Goal: Task Accomplishment & Management: Complete application form

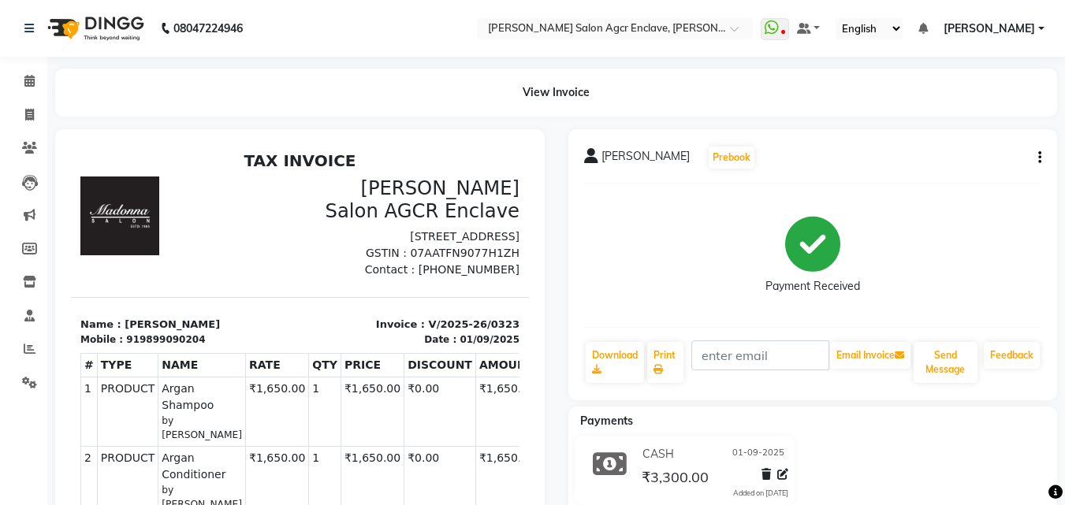
select select "service"
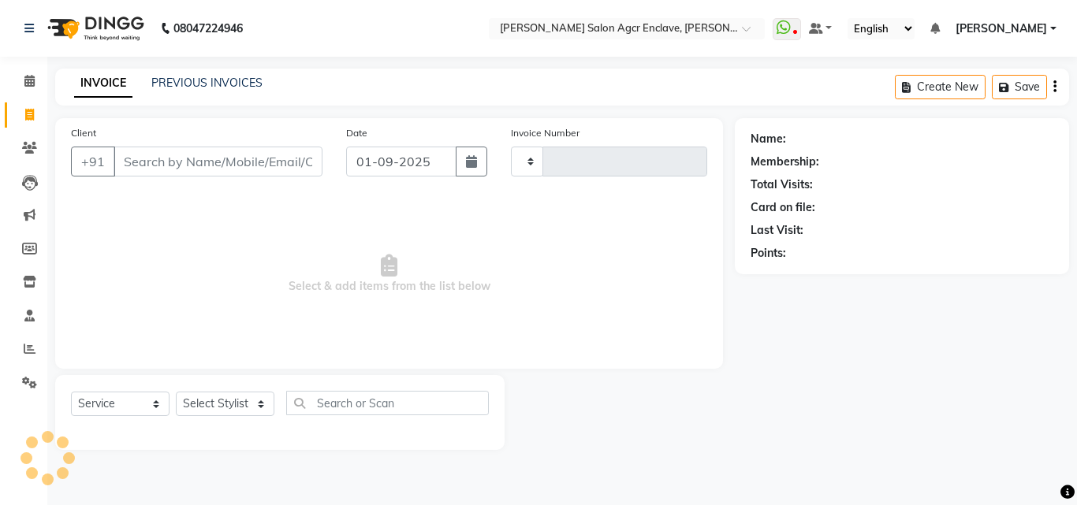
type input "0324"
select select "8560"
click at [214, 167] on input "Client" at bounding box center [218, 162] width 209 height 30
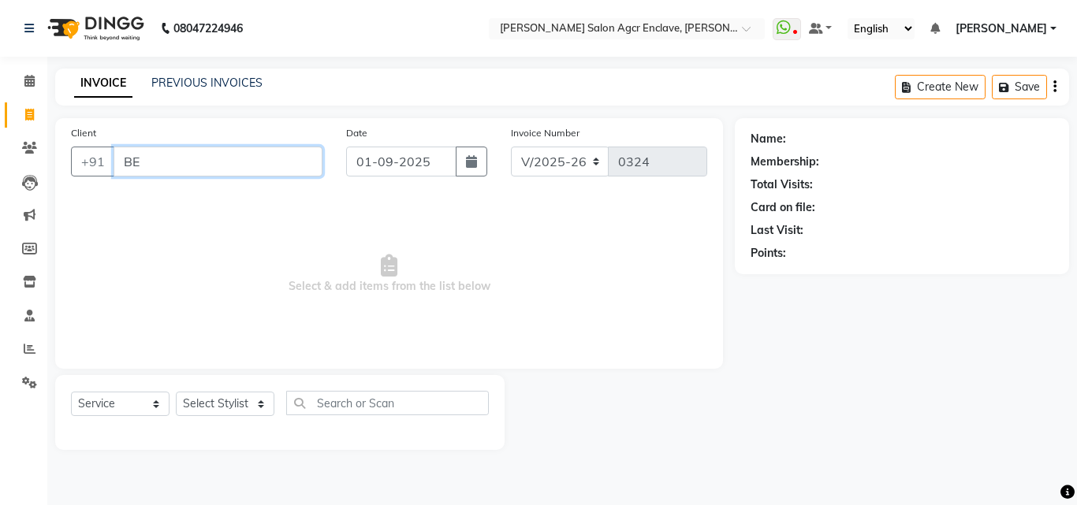
type input "B"
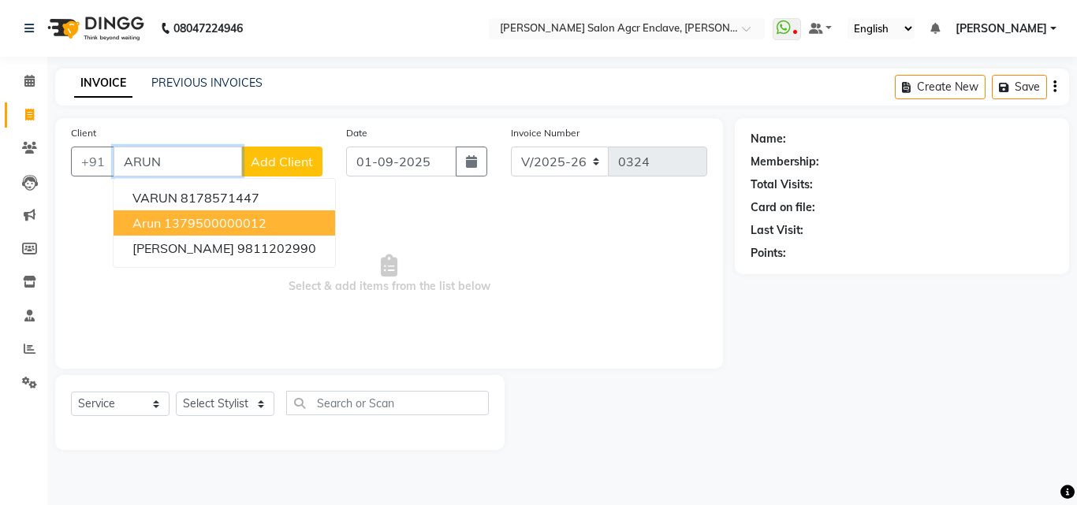
click at [214, 228] on ngb-highlight "1379500000012" at bounding box center [215, 223] width 102 height 16
type input "1379500000012"
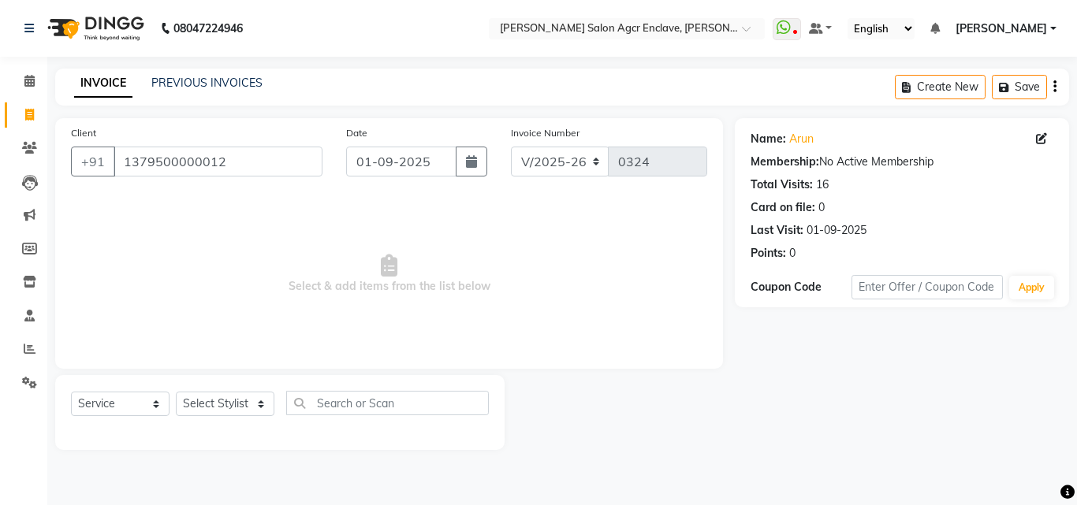
click at [249, 390] on div "Select Service Product Membership Package Voucher Prepaid Gift Card Select Styl…" at bounding box center [279, 412] width 449 height 75
click at [249, 398] on select "Select Stylist Abhishek [PERSON_NAME] [PERSON_NAME] [PERSON_NAME] Lucky [PERSON…" at bounding box center [225, 404] width 99 height 24
click at [240, 398] on select "Select Stylist Abhishek [PERSON_NAME] [PERSON_NAME] [PERSON_NAME] Lucky [PERSON…" at bounding box center [225, 404] width 99 height 24
select select "87658"
click at [176, 392] on select "Select Stylist Abhishek [PERSON_NAME] [PERSON_NAME] [PERSON_NAME] Lucky [PERSON…" at bounding box center [225, 404] width 99 height 24
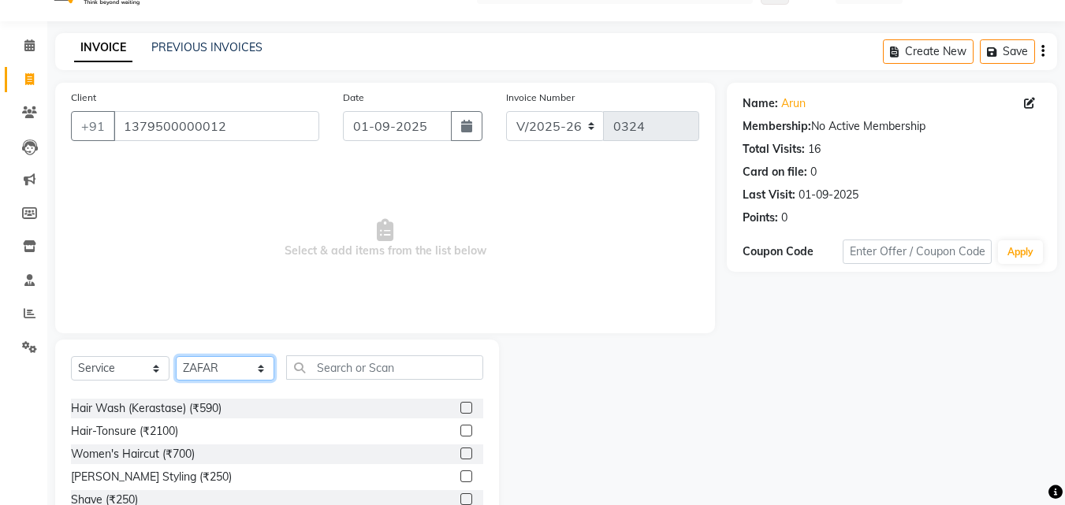
scroll to position [48, 0]
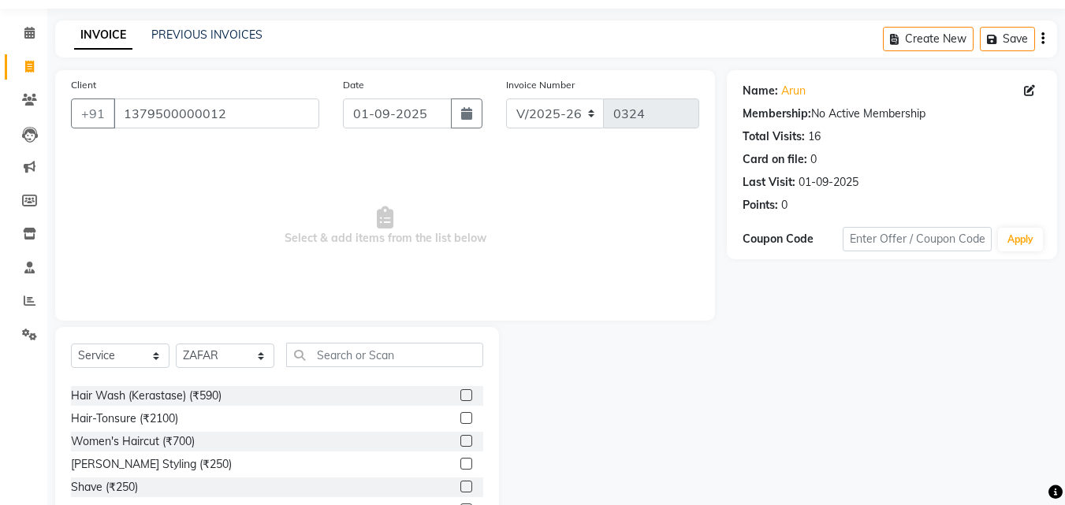
click at [460, 463] on label at bounding box center [466, 464] width 12 height 12
click at [460, 463] on input "checkbox" at bounding box center [465, 465] width 10 height 10
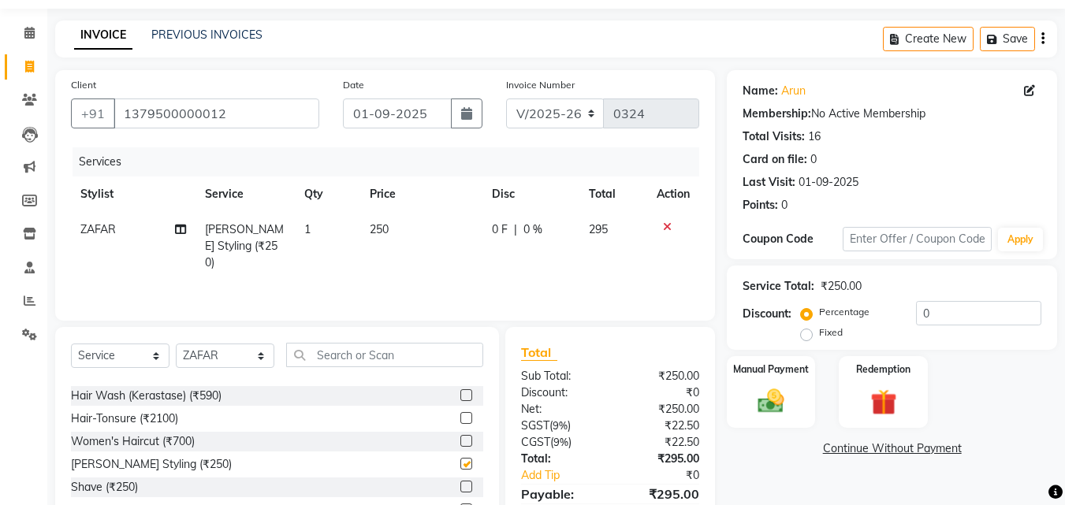
checkbox input "false"
click at [527, 393] on div "Discount:" at bounding box center [559, 393] width 101 height 17
click at [1042, 39] on icon "button" at bounding box center [1043, 39] width 3 height 1
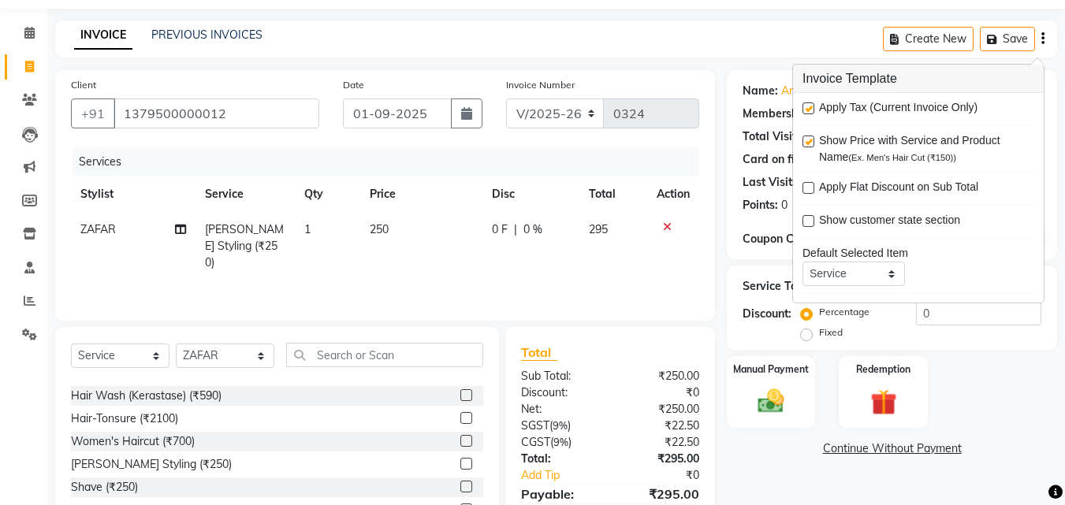
click at [809, 105] on label at bounding box center [809, 108] width 12 height 12
click at [809, 105] on input "checkbox" at bounding box center [808, 109] width 10 height 10
checkbox input "false"
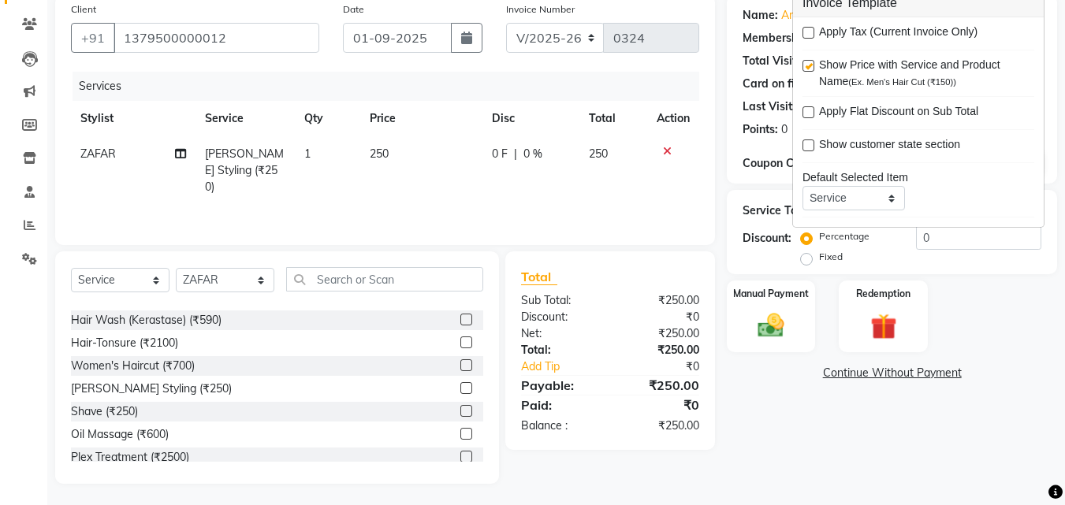
scroll to position [126, 0]
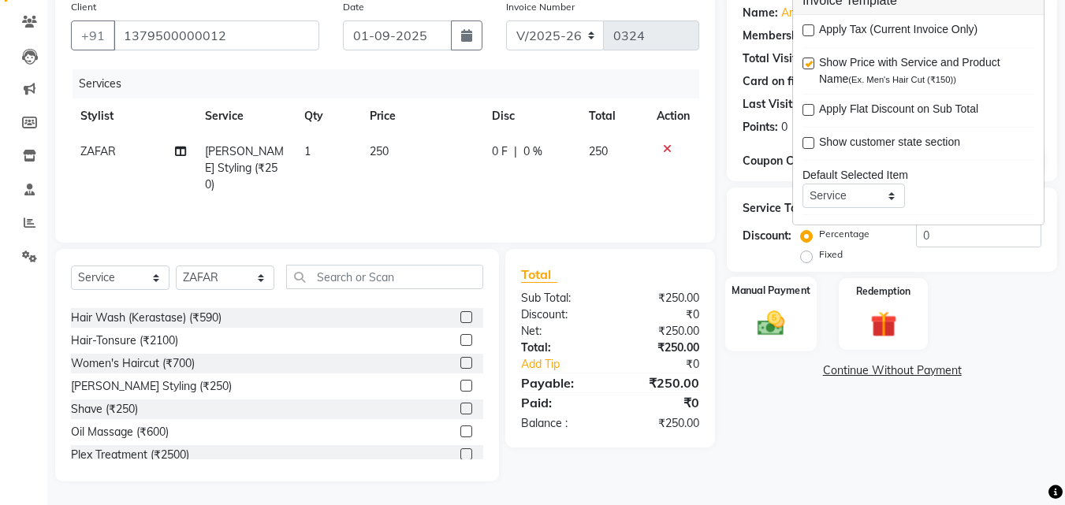
click at [775, 320] on img at bounding box center [771, 323] width 44 height 32
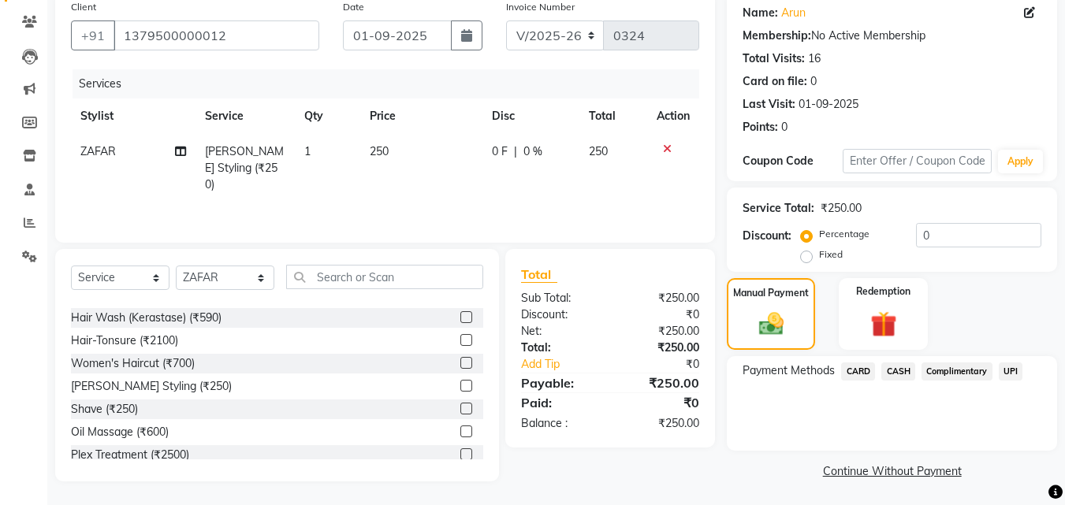
click at [896, 368] on span "CASH" at bounding box center [898, 372] width 34 height 18
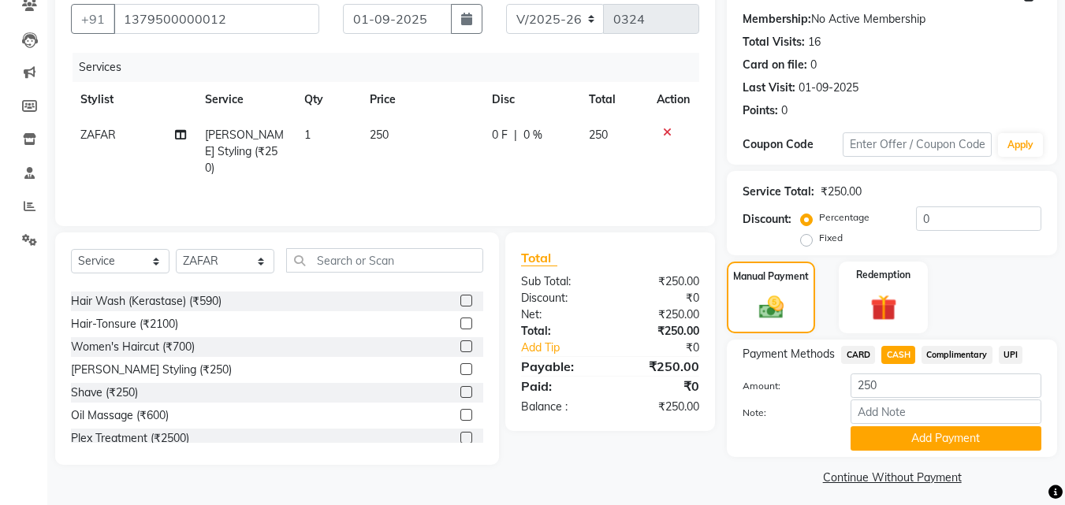
scroll to position [151, 0]
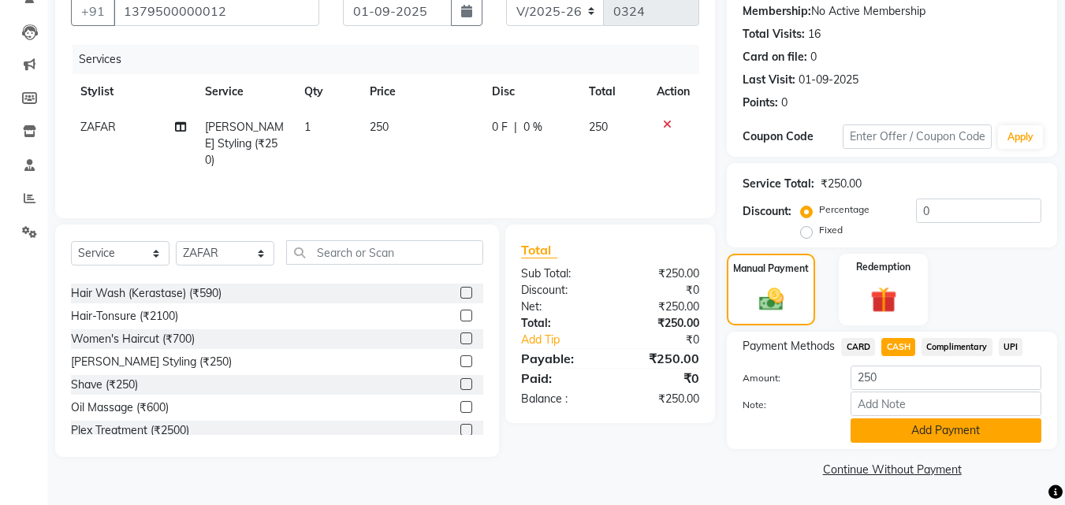
click at [907, 433] on button "Add Payment" at bounding box center [946, 431] width 191 height 24
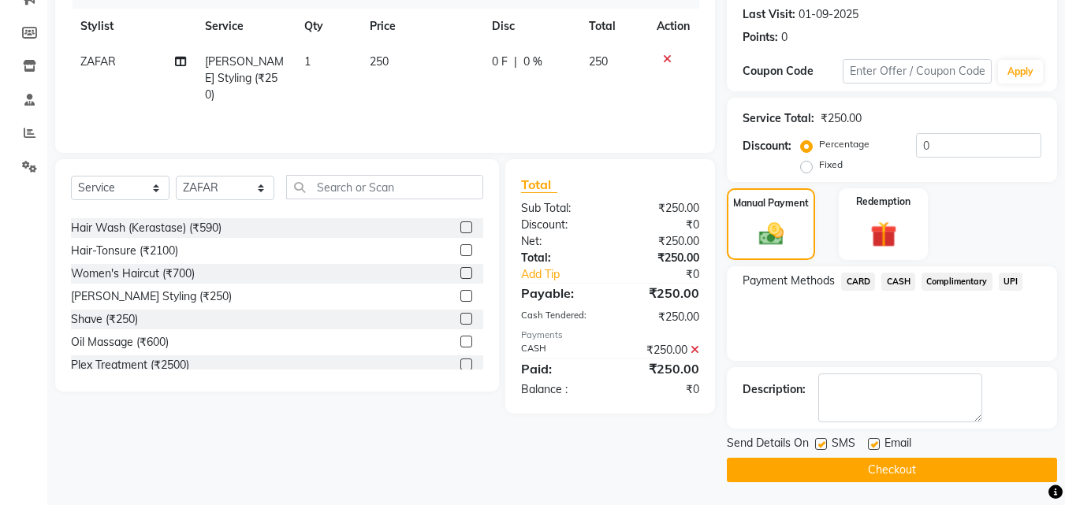
scroll to position [217, 0]
click at [893, 464] on button "Checkout" at bounding box center [892, 469] width 330 height 24
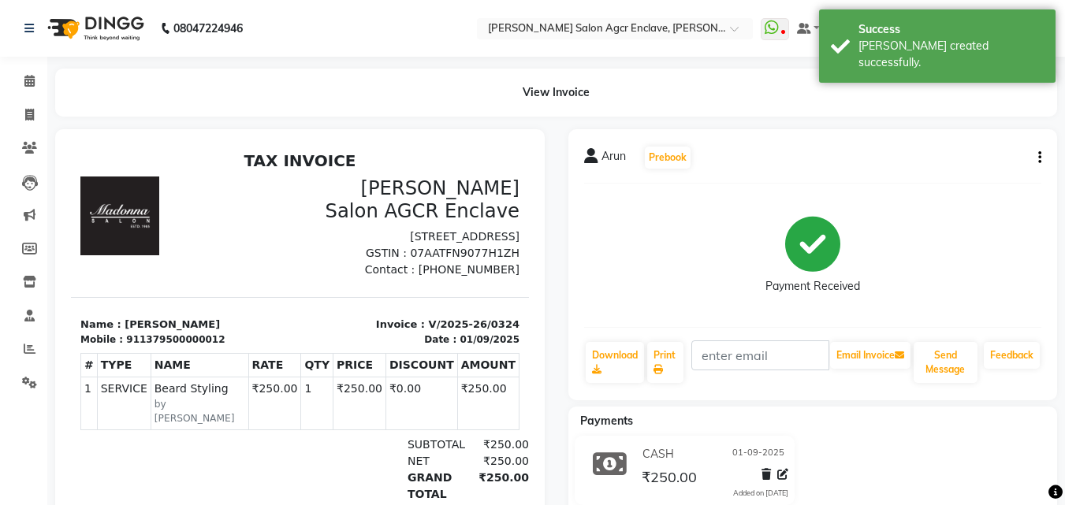
select select "service"
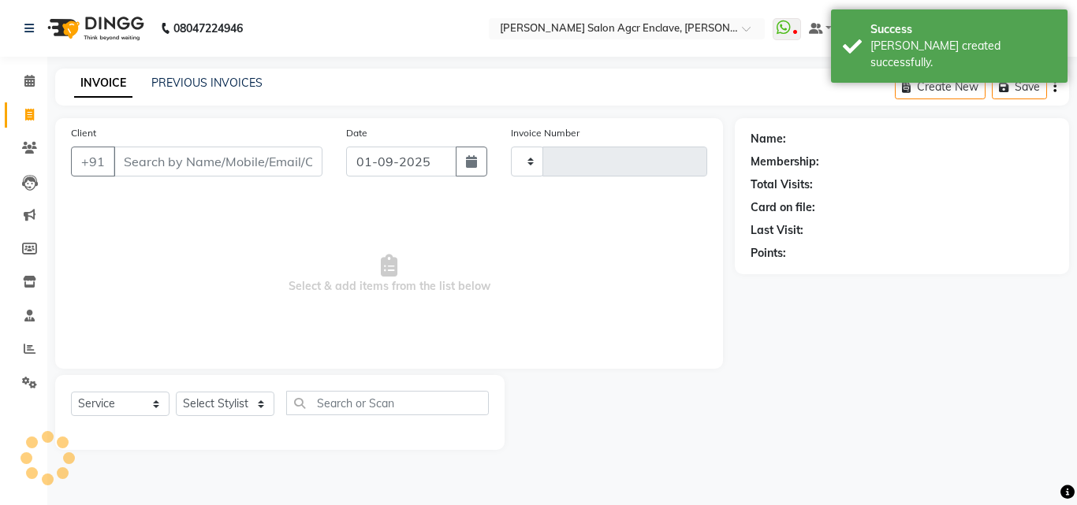
type input "0325"
select select "8560"
click at [237, 165] on input "Client" at bounding box center [218, 162] width 209 height 30
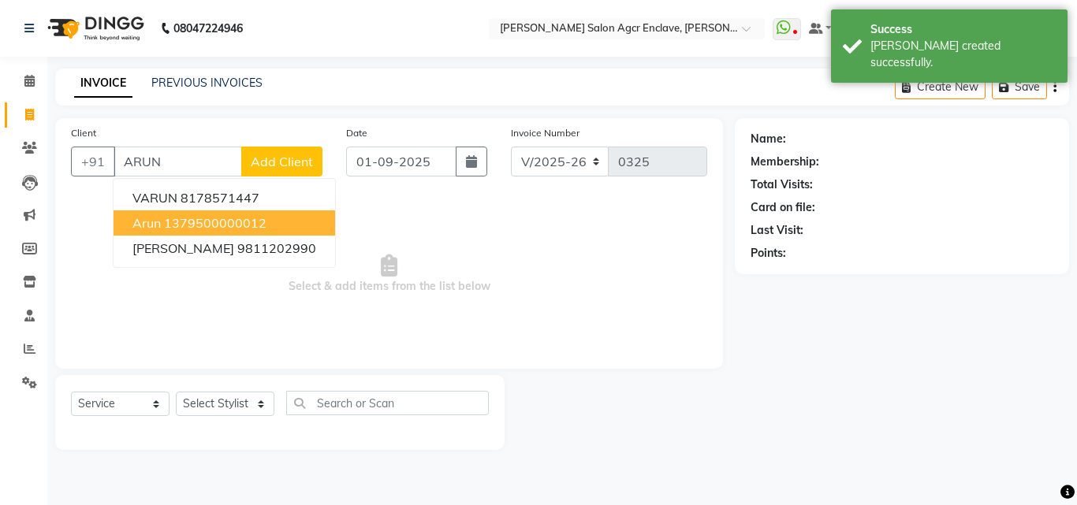
click at [230, 220] on ngb-highlight "1379500000012" at bounding box center [215, 223] width 102 height 16
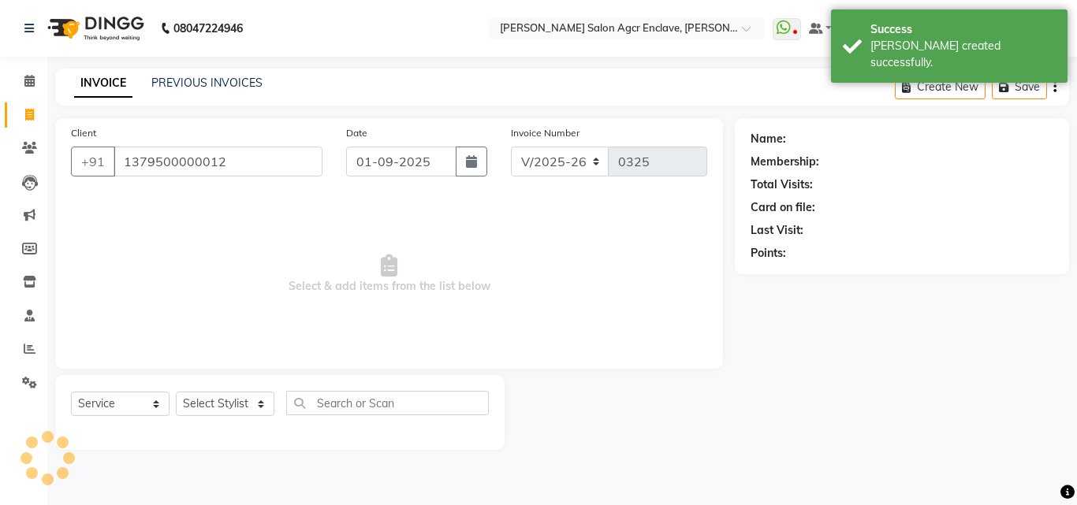
type input "1379500000012"
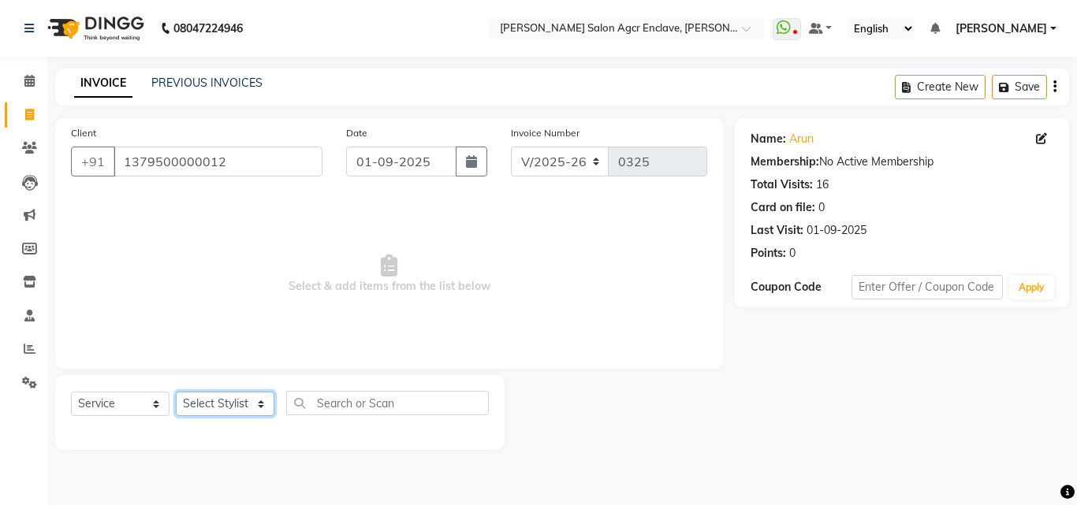
click at [215, 414] on select "Select Stylist Abhishek [PERSON_NAME] [PERSON_NAME] [PERSON_NAME] Lucky [PERSON…" at bounding box center [225, 404] width 99 height 24
select select "87656"
click at [176, 392] on select "Select Stylist Abhishek [PERSON_NAME] [PERSON_NAME] [PERSON_NAME] Lucky [PERSON…" at bounding box center [225, 404] width 99 height 24
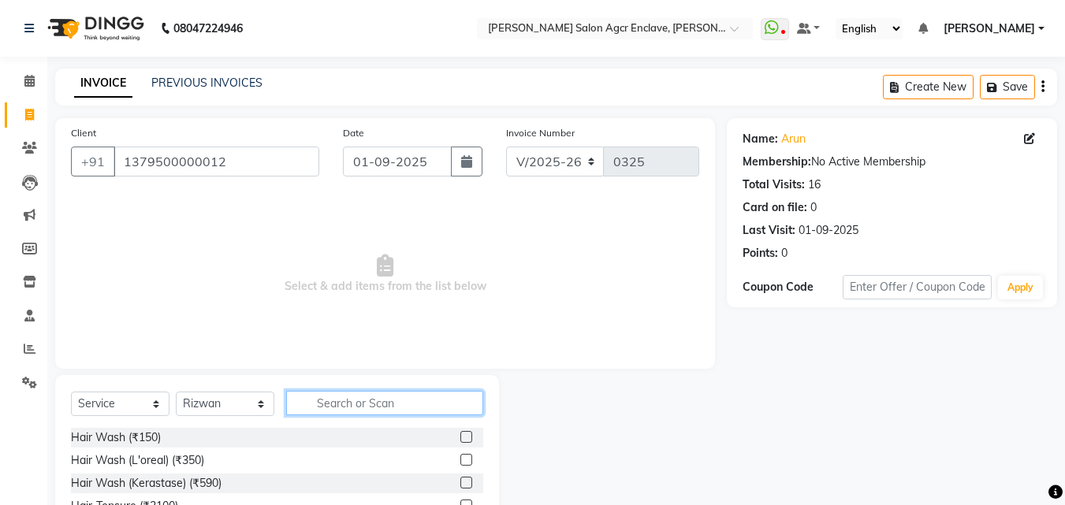
click at [323, 401] on input "text" at bounding box center [384, 403] width 197 height 24
type input "CUT"
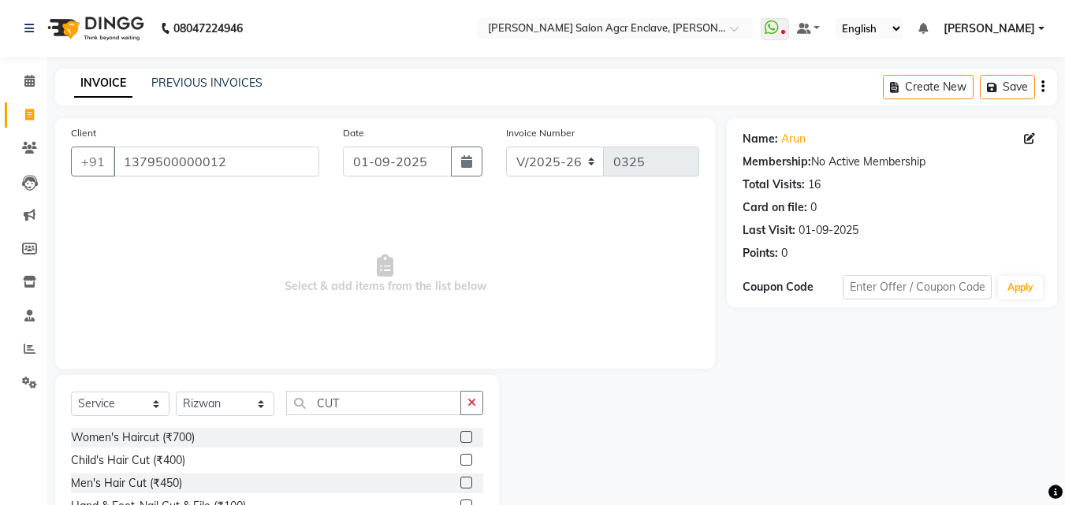
click at [465, 480] on label at bounding box center [466, 483] width 12 height 12
click at [465, 480] on input "checkbox" at bounding box center [465, 484] width 10 height 10
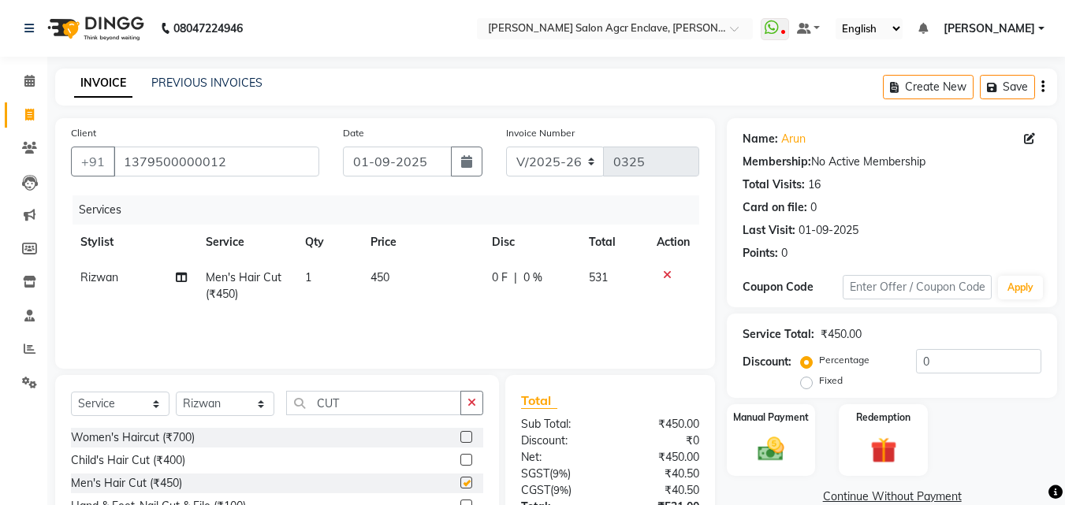
checkbox input "false"
click at [468, 406] on icon "button" at bounding box center [472, 402] width 9 height 11
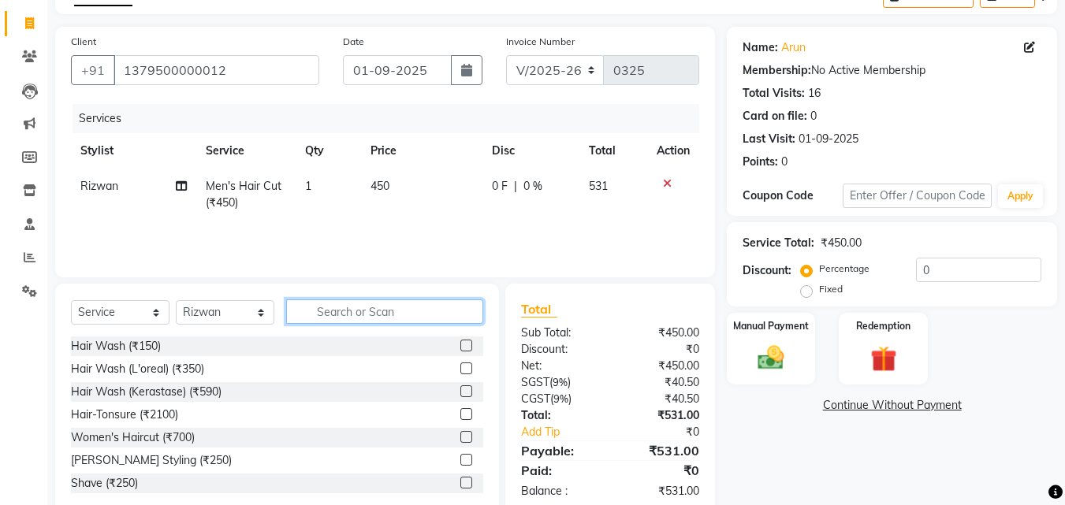
scroll to position [92, 0]
click at [460, 456] on label at bounding box center [466, 459] width 12 height 12
click at [460, 456] on input "checkbox" at bounding box center [465, 460] width 10 height 10
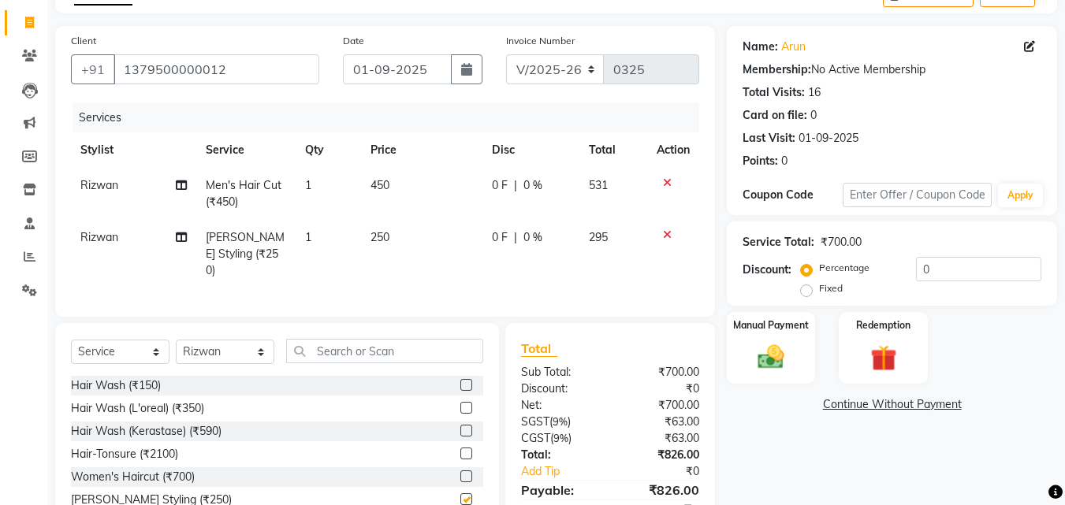
checkbox input "false"
click at [501, 181] on span "0 F" at bounding box center [500, 185] width 16 height 17
select select "87656"
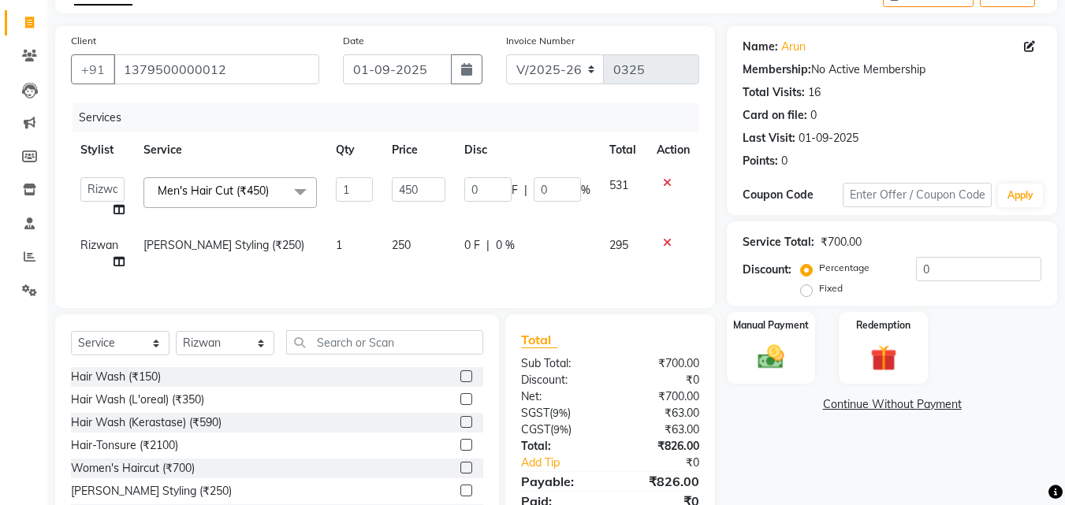
click at [501, 181] on input "0" at bounding box center [487, 189] width 47 height 24
type input "50"
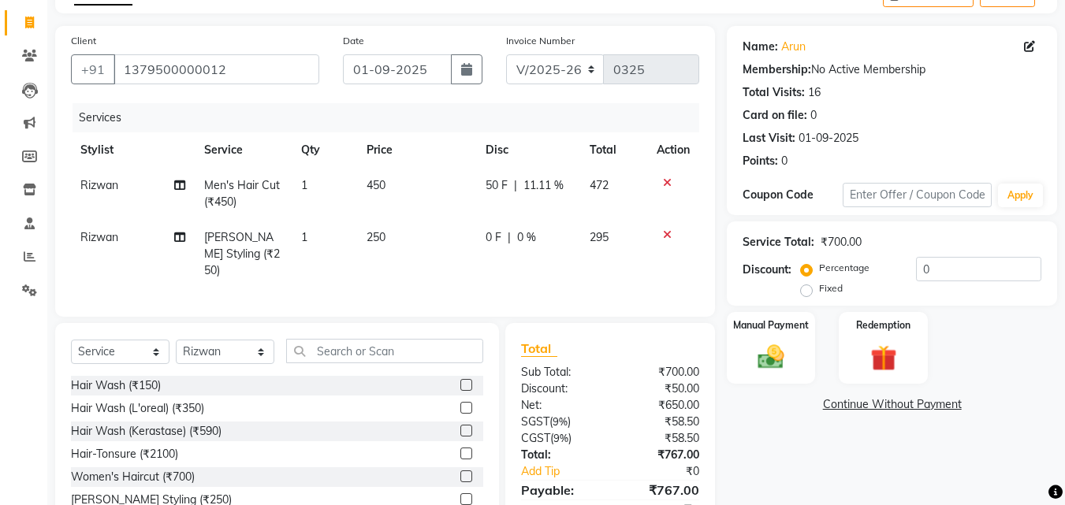
click at [470, 257] on tr "[PERSON_NAME] Styling (₹250) 1 250 0 F | 0 % 295" at bounding box center [385, 254] width 628 height 69
click at [470, 257] on td "250" at bounding box center [416, 254] width 119 height 69
select select "87656"
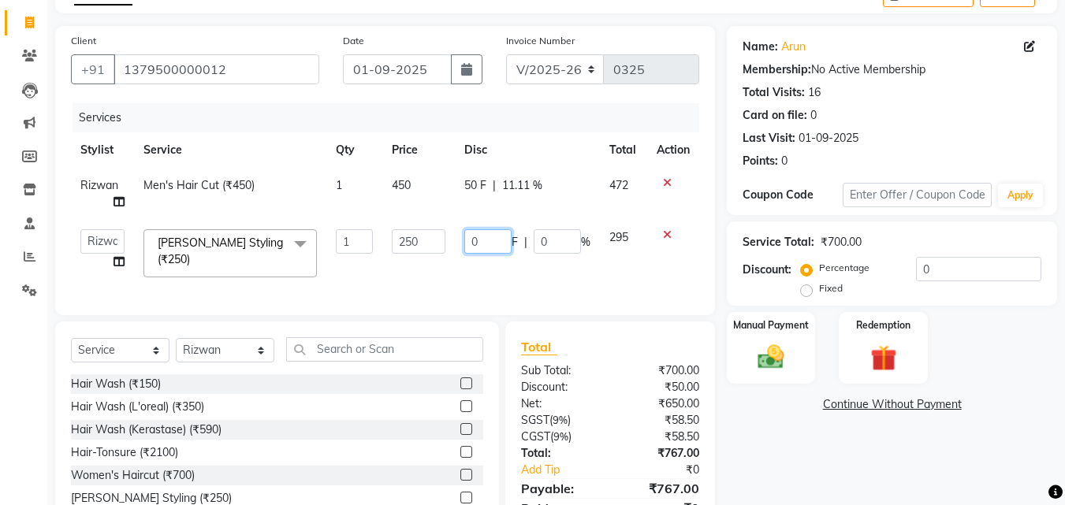
click at [471, 236] on input "0" at bounding box center [487, 241] width 47 height 24
type input "50"
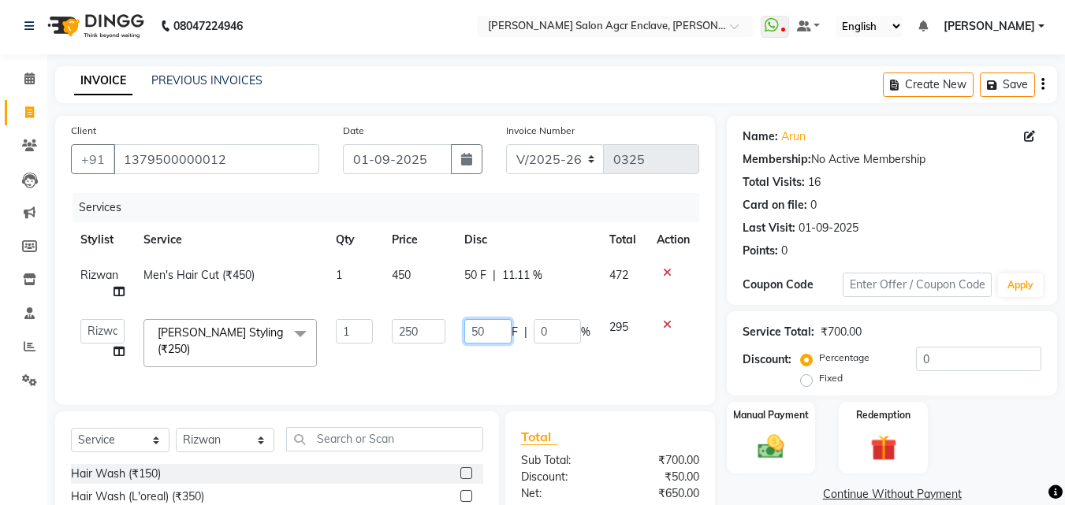
scroll to position [0, 0]
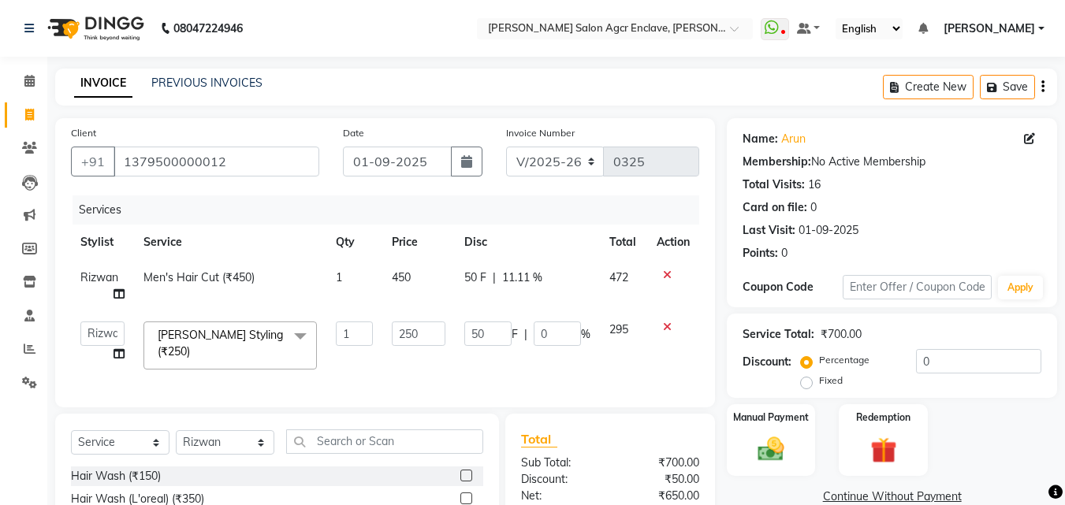
click at [1043, 87] on icon "button" at bounding box center [1043, 87] width 3 height 1
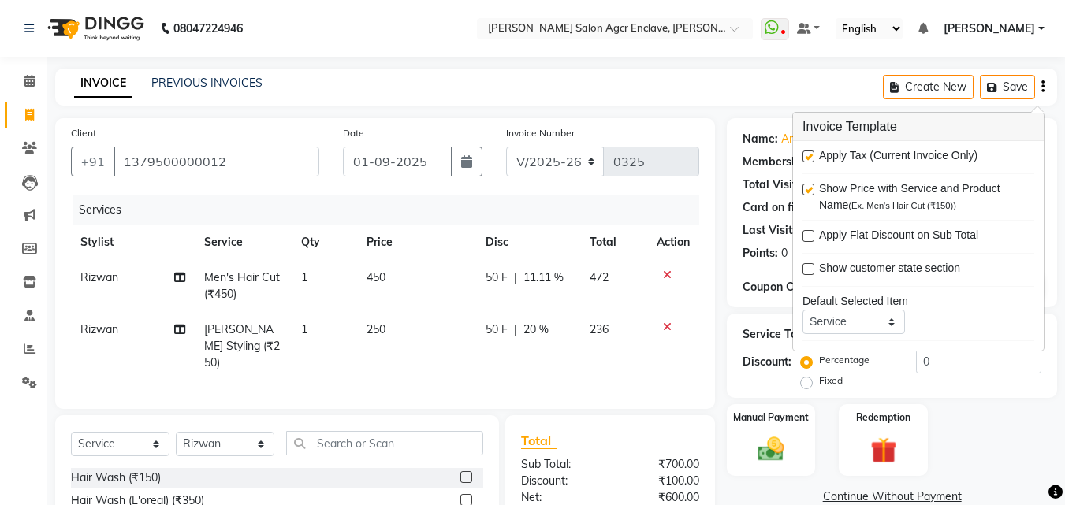
click at [808, 155] on label at bounding box center [809, 157] width 12 height 12
click at [808, 155] on input "checkbox" at bounding box center [808, 157] width 10 height 10
checkbox input "false"
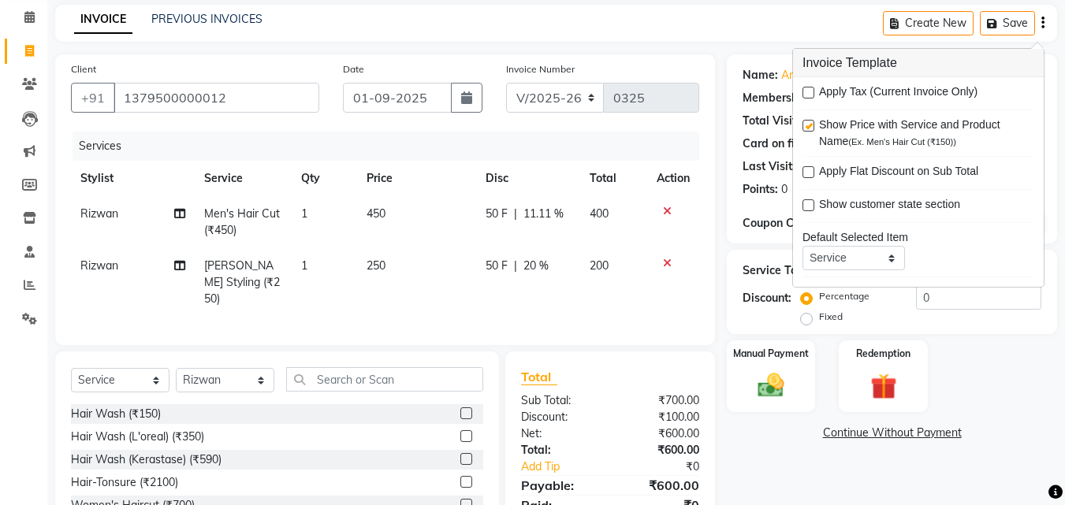
scroll to position [162, 0]
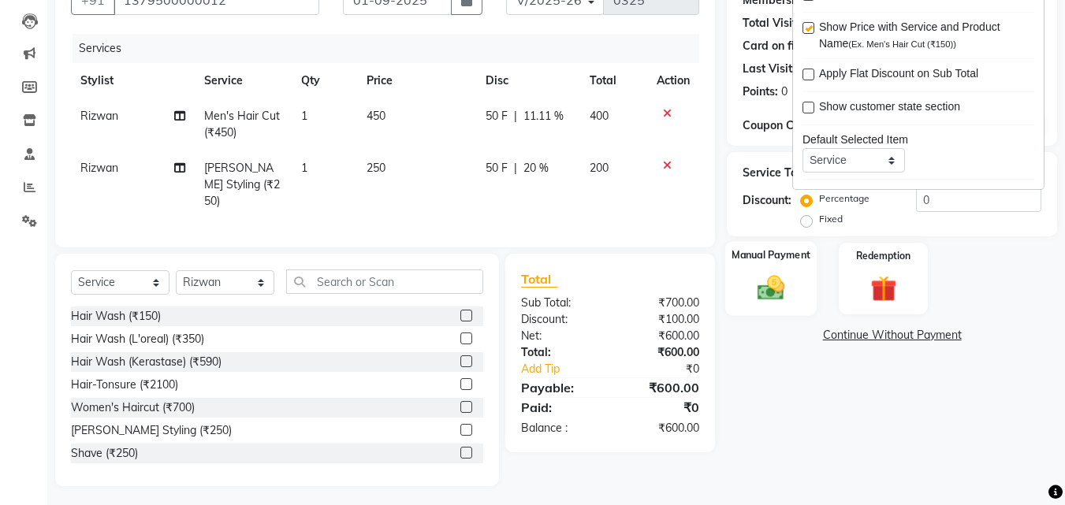
click at [778, 290] on img at bounding box center [771, 288] width 44 height 32
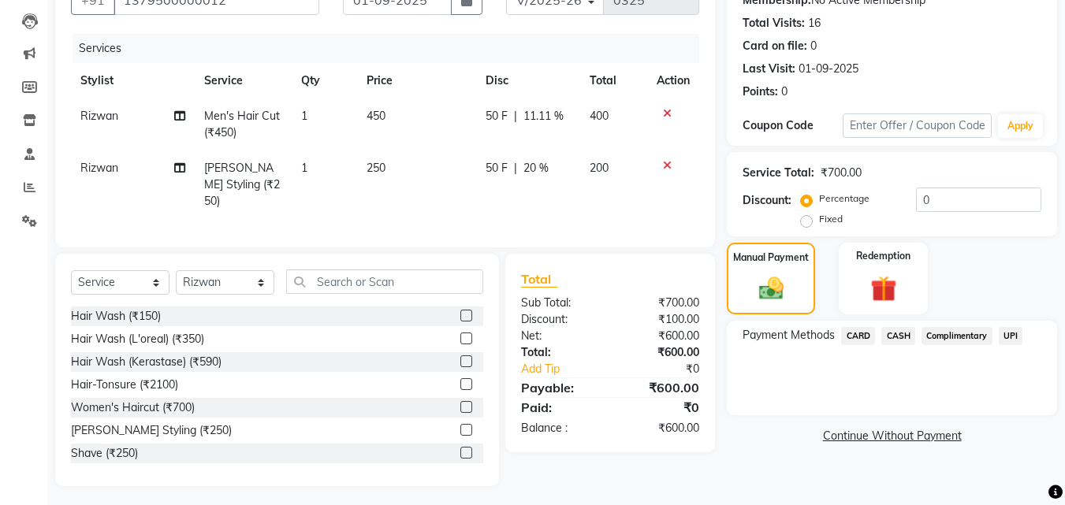
click at [896, 335] on span "CASH" at bounding box center [898, 336] width 34 height 18
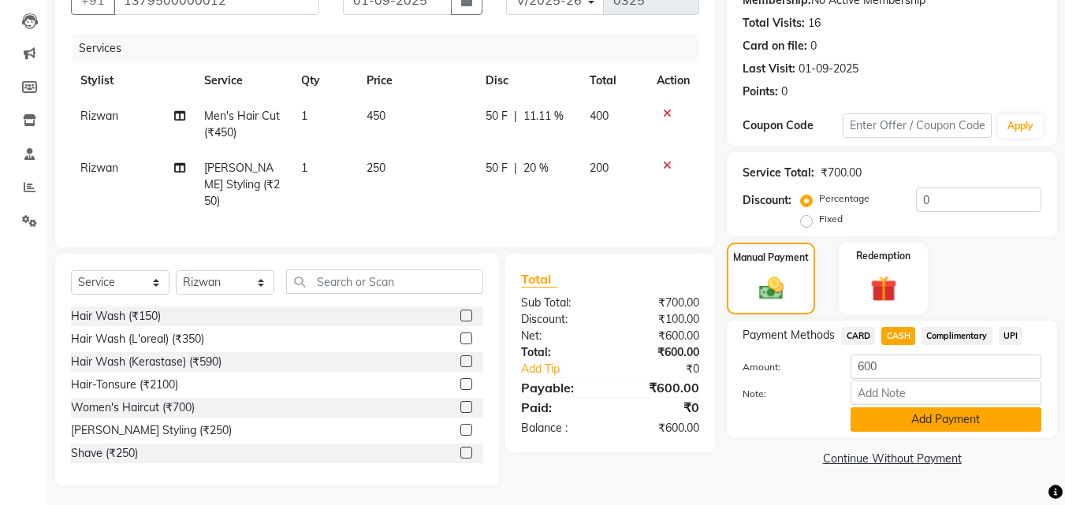
click at [907, 423] on button "Add Payment" at bounding box center [946, 420] width 191 height 24
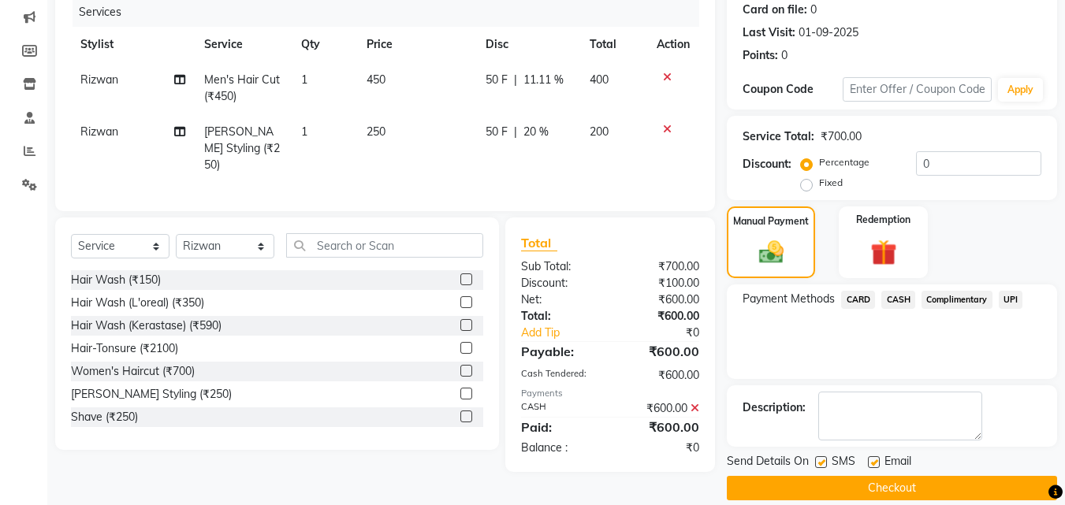
scroll to position [217, 0]
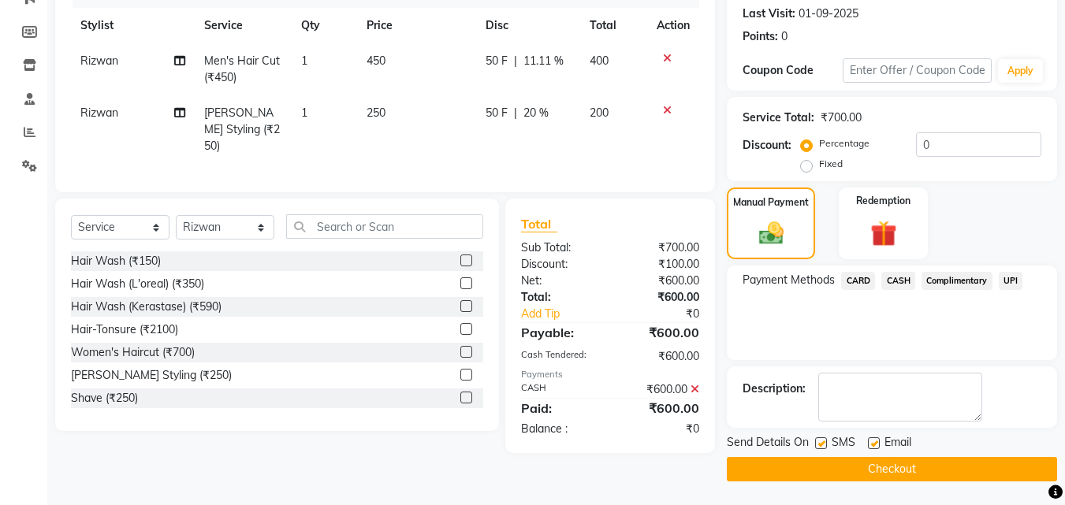
click at [873, 468] on button "Checkout" at bounding box center [892, 469] width 330 height 24
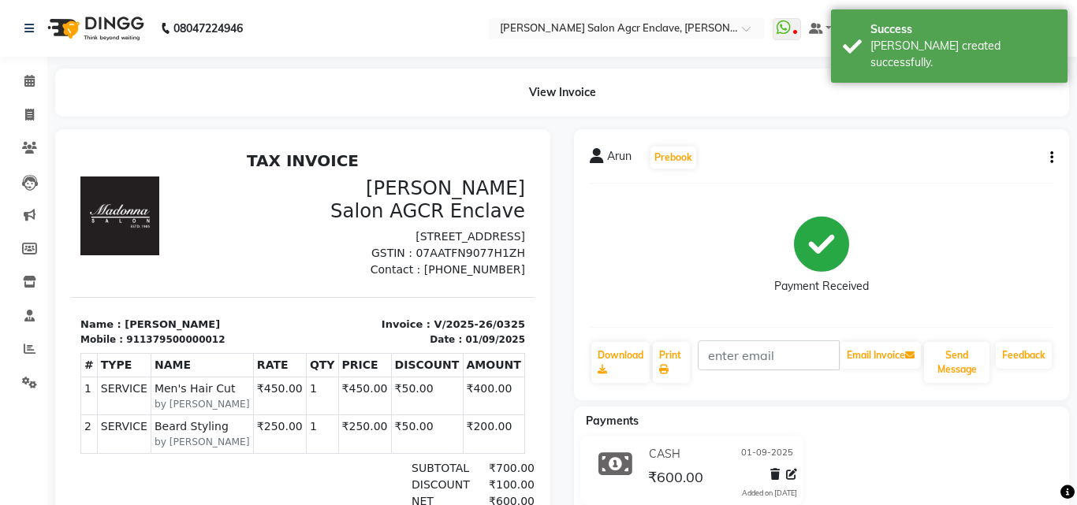
select select "service"
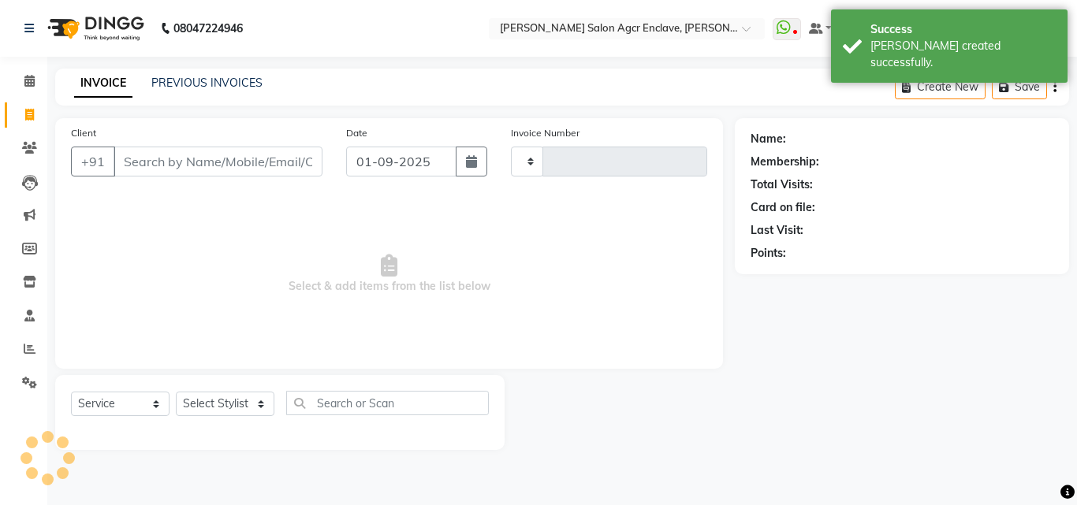
type input "0326"
select select "8560"
click at [195, 160] on input "Client" at bounding box center [218, 162] width 209 height 30
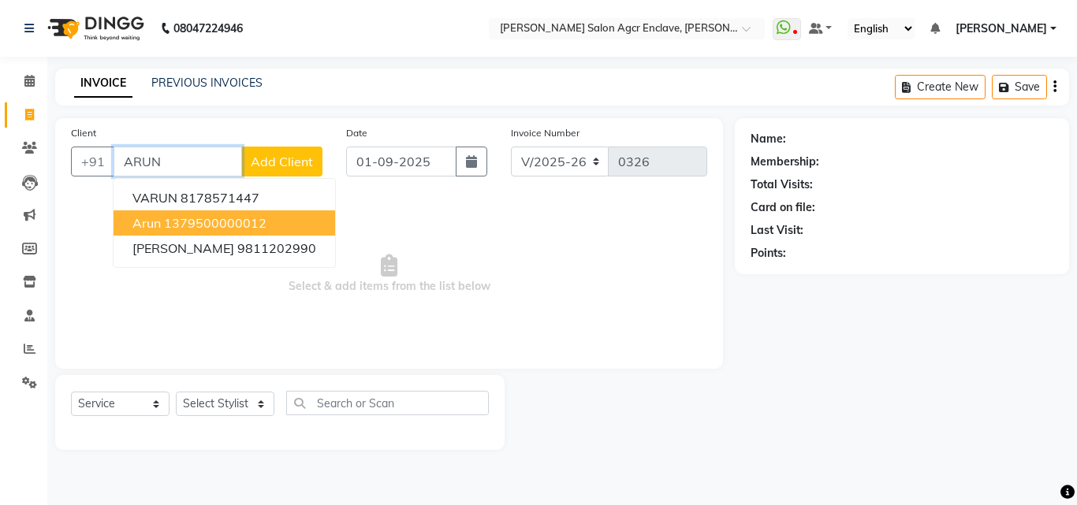
click at [196, 221] on ngb-highlight "1379500000012" at bounding box center [215, 223] width 102 height 16
type input "1379500000012"
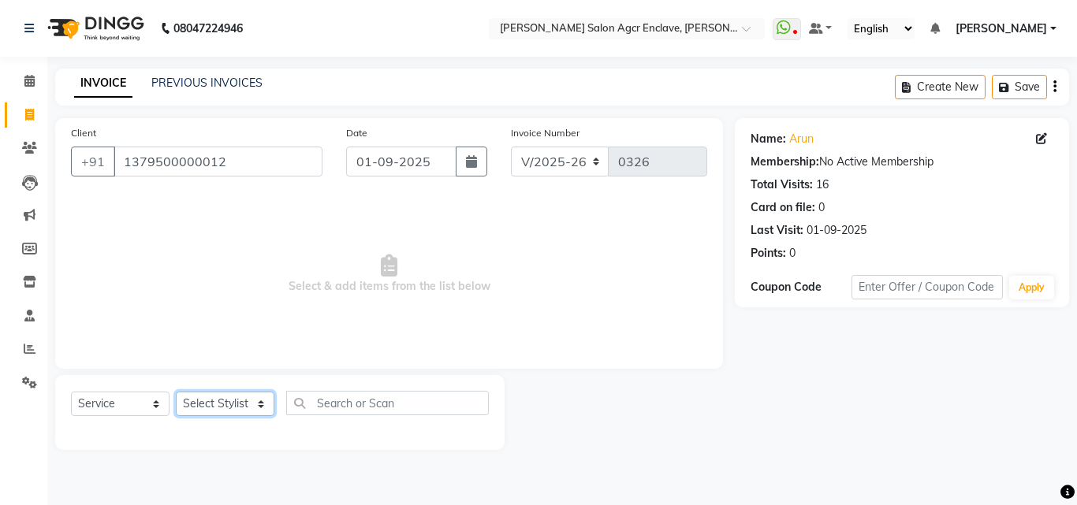
click at [236, 401] on select "Select Stylist Abhishek [PERSON_NAME] [PERSON_NAME] [PERSON_NAME] Lucky [PERSON…" at bounding box center [225, 404] width 99 height 24
select select "87659"
click at [176, 392] on select "Select Stylist Abhishek [PERSON_NAME] [PERSON_NAME] [PERSON_NAME] Lucky [PERSON…" at bounding box center [225, 404] width 99 height 24
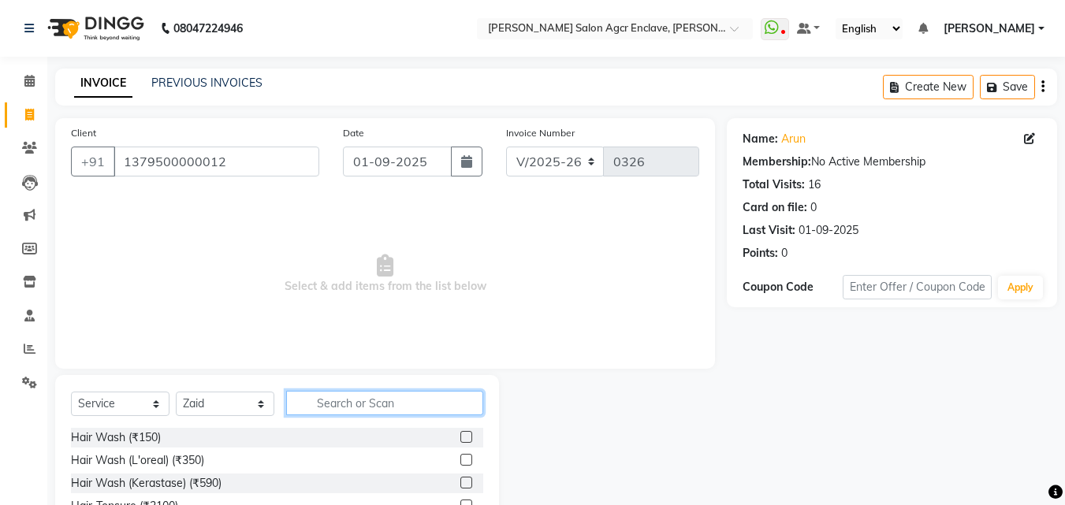
click at [324, 408] on input "text" at bounding box center [384, 403] width 197 height 24
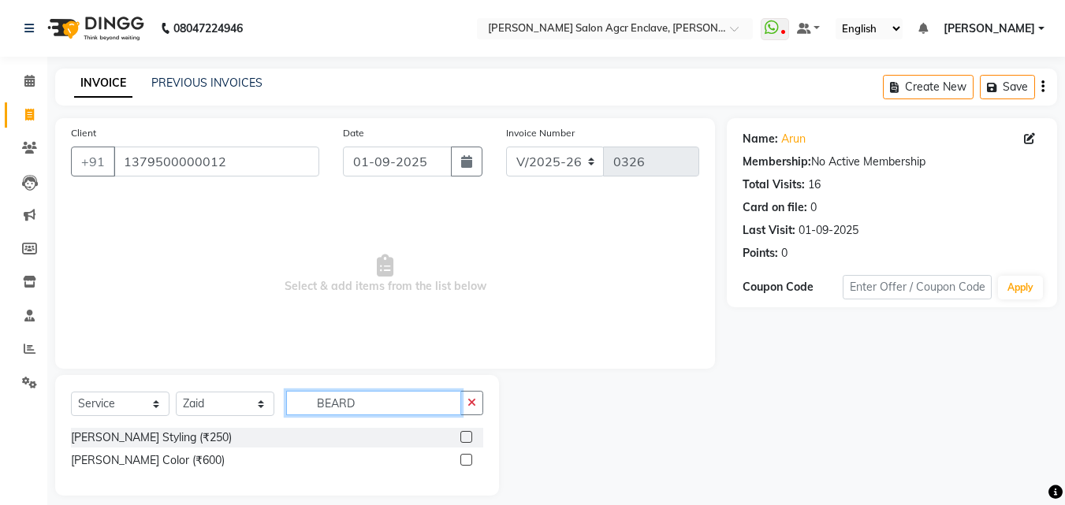
type input "BEARD"
click at [468, 434] on label at bounding box center [466, 437] width 12 height 12
click at [468, 434] on input "checkbox" at bounding box center [465, 438] width 10 height 10
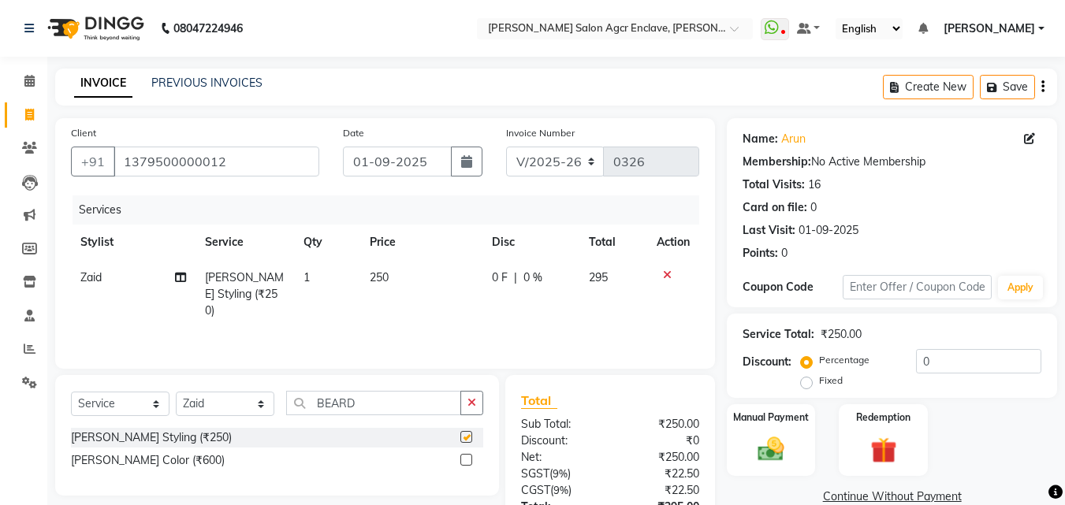
checkbox input "false"
click at [474, 415] on button "button" at bounding box center [471, 403] width 23 height 24
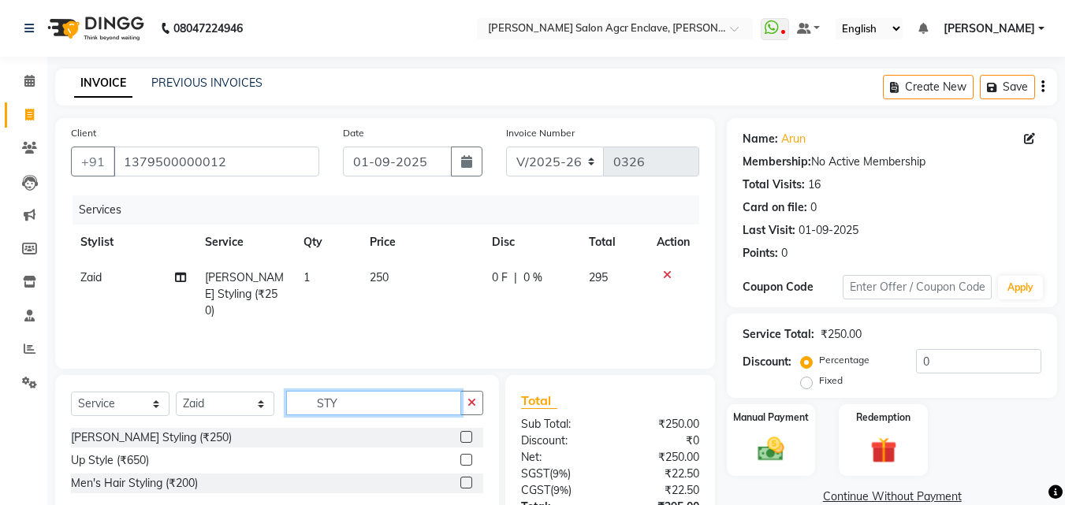
type input "STY"
click at [465, 482] on label at bounding box center [466, 483] width 12 height 12
click at [465, 482] on input "checkbox" at bounding box center [465, 484] width 10 height 10
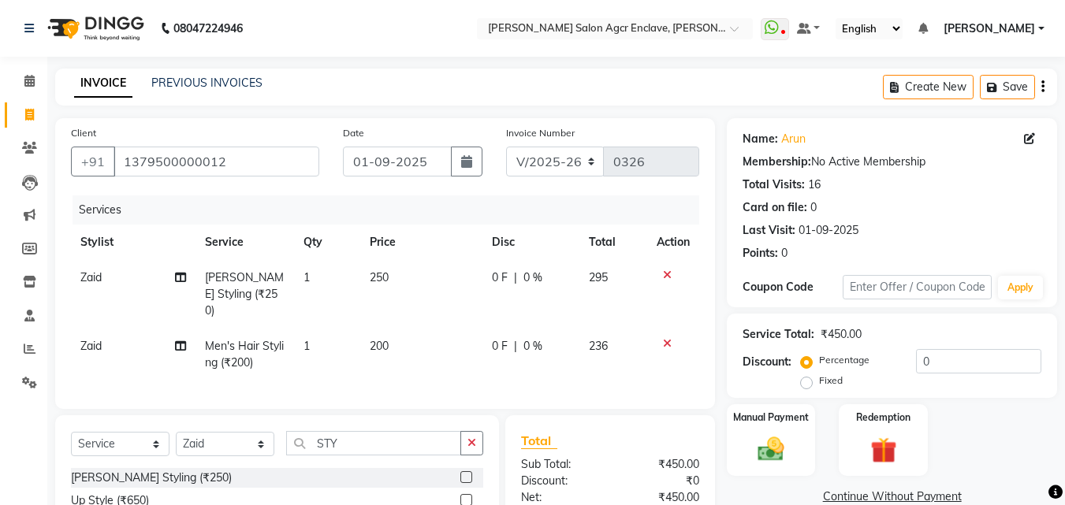
checkbox input "false"
click at [495, 338] on span "0 F" at bounding box center [500, 346] width 16 height 17
select select "87659"
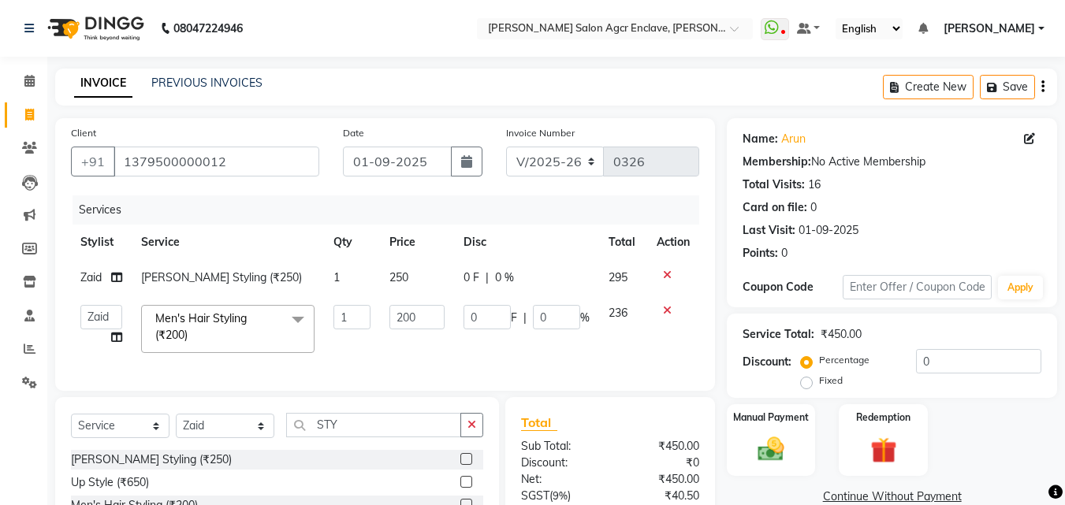
click at [495, 329] on input "0" at bounding box center [487, 317] width 47 height 24
click at [485, 296] on tbody "[PERSON_NAME] Styling (₹250) 1 250 0 F | 0 % 295 Abhishek [PERSON_NAME] [PERSON…" at bounding box center [385, 311] width 628 height 102
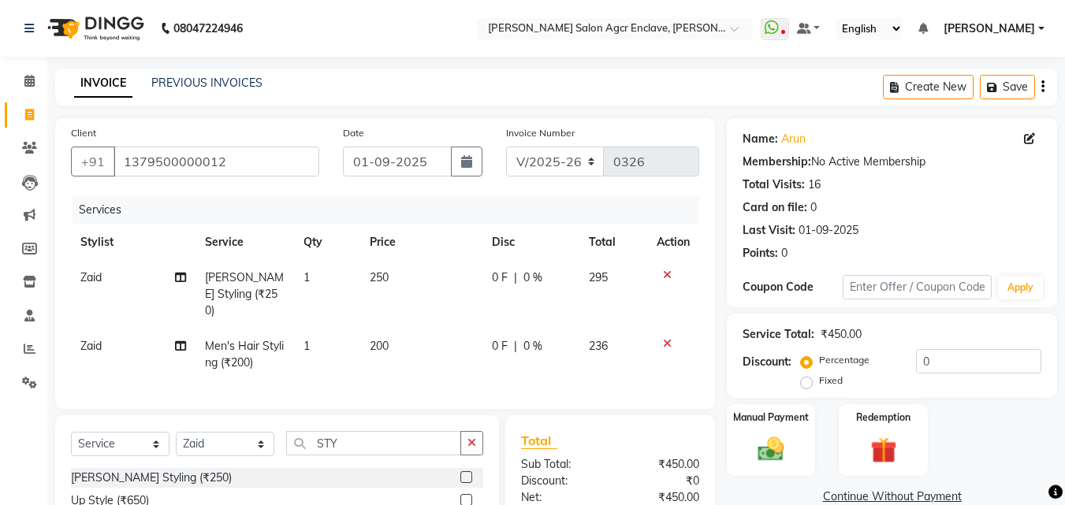
click at [497, 276] on span "0 F" at bounding box center [500, 278] width 16 height 17
select select "87659"
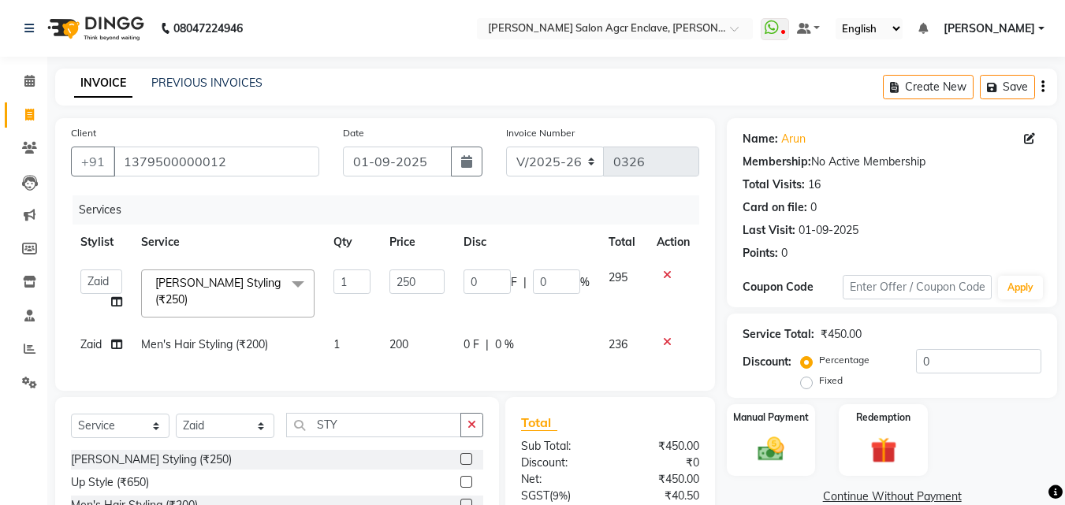
click at [497, 276] on input "0" at bounding box center [487, 282] width 47 height 24
type input "50"
click at [554, 315] on tbody "[PERSON_NAME] [PERSON_NAME] [PERSON_NAME] Lucky Naman PREM [PERSON_NAME] [PERSO…" at bounding box center [385, 311] width 628 height 102
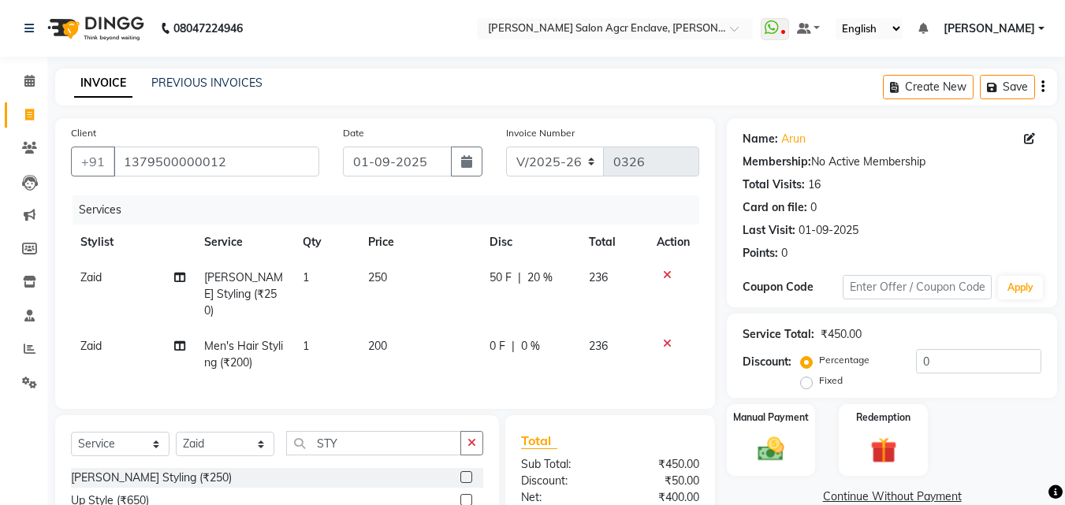
click at [1049, 88] on div "Create New Save" at bounding box center [970, 87] width 174 height 37
click at [1040, 85] on div "Create New Save" at bounding box center [970, 87] width 174 height 37
click at [1042, 88] on icon "button" at bounding box center [1043, 87] width 3 height 1
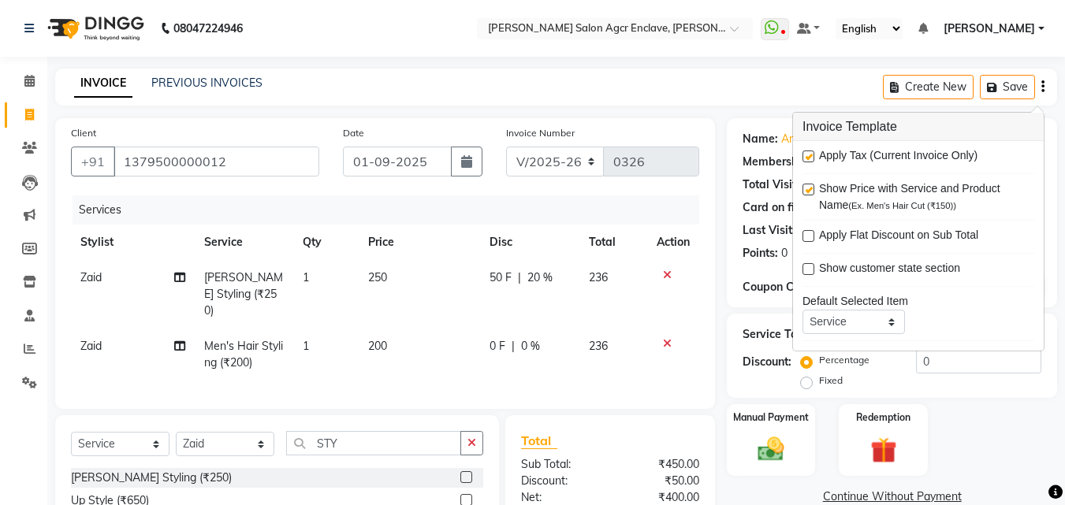
click at [809, 154] on label at bounding box center [809, 157] width 12 height 12
click at [809, 154] on input "checkbox" at bounding box center [808, 157] width 10 height 10
checkbox input "false"
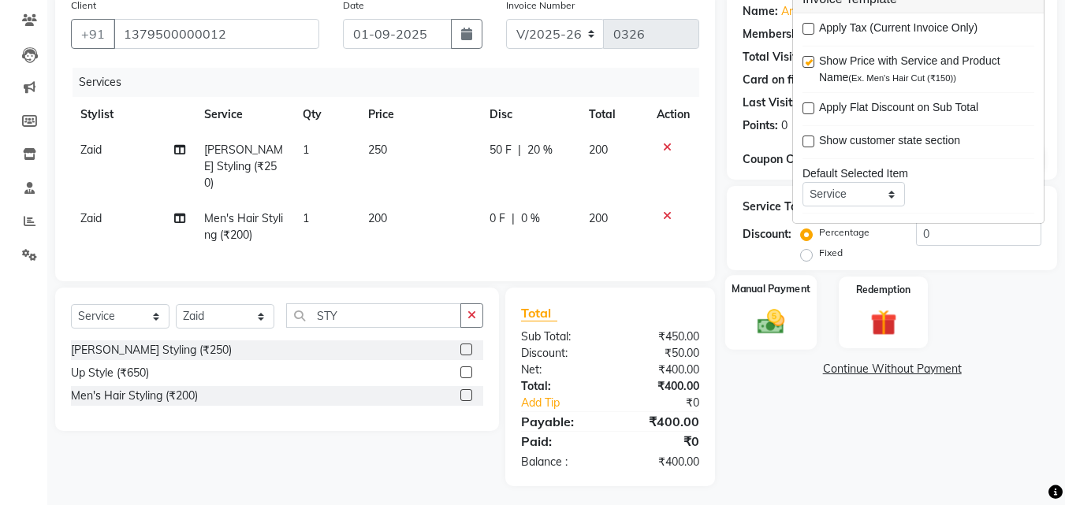
click at [777, 321] on img at bounding box center [771, 322] width 44 height 32
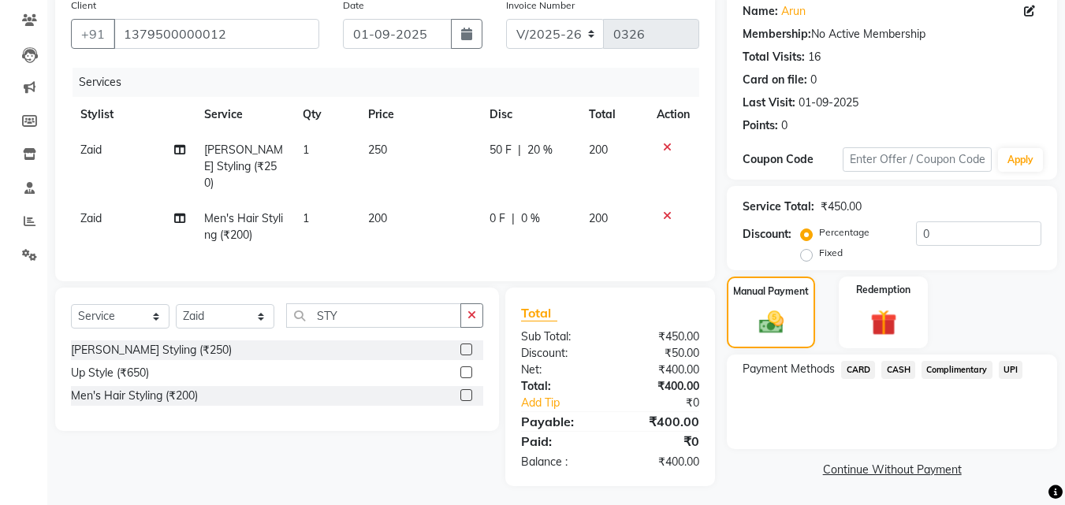
click at [1009, 367] on span "UPI" at bounding box center [1011, 370] width 24 height 18
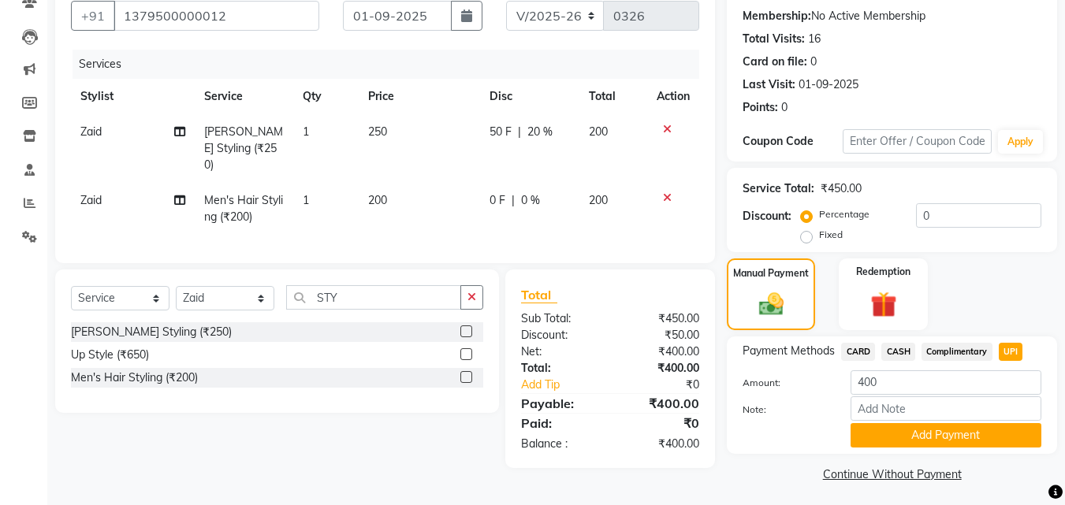
scroll to position [151, 0]
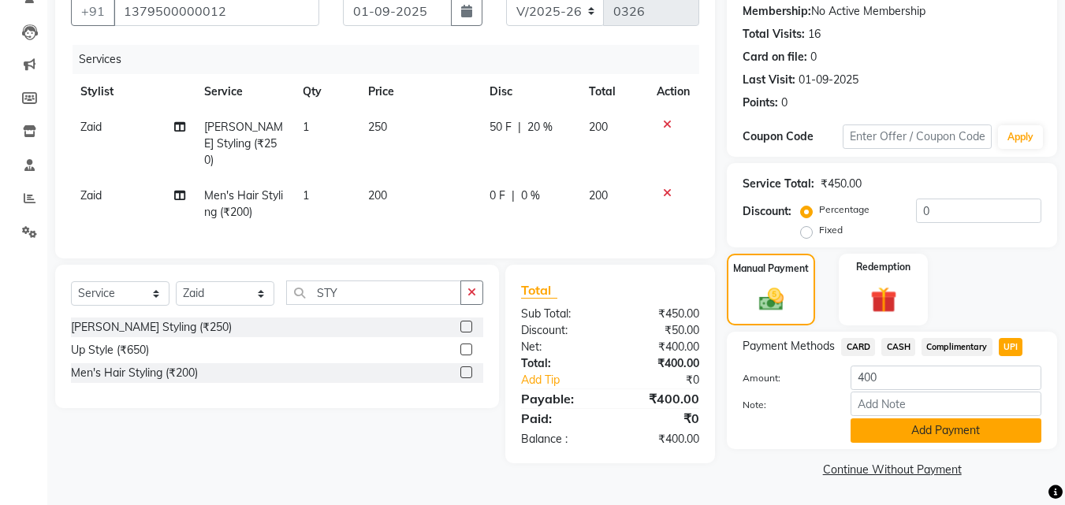
click at [940, 436] on button "Add Payment" at bounding box center [946, 431] width 191 height 24
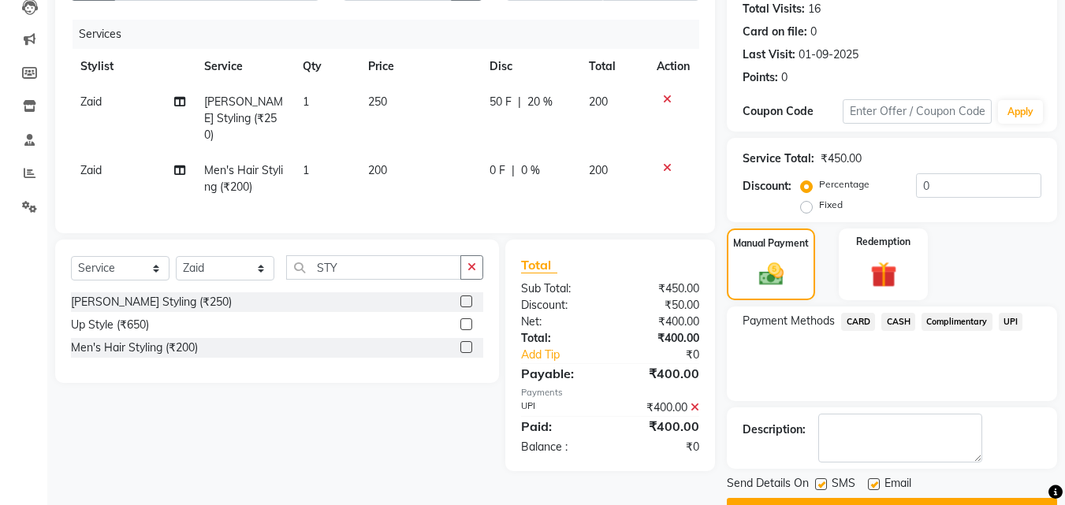
scroll to position [217, 0]
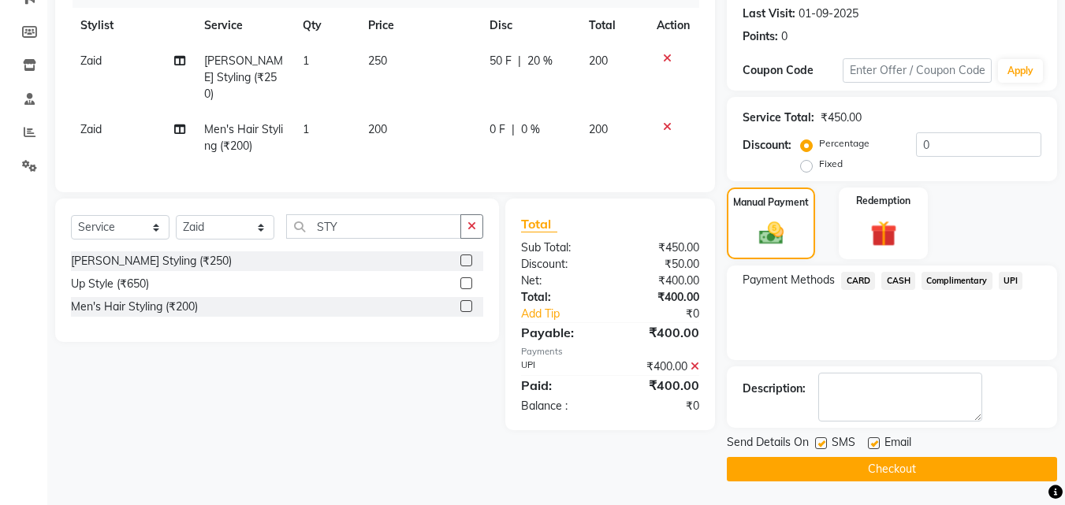
click at [895, 463] on button "Checkout" at bounding box center [892, 469] width 330 height 24
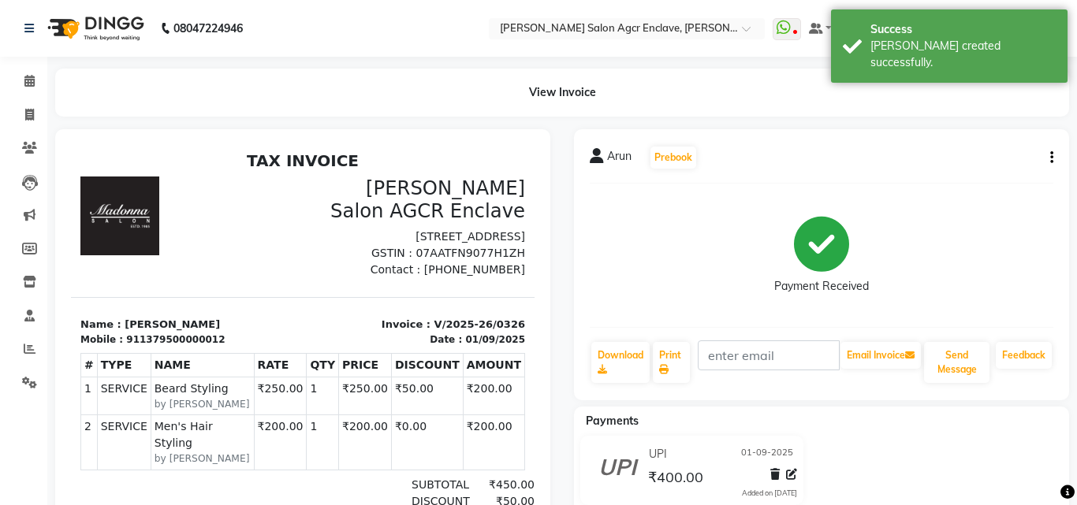
select select "8560"
select select "service"
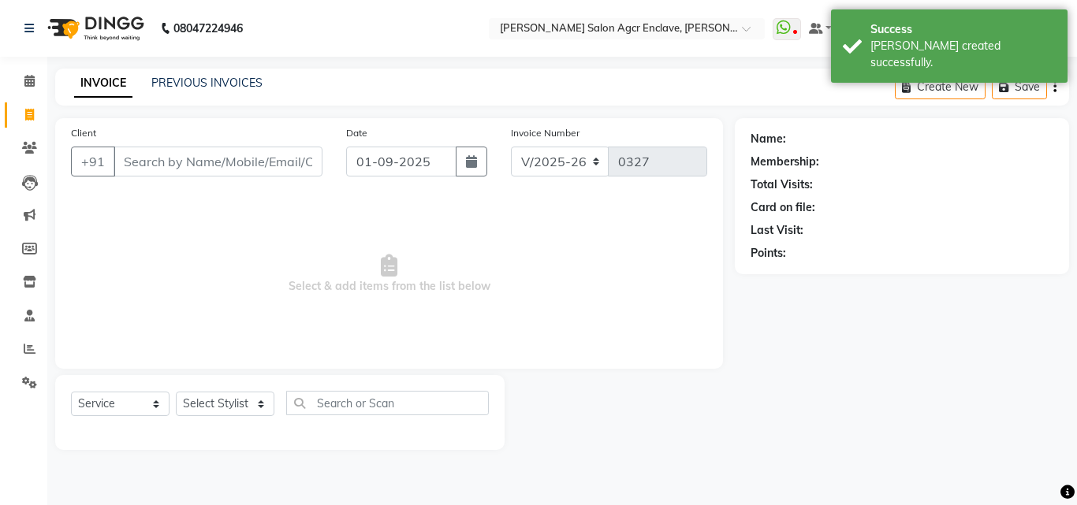
click at [237, 156] on input "Client" at bounding box center [218, 162] width 209 height 30
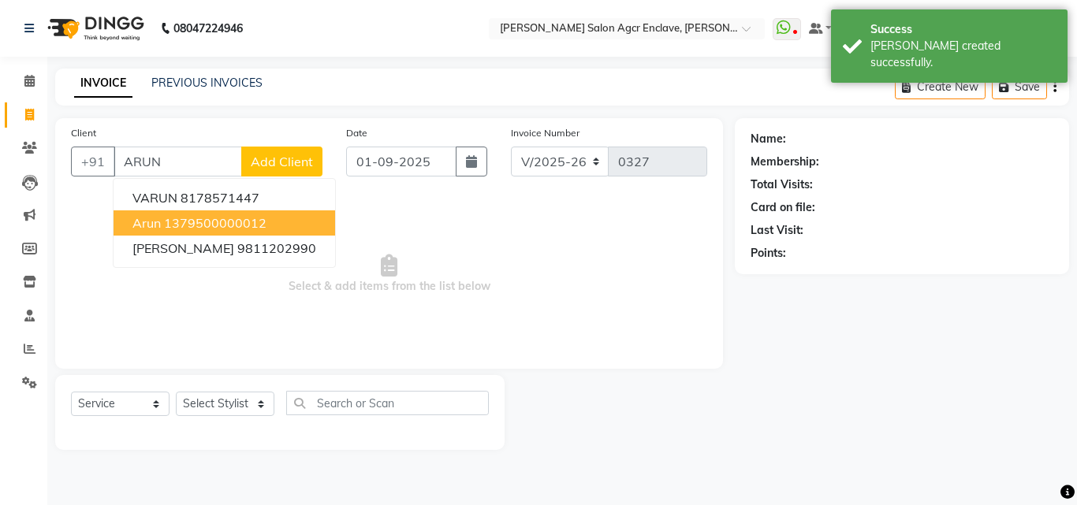
click at [221, 223] on ngb-highlight "1379500000012" at bounding box center [215, 223] width 102 height 16
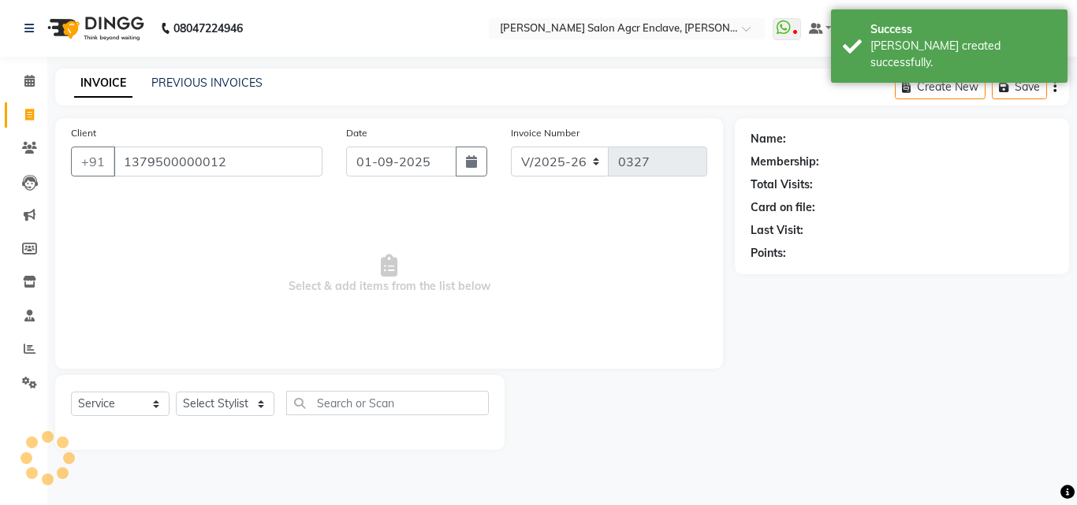
type input "1379500000012"
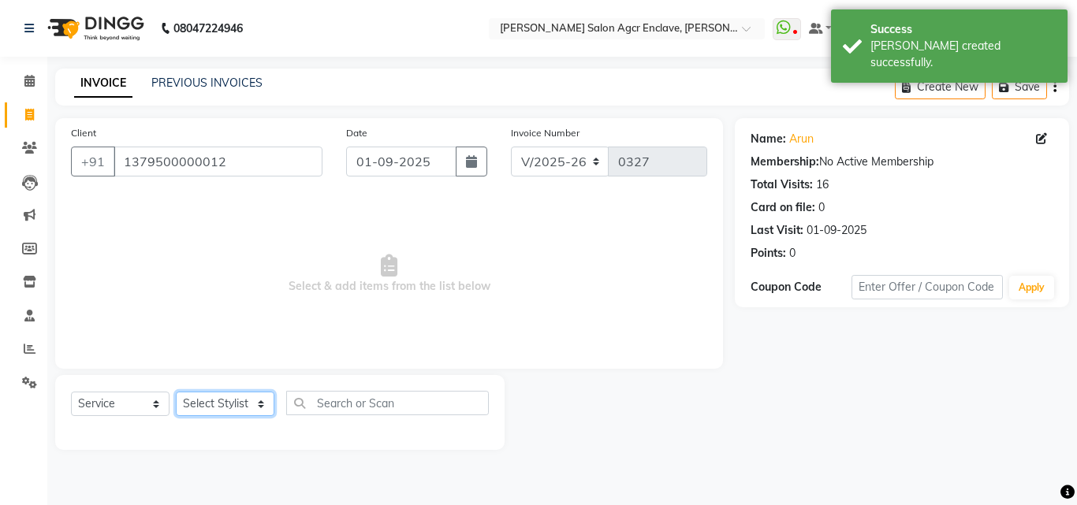
click at [225, 406] on select "Select Stylist Abhishek [PERSON_NAME] [PERSON_NAME] [PERSON_NAME] Lucky [PERSON…" at bounding box center [225, 404] width 99 height 24
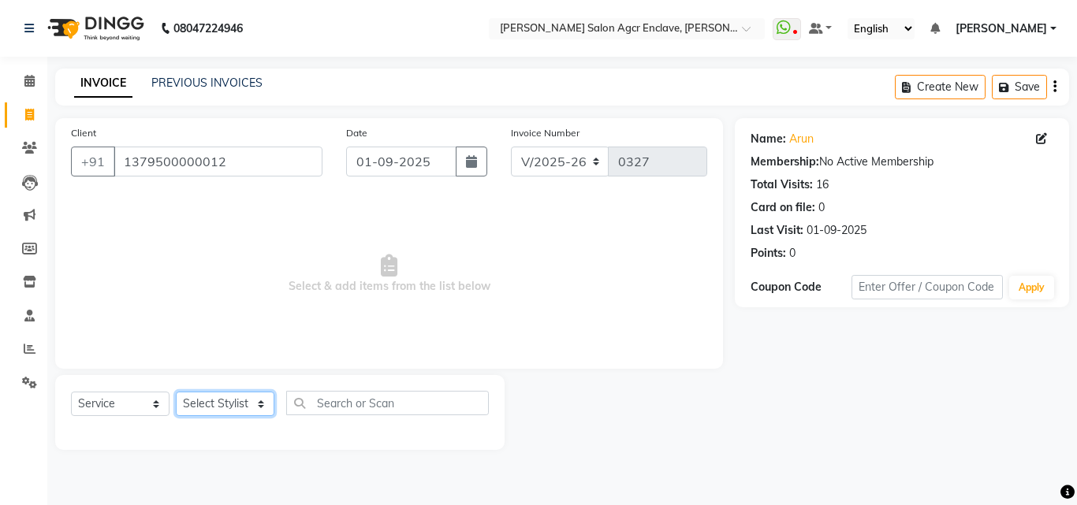
select select "87659"
click at [176, 392] on select "Select Stylist Abhishek [PERSON_NAME] [PERSON_NAME] [PERSON_NAME] Lucky [PERSON…" at bounding box center [225, 404] width 99 height 24
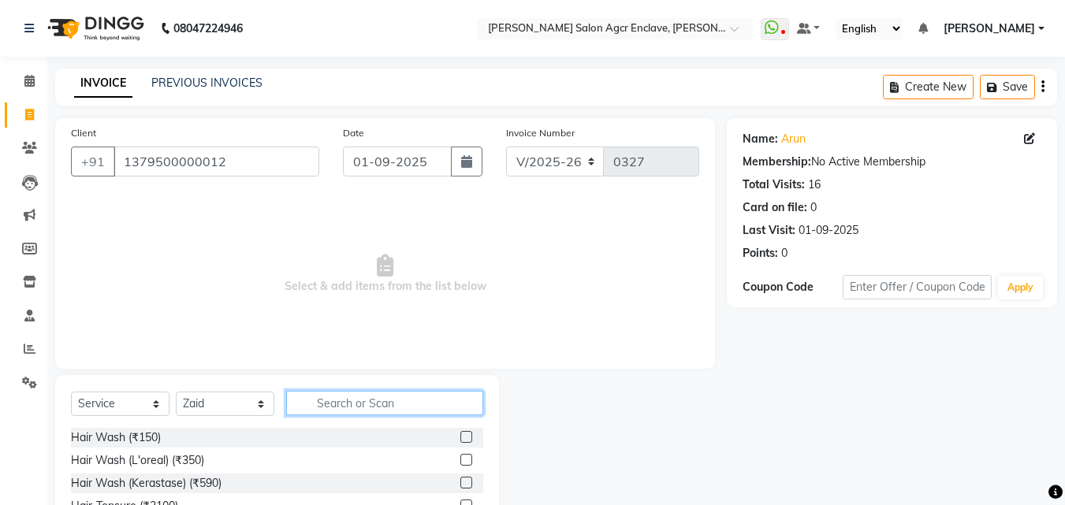
click at [313, 402] on input "text" at bounding box center [384, 403] width 197 height 24
type input "CUT"
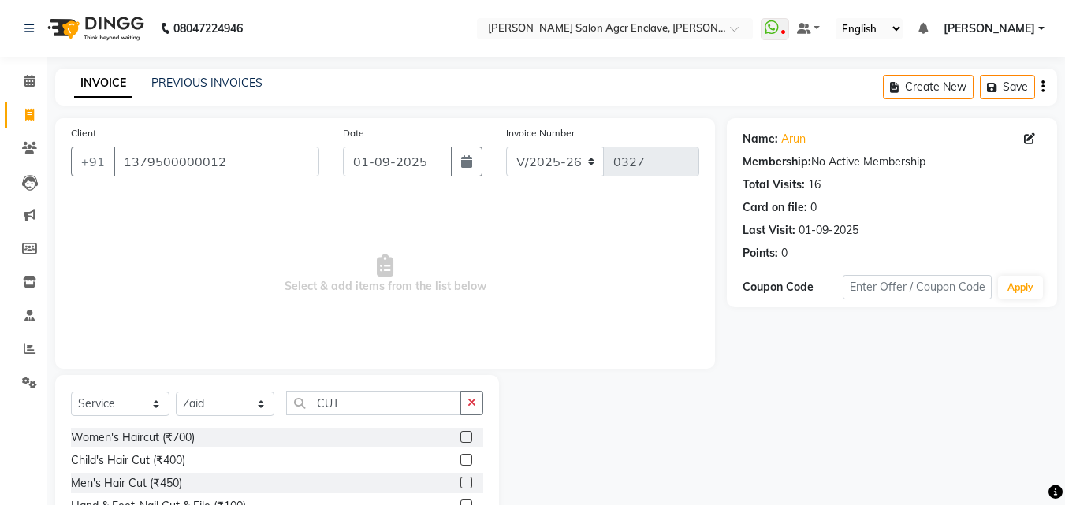
click at [464, 479] on label at bounding box center [466, 483] width 12 height 12
click at [464, 479] on input "checkbox" at bounding box center [465, 484] width 10 height 10
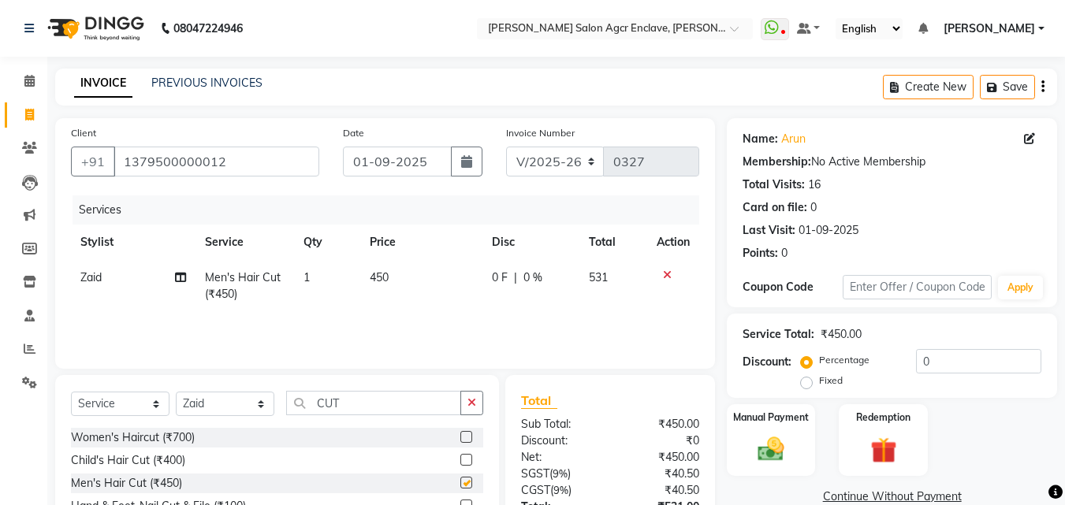
checkbox input "false"
drag, startPoint x: 379, startPoint y: 271, endPoint x: 379, endPoint y: 285, distance: 14.2
click at [379, 285] on td "450" at bounding box center [421, 286] width 122 height 52
select select "87659"
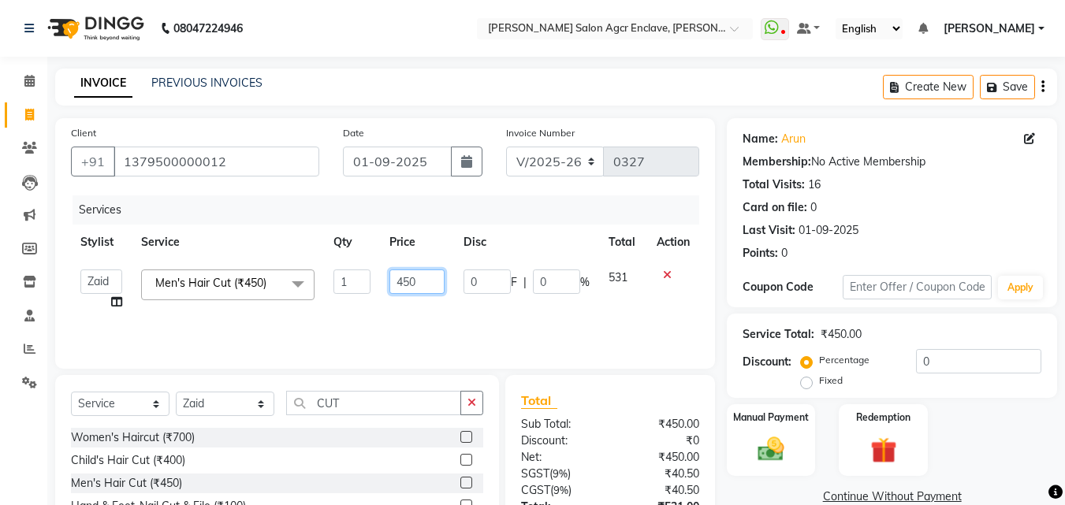
click at [403, 279] on input "450" at bounding box center [416, 282] width 54 height 24
type input "600"
click at [456, 332] on div "Services Stylist Service Qty Price Disc Total Action [PERSON_NAME] [PERSON_NAME…" at bounding box center [385, 275] width 628 height 158
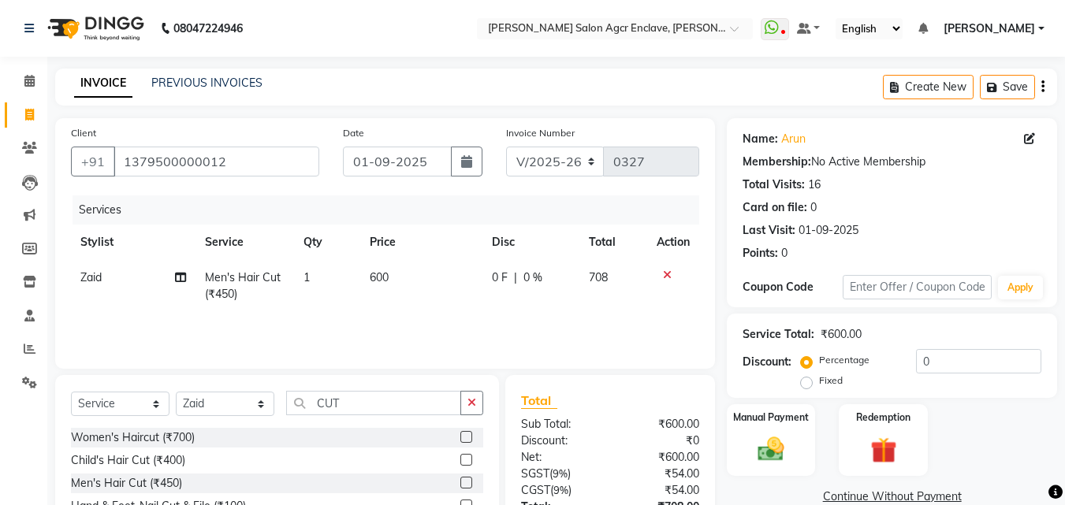
click at [1044, 88] on icon "button" at bounding box center [1043, 87] width 3 height 1
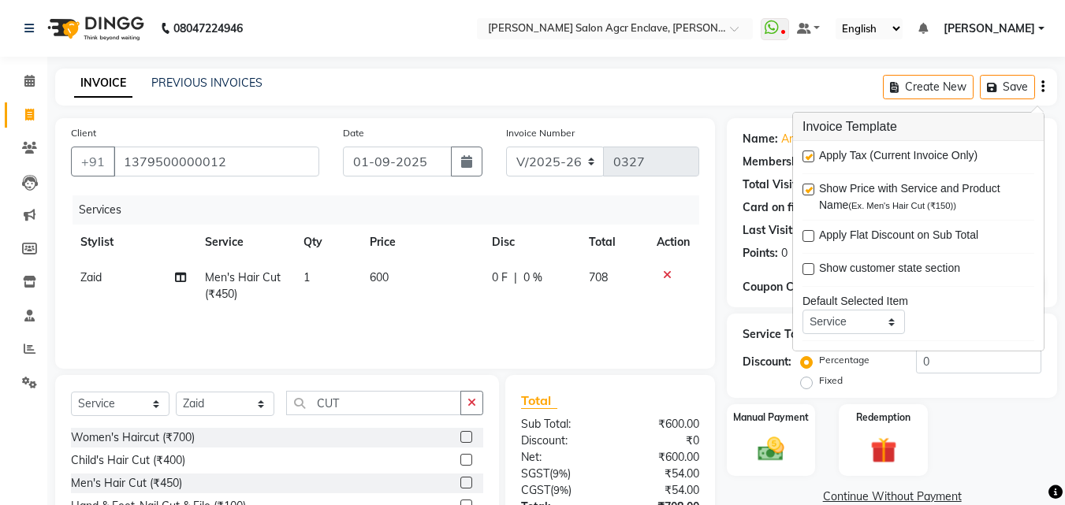
click at [811, 151] on label at bounding box center [809, 157] width 12 height 12
click at [811, 152] on input "checkbox" at bounding box center [808, 157] width 10 height 10
checkbox input "false"
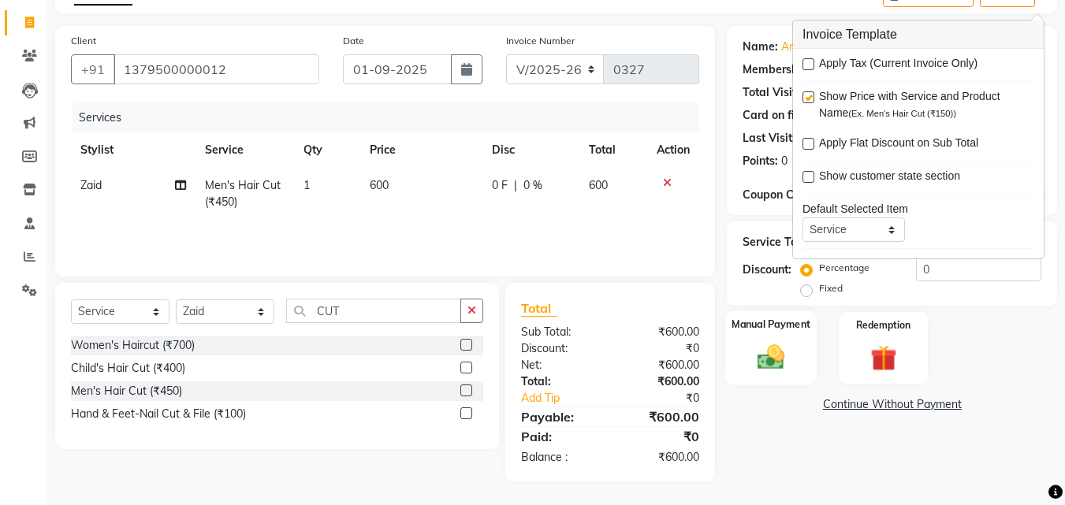
click at [771, 348] on img at bounding box center [771, 357] width 44 height 32
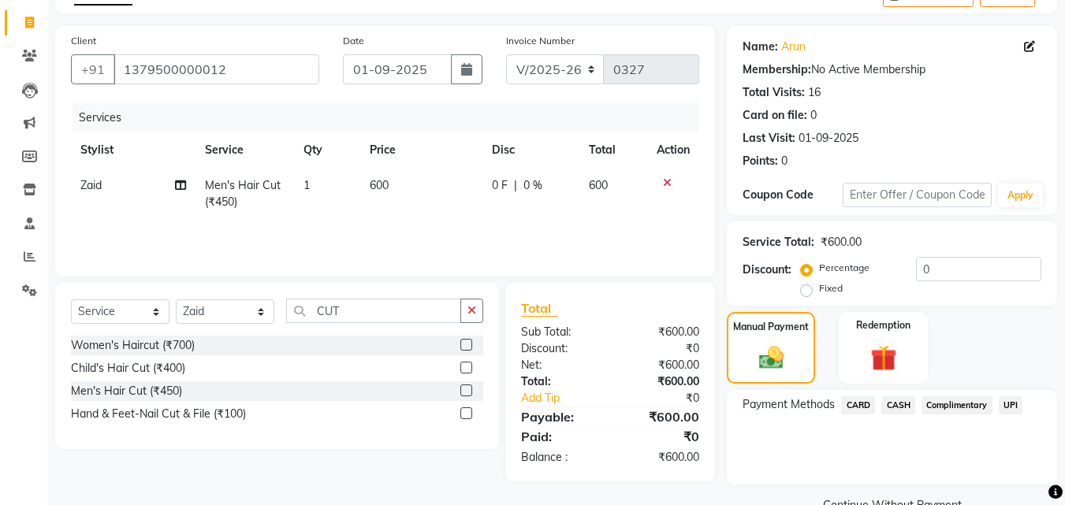
click at [1012, 399] on span "UPI" at bounding box center [1011, 406] width 24 height 18
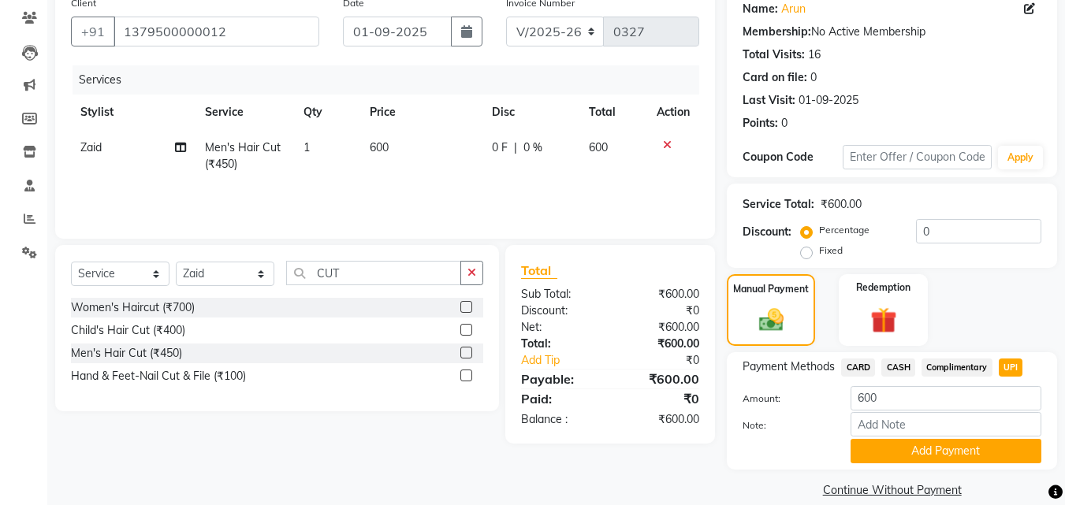
scroll to position [151, 0]
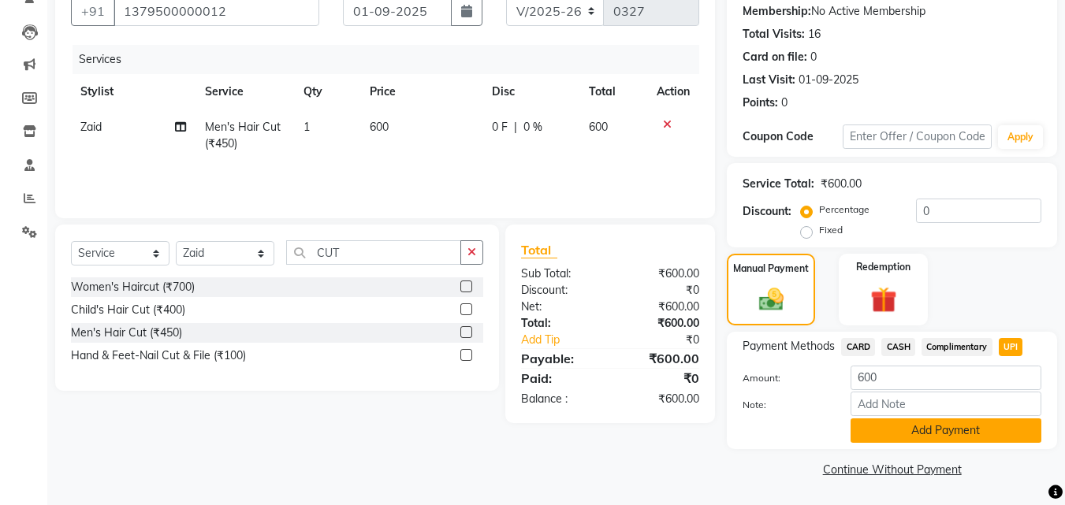
click at [939, 425] on button "Add Payment" at bounding box center [946, 431] width 191 height 24
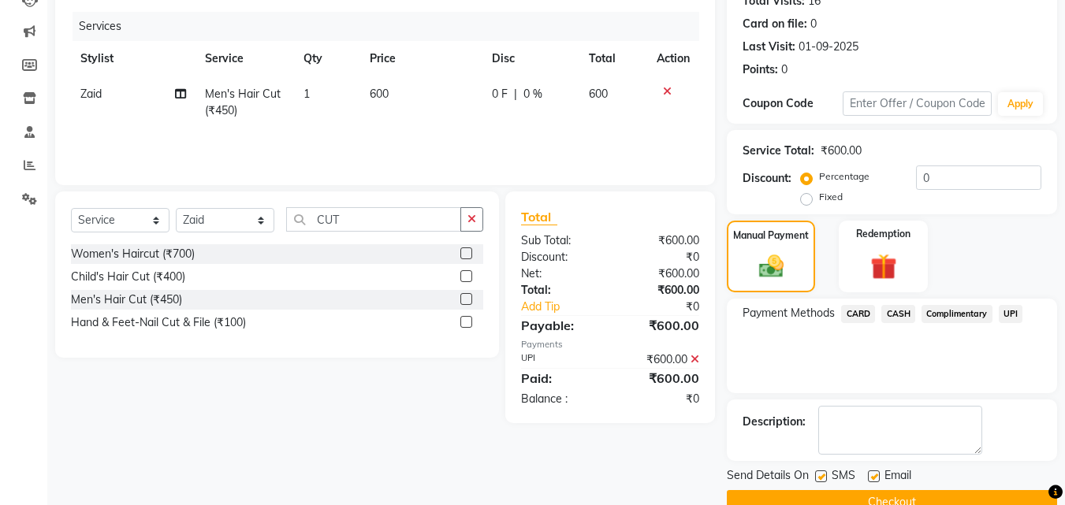
scroll to position [217, 0]
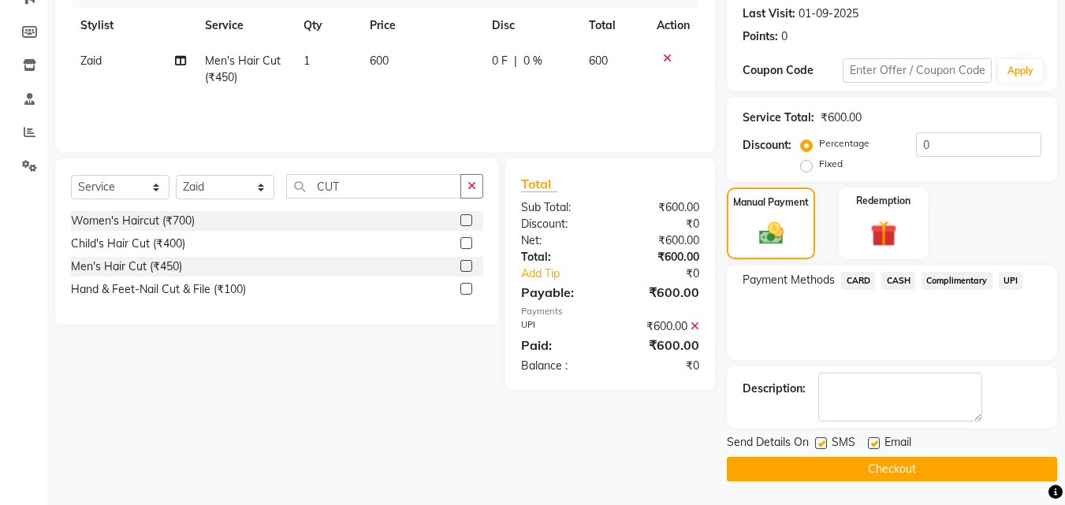
click at [893, 464] on button "Checkout" at bounding box center [892, 469] width 330 height 24
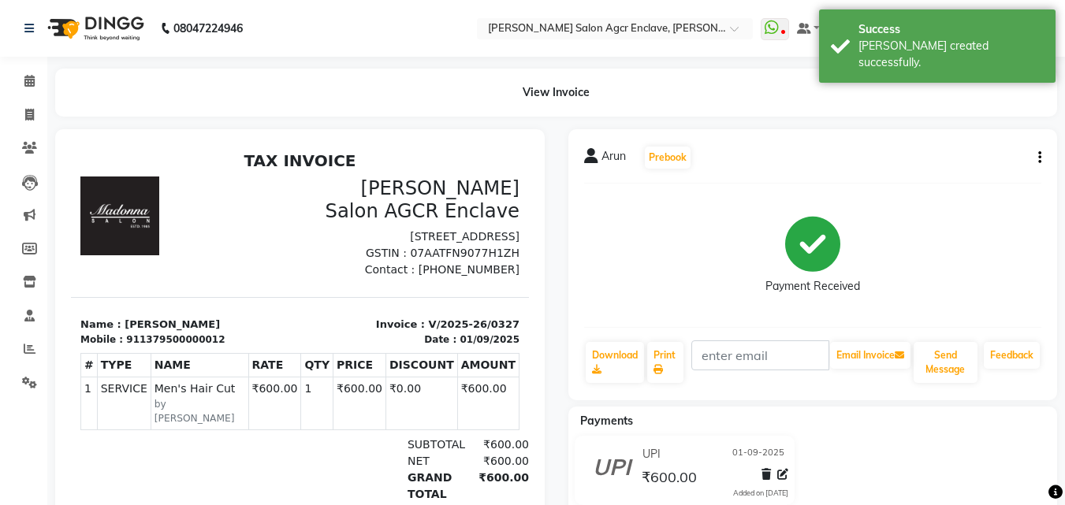
select select "service"
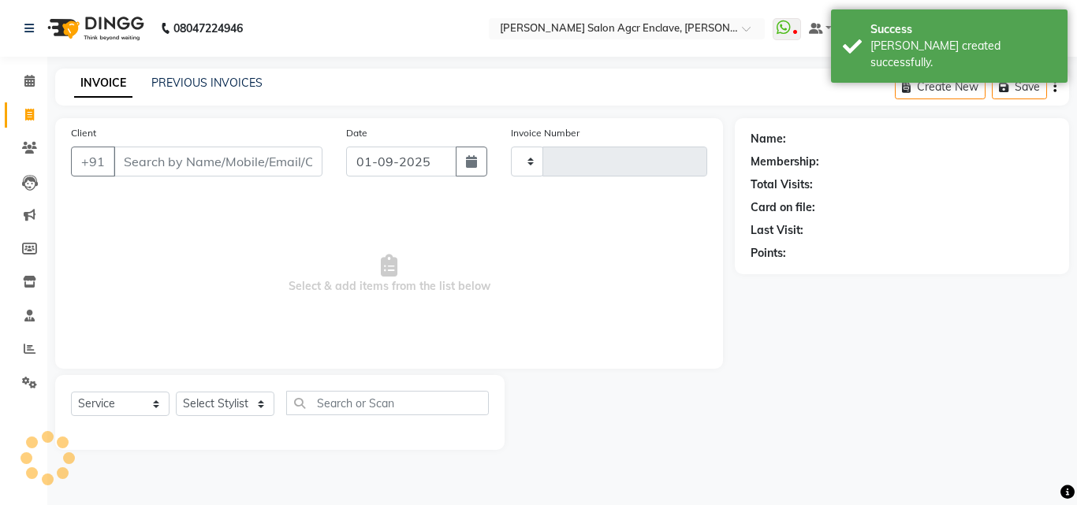
type input "0328"
select select "8560"
click at [32, 79] on icon at bounding box center [29, 81] width 10 height 12
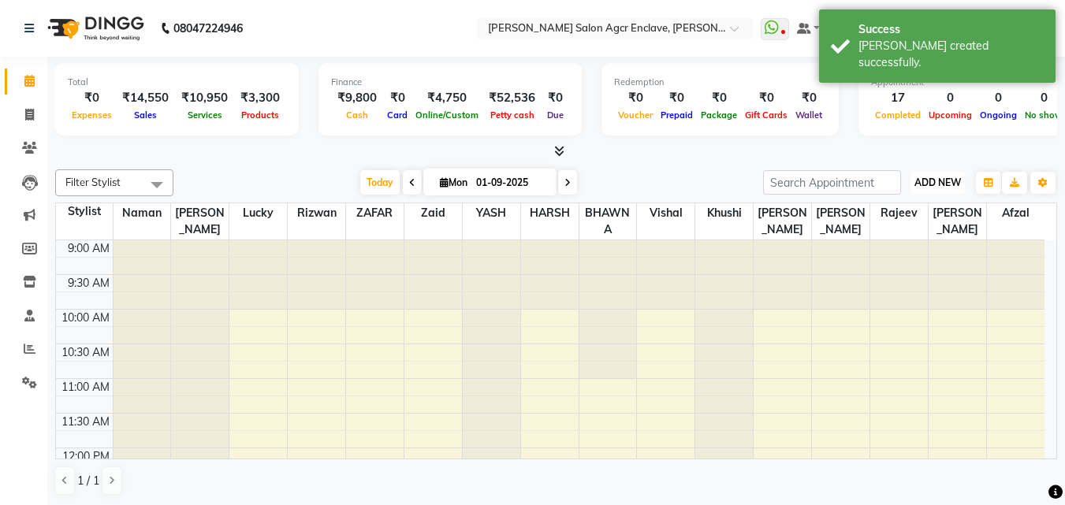
click at [950, 177] on span "ADD NEW" at bounding box center [938, 183] width 47 height 12
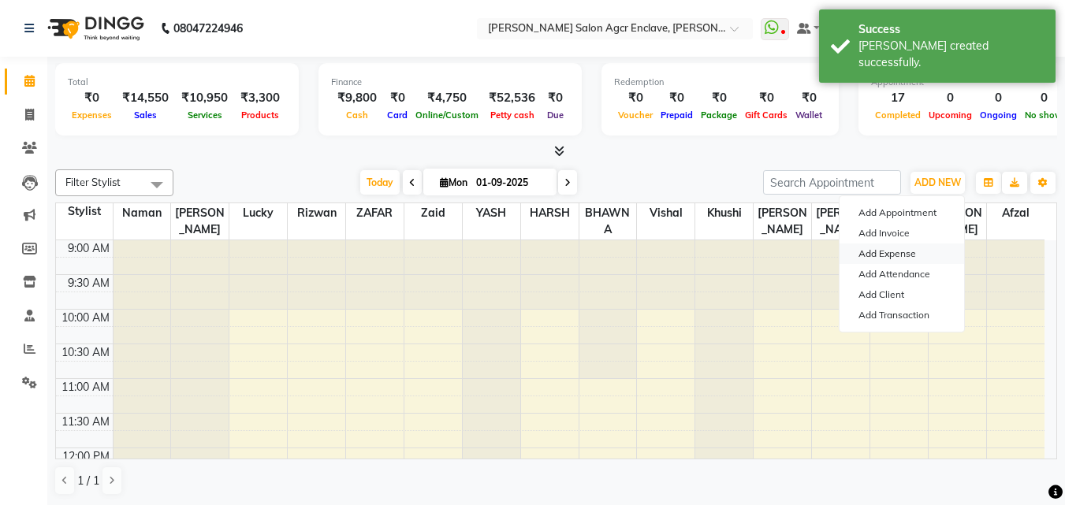
click at [893, 253] on link "Add Expense" at bounding box center [902, 254] width 125 height 20
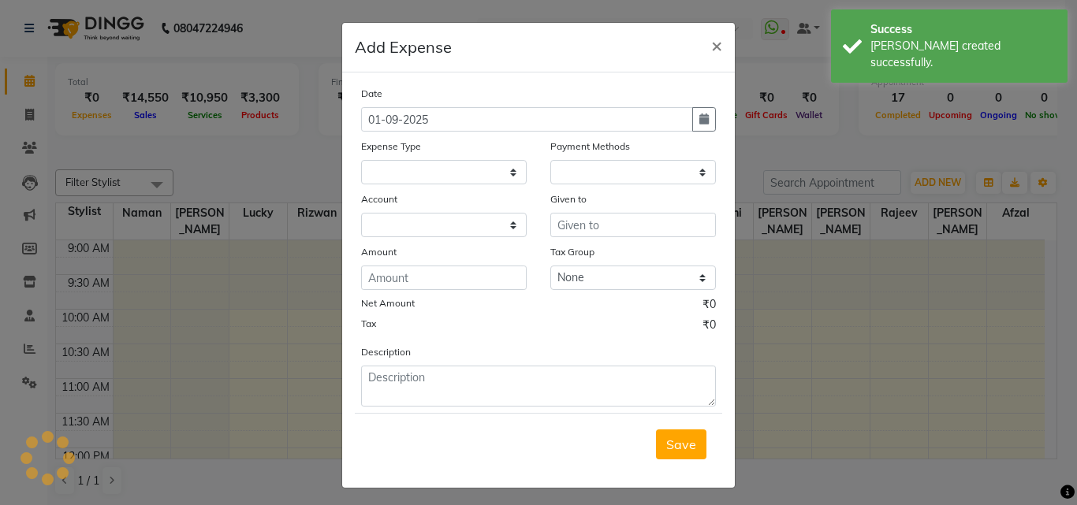
select select "1"
select select "7768"
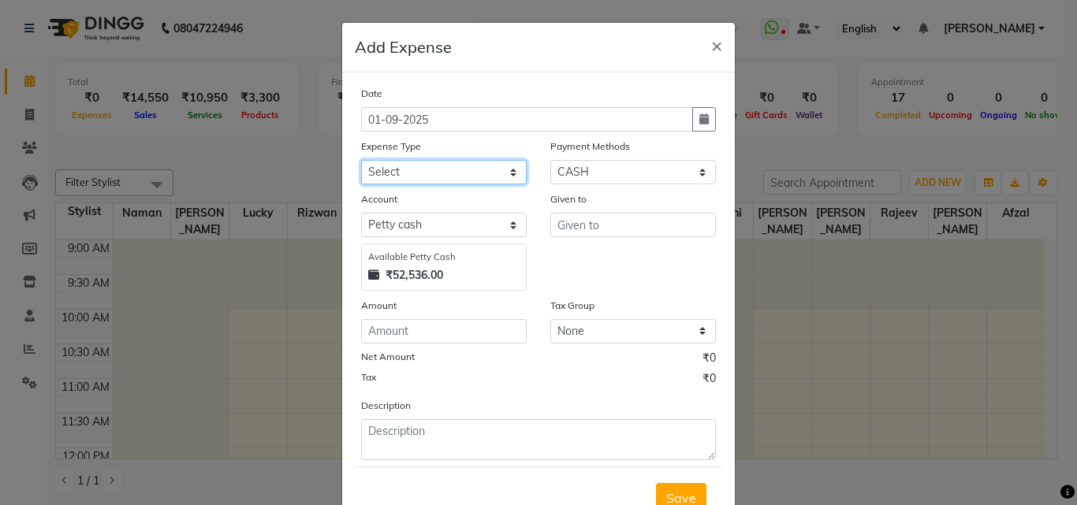
click at [427, 167] on select "Select Advance Salary BILLS client change paytm Client Snacks Coffee CONVEYANCE…" at bounding box center [444, 172] width 166 height 24
select select "20418"
click at [361, 160] on select "Select Advance Salary BILLS client change paytm Client Snacks Coffee CONVEYANCE…" at bounding box center [444, 172] width 166 height 24
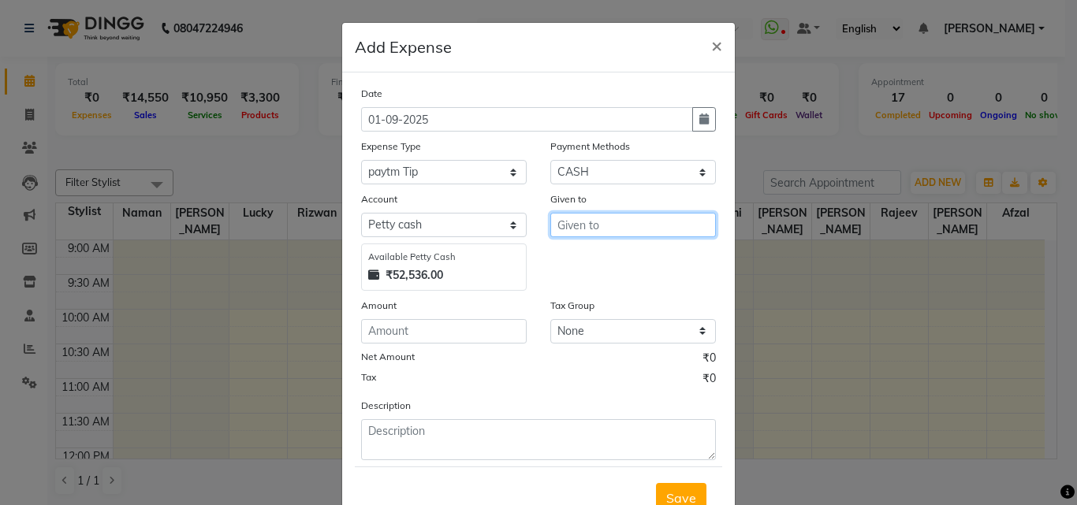
click at [598, 226] on input "text" at bounding box center [633, 225] width 166 height 24
click at [591, 254] on button "Zaid" at bounding box center [613, 258] width 125 height 25
type input "Zaid"
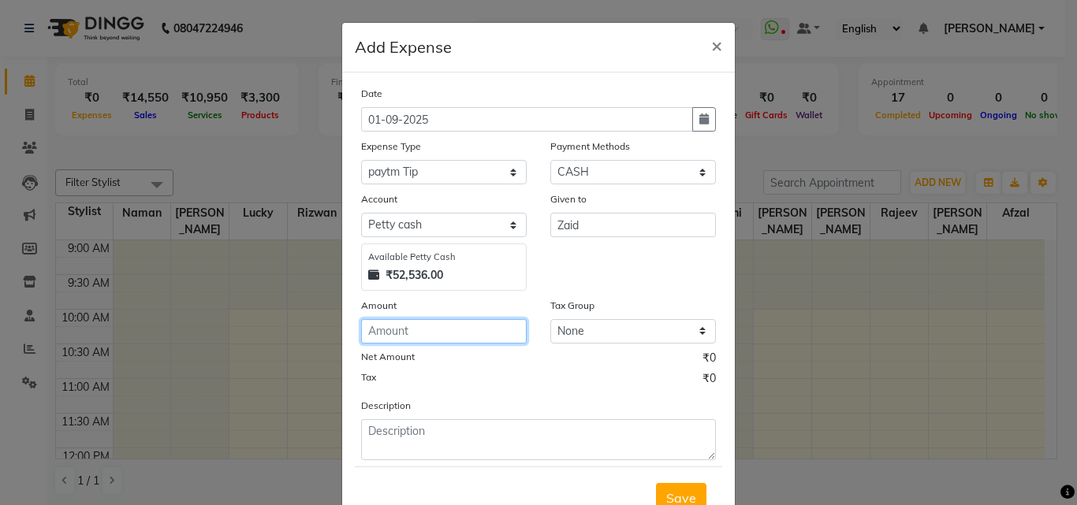
click at [427, 325] on input "number" at bounding box center [444, 331] width 166 height 24
type input "100"
click at [673, 497] on span "Save" at bounding box center [681, 498] width 30 height 16
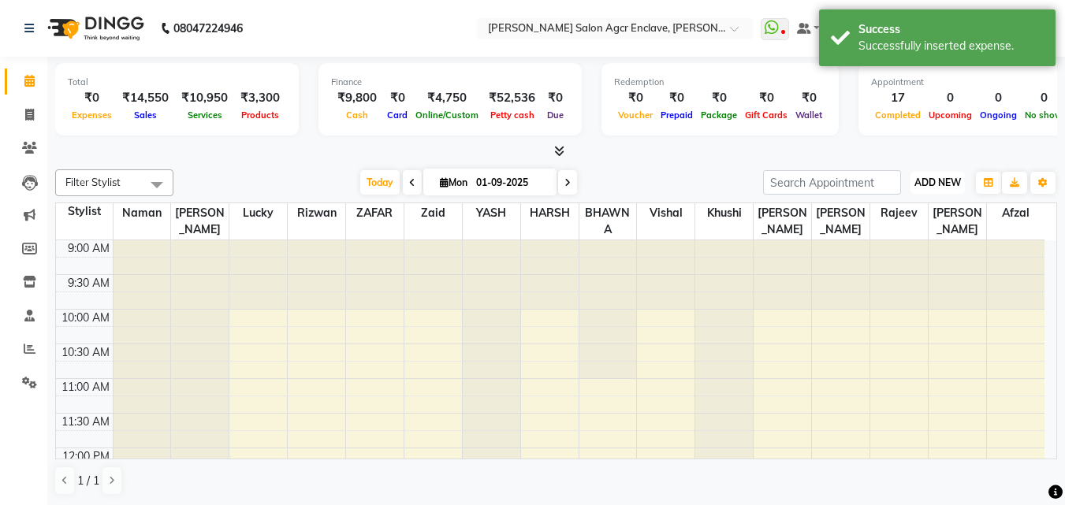
click at [921, 177] on span "ADD NEW" at bounding box center [938, 183] width 47 height 12
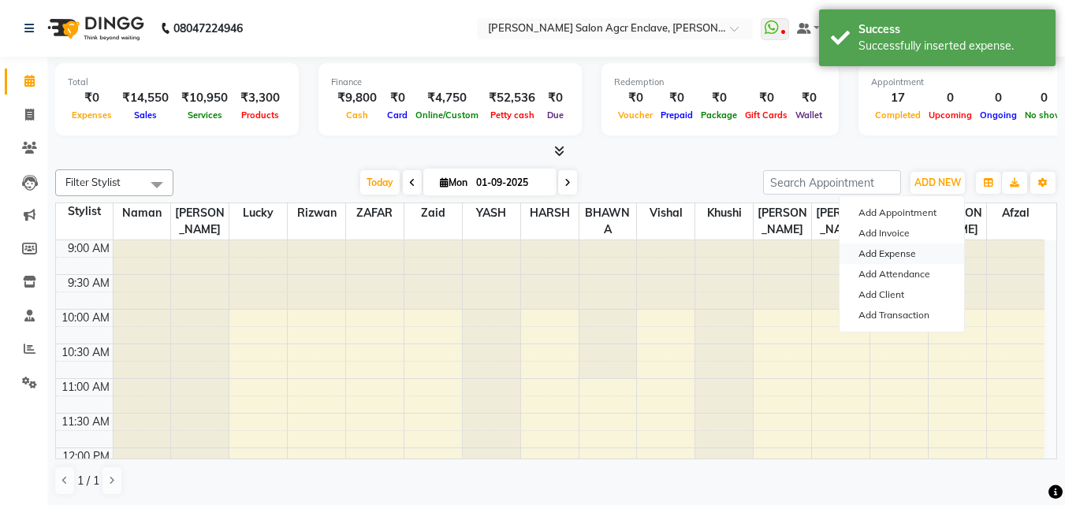
click at [892, 249] on link "Add Expense" at bounding box center [902, 254] width 125 height 20
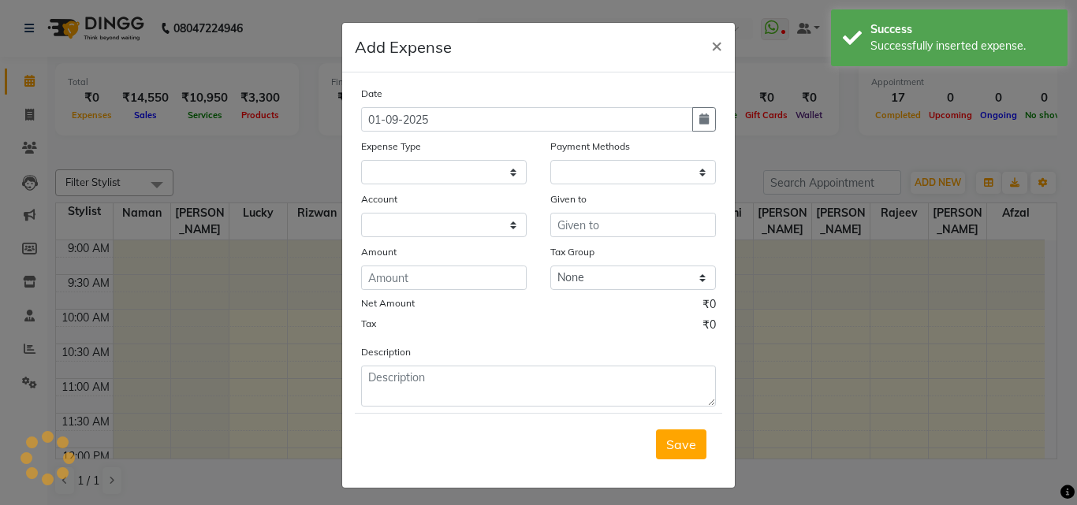
select select "1"
select select "7768"
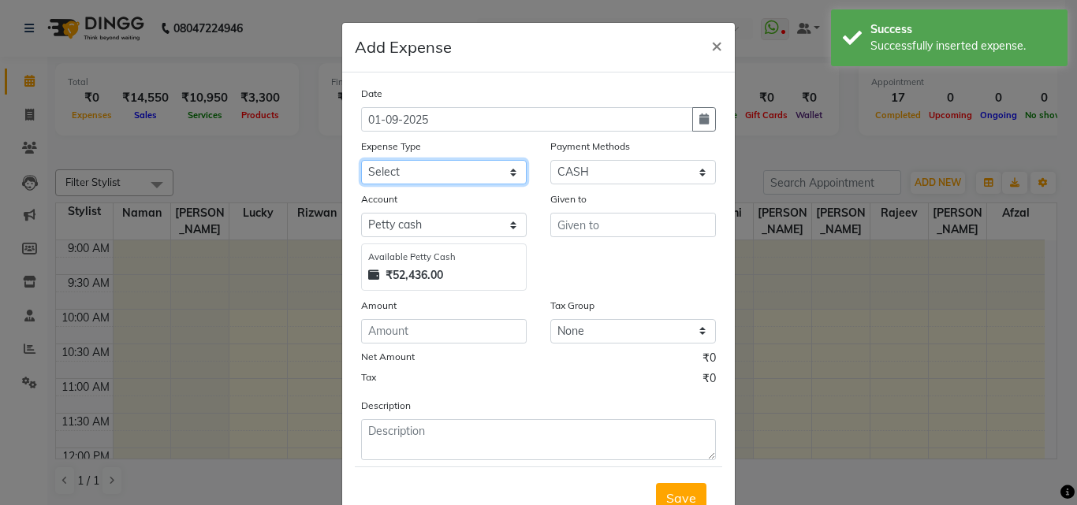
click at [478, 173] on select "Select Advance Salary BILLS client change paytm Client Snacks Coffee CONVEYANCE…" at bounding box center [444, 172] width 166 height 24
select select "20418"
click at [361, 160] on select "Select Advance Salary BILLS client change paytm Client Snacks Coffee CONVEYANCE…" at bounding box center [444, 172] width 166 height 24
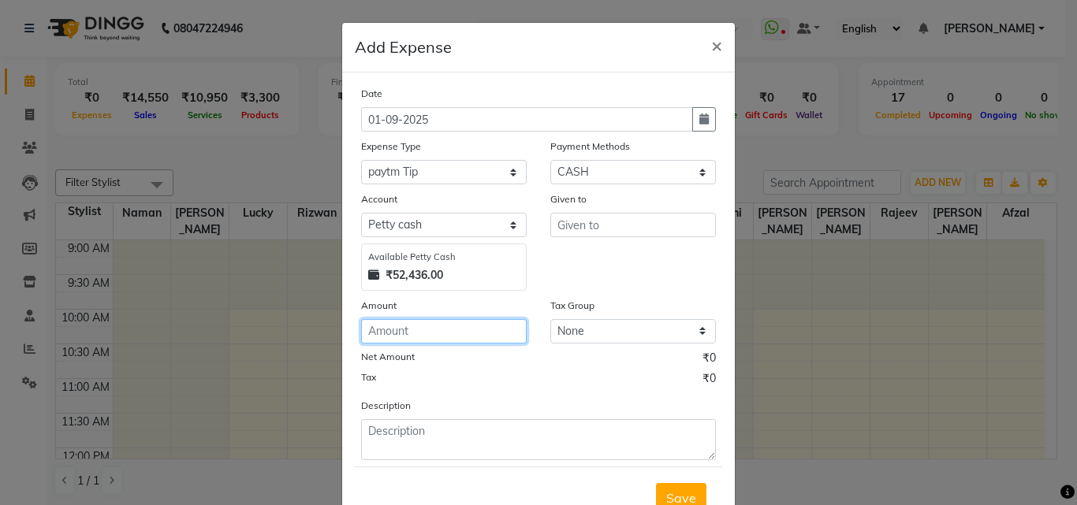
click at [419, 337] on input "number" at bounding box center [444, 331] width 166 height 24
type input "100"
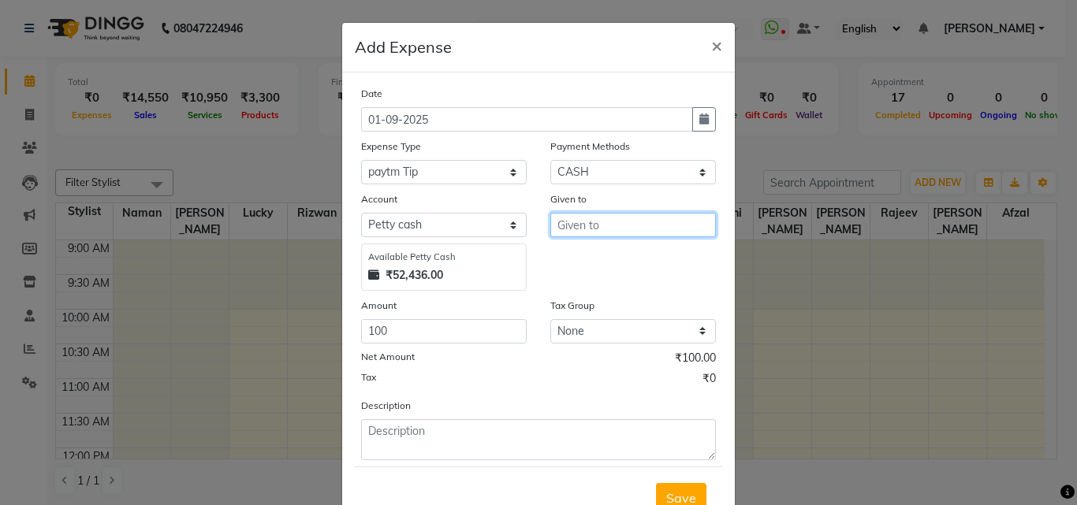
click at [573, 229] on input "text" at bounding box center [633, 225] width 166 height 24
click at [576, 257] on span "Rizwan" at bounding box center [592, 259] width 45 height 16
type input "Rizwan"
click at [668, 490] on span "Save" at bounding box center [681, 498] width 30 height 16
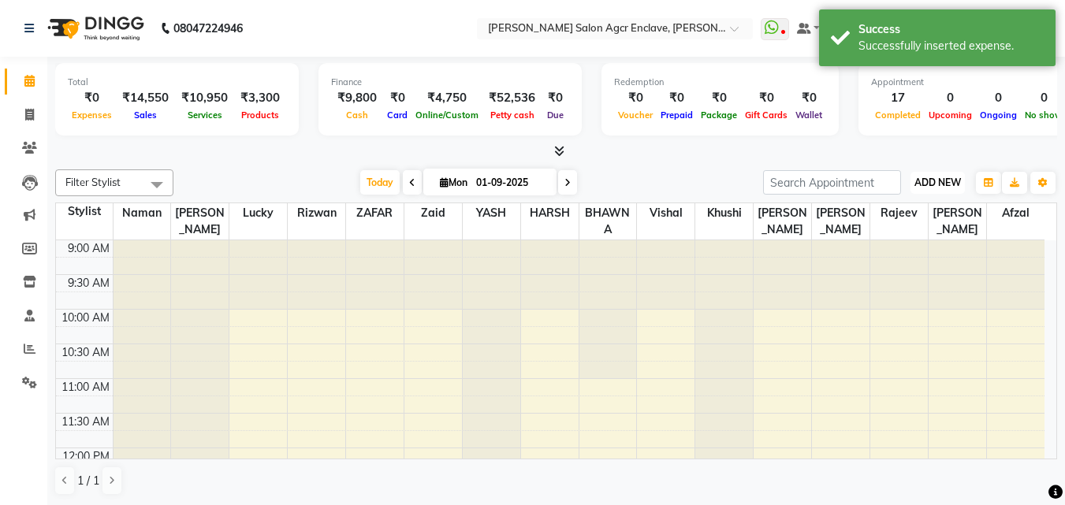
click at [930, 181] on span "ADD NEW" at bounding box center [938, 183] width 47 height 12
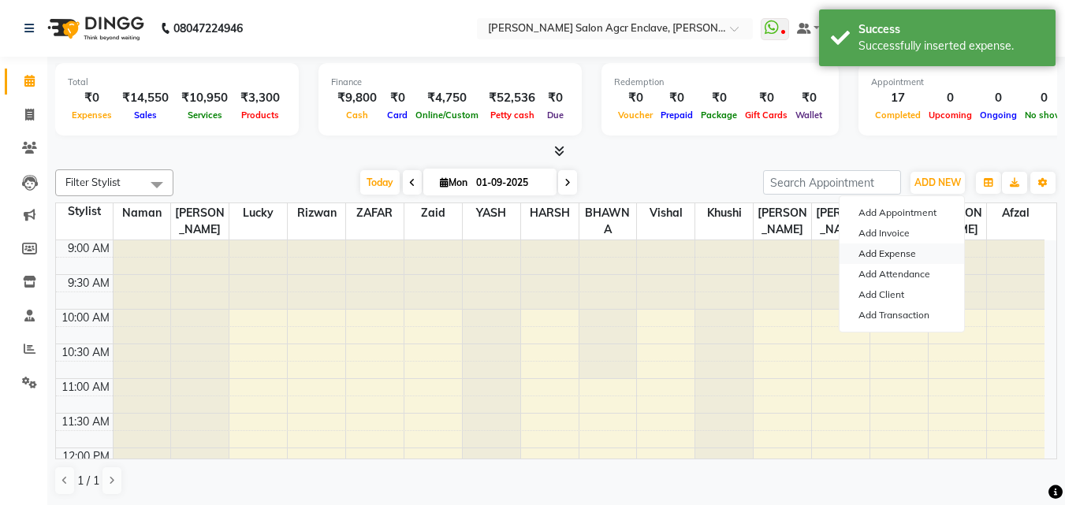
click at [885, 250] on link "Add Expense" at bounding box center [902, 254] width 125 height 20
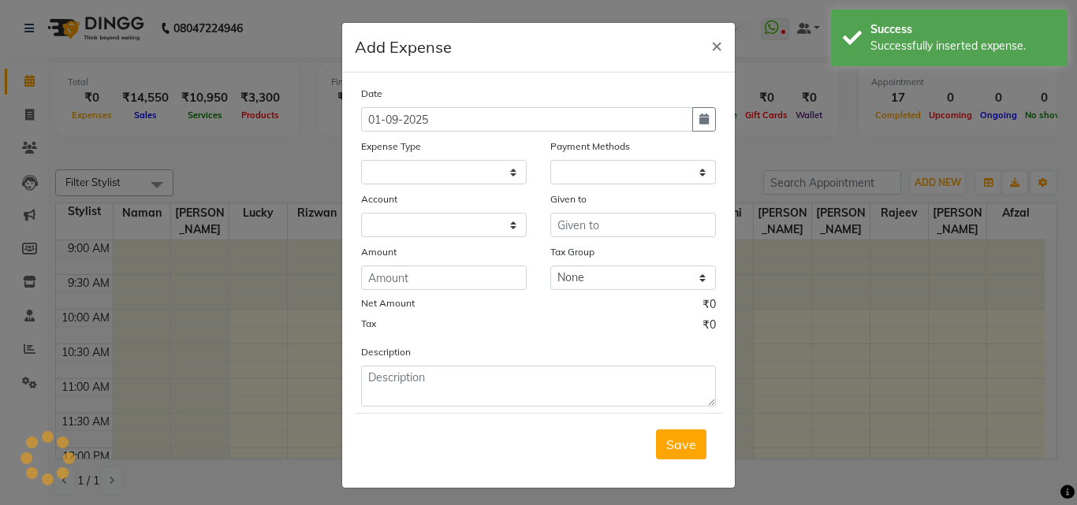
select select "1"
select select "7768"
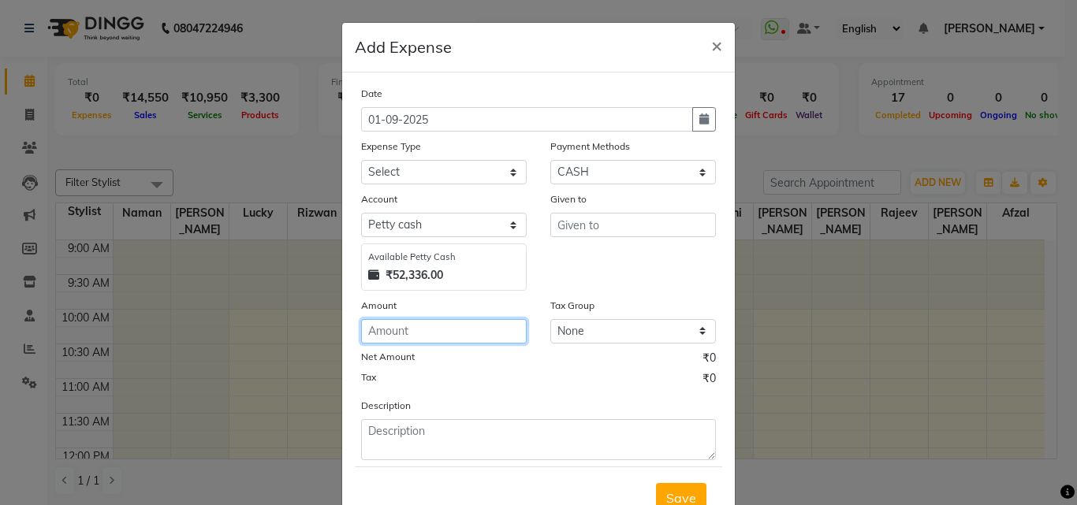
click at [401, 330] on input "number" at bounding box center [444, 331] width 166 height 24
type input "130"
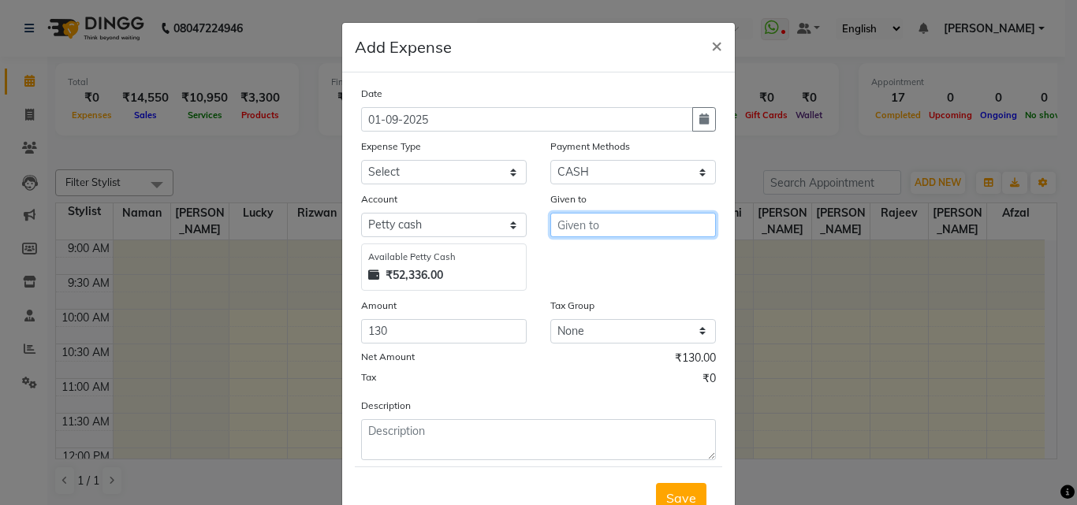
click at [559, 230] on input "text" at bounding box center [633, 225] width 166 height 24
type input "[PERSON_NAME]"
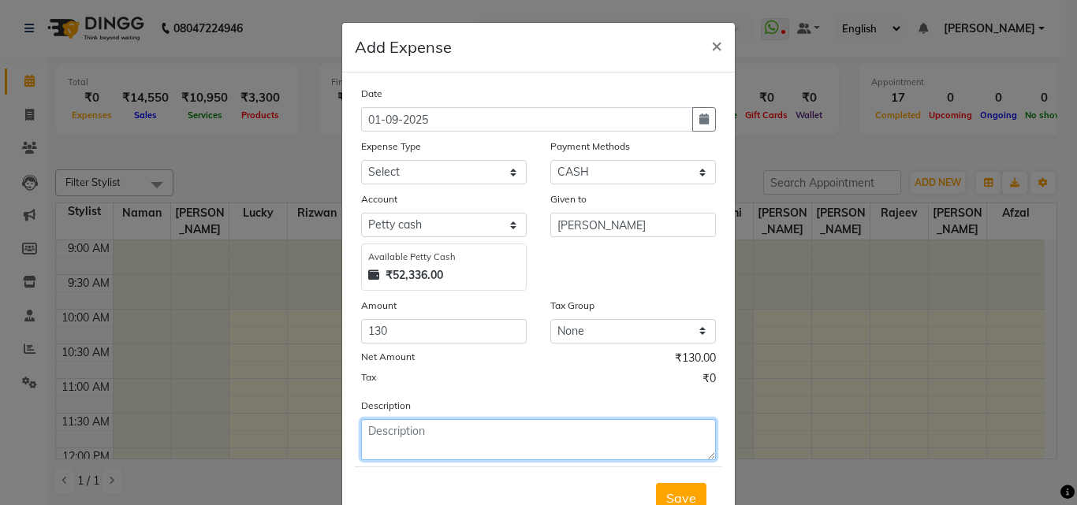
click at [423, 421] on textarea at bounding box center [538, 439] width 355 height 41
type textarea "MILK [PERSON_NAME]"
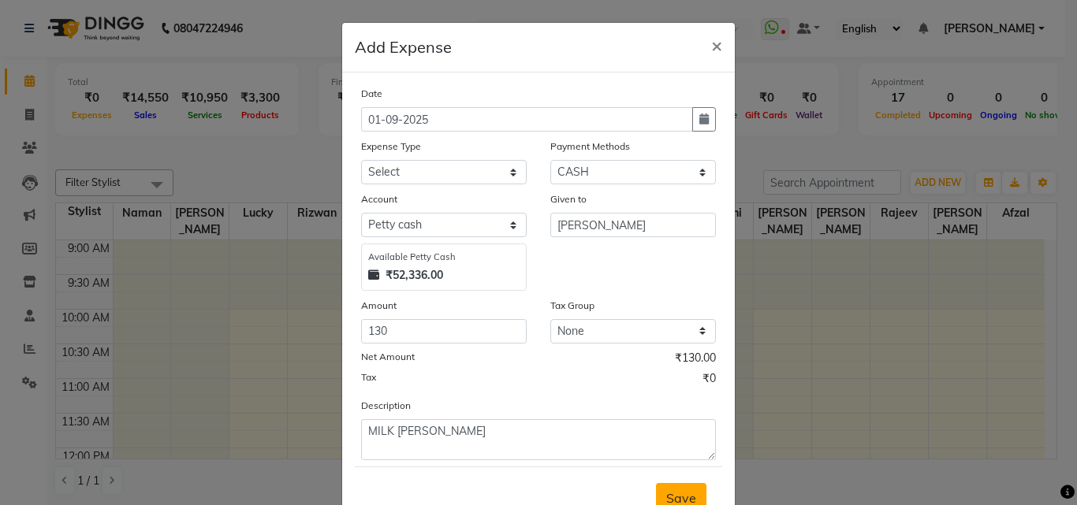
click at [668, 490] on span "Save" at bounding box center [681, 498] width 30 height 16
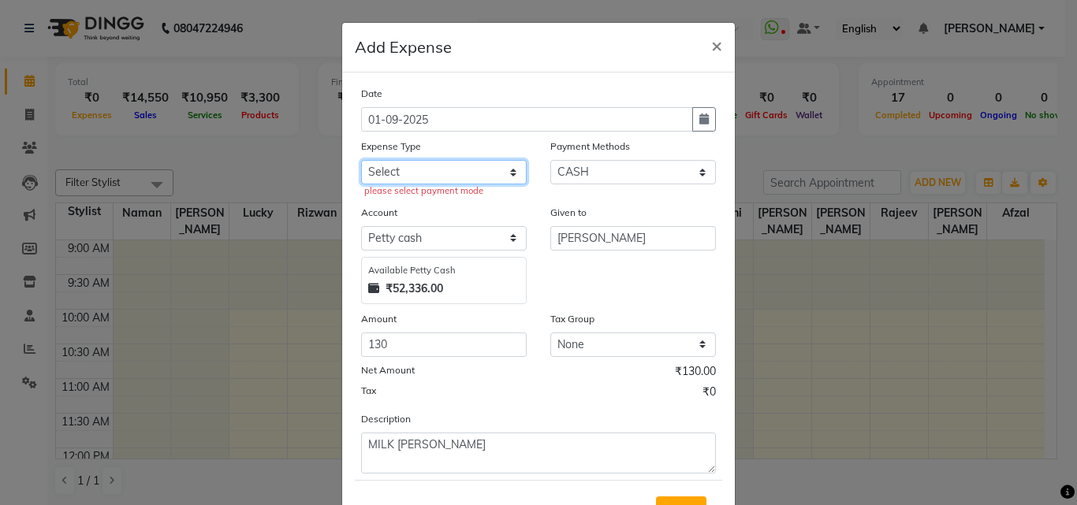
click at [474, 175] on select "Select Advance Salary BILLS client change paytm Client Snacks Coffee CONVEYANCE…" at bounding box center [444, 172] width 166 height 24
select select "15145"
click at [361, 160] on select "Select Advance Salary BILLS client change paytm Client Snacks Coffee CONVEYANCE…" at bounding box center [444, 172] width 166 height 24
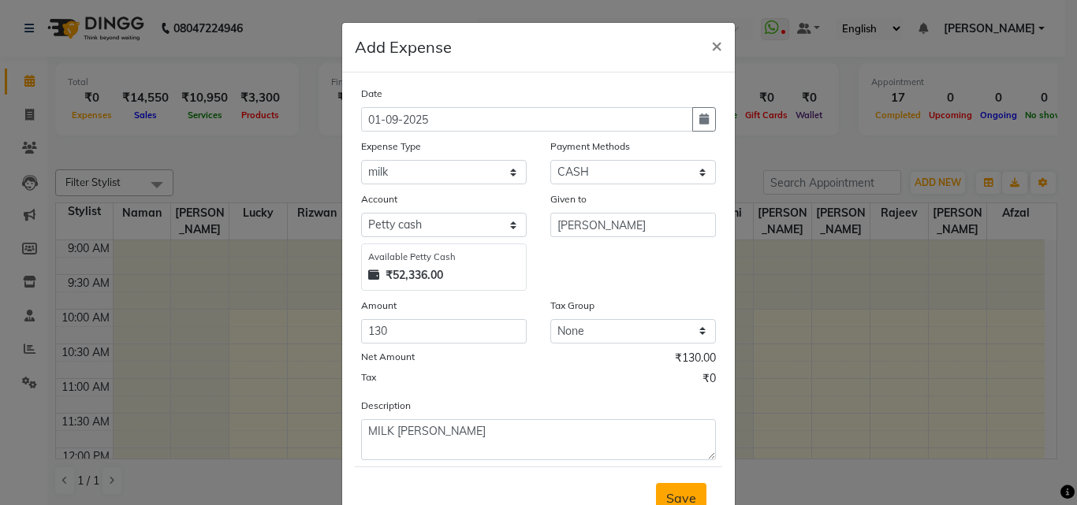
click at [679, 485] on button "Save" at bounding box center [681, 498] width 50 height 30
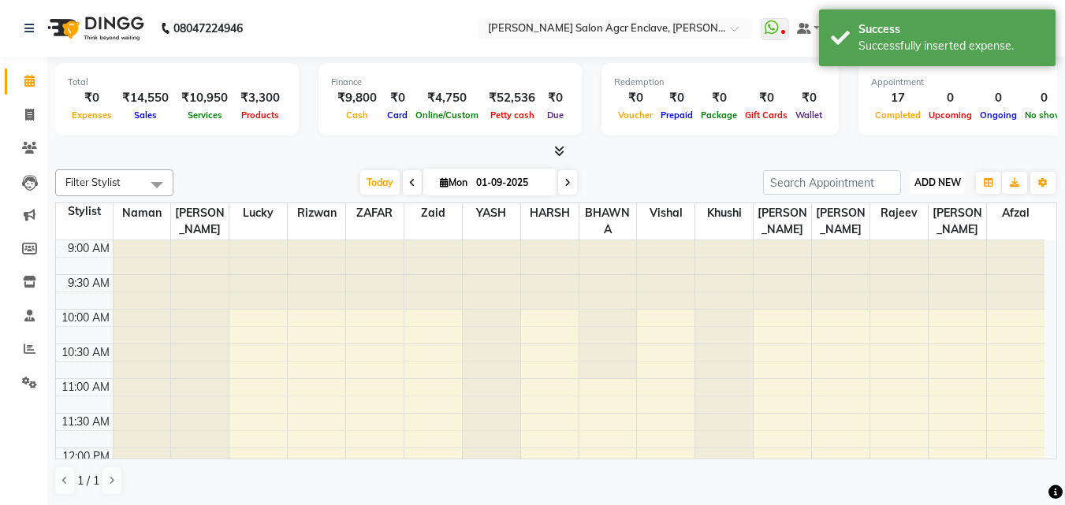
click at [930, 179] on span "ADD NEW" at bounding box center [938, 183] width 47 height 12
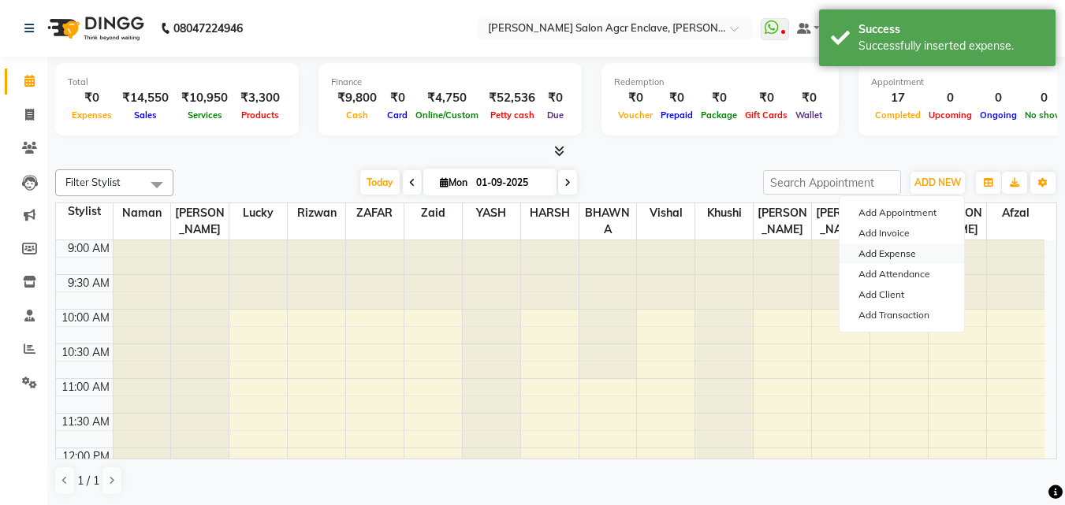
click at [883, 252] on link "Add Expense" at bounding box center [902, 254] width 125 height 20
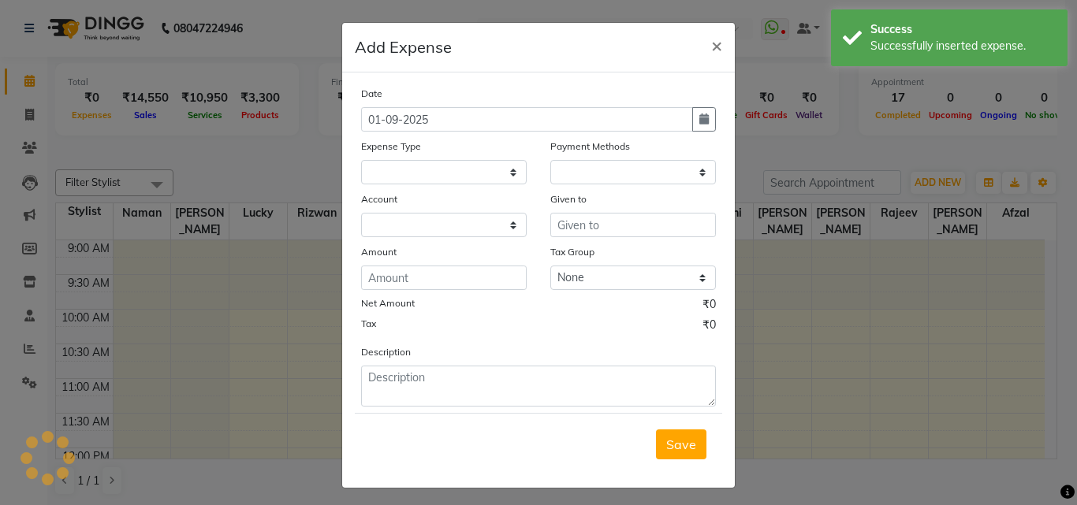
select select "1"
select select "7768"
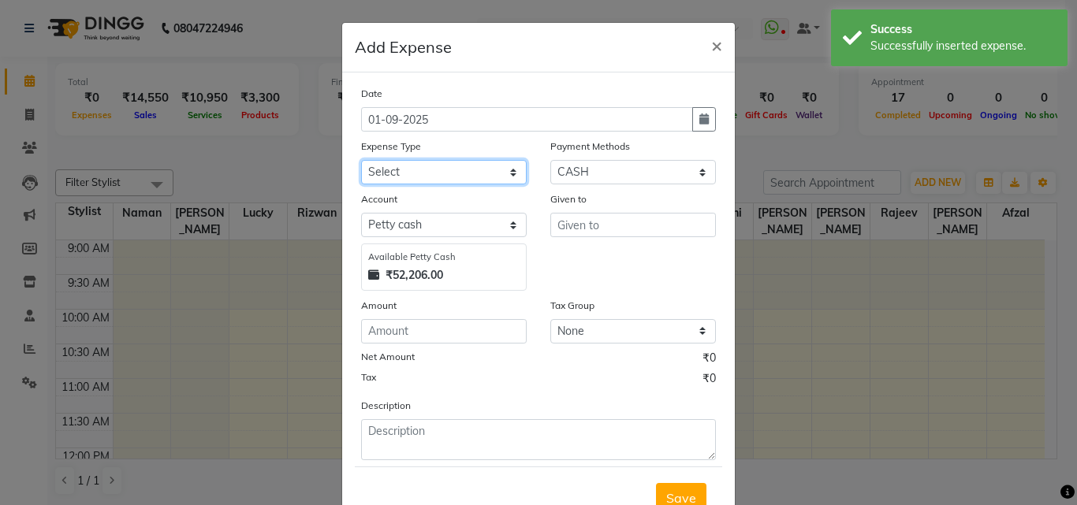
click at [462, 177] on select "Select Advance Salary BILLS client change paytm Client Snacks Coffee CONVEYANCE…" at bounding box center [444, 172] width 166 height 24
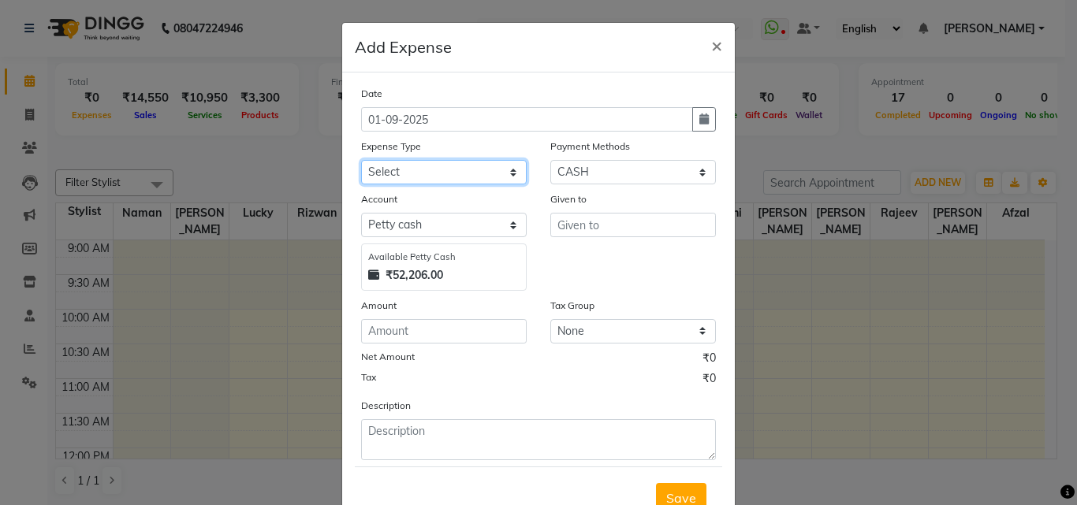
select select "15145"
click at [361, 160] on select "Select Advance Salary BILLS client change paytm Client Snacks Coffee CONVEYANCE…" at bounding box center [444, 172] width 166 height 24
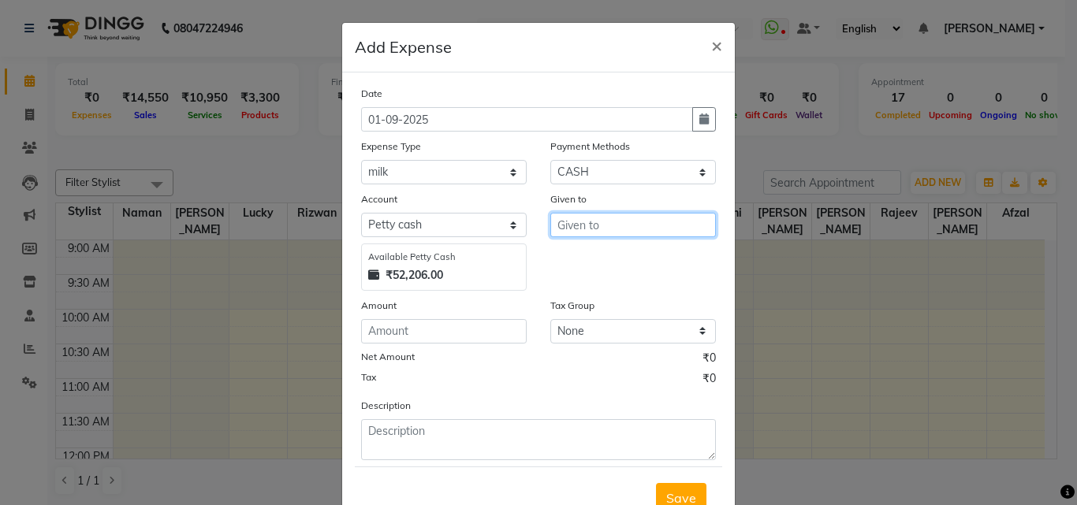
click at [593, 218] on input "text" at bounding box center [633, 225] width 166 height 24
type input "[PERSON_NAME]"
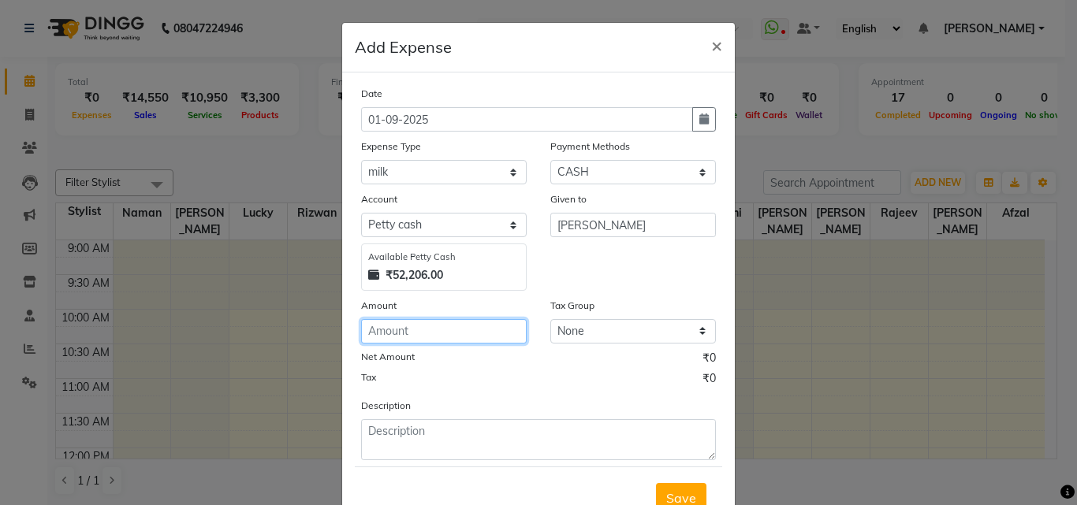
click at [391, 330] on input "number" at bounding box center [444, 331] width 166 height 24
type input "1035"
click at [672, 493] on span "Save" at bounding box center [681, 498] width 30 height 16
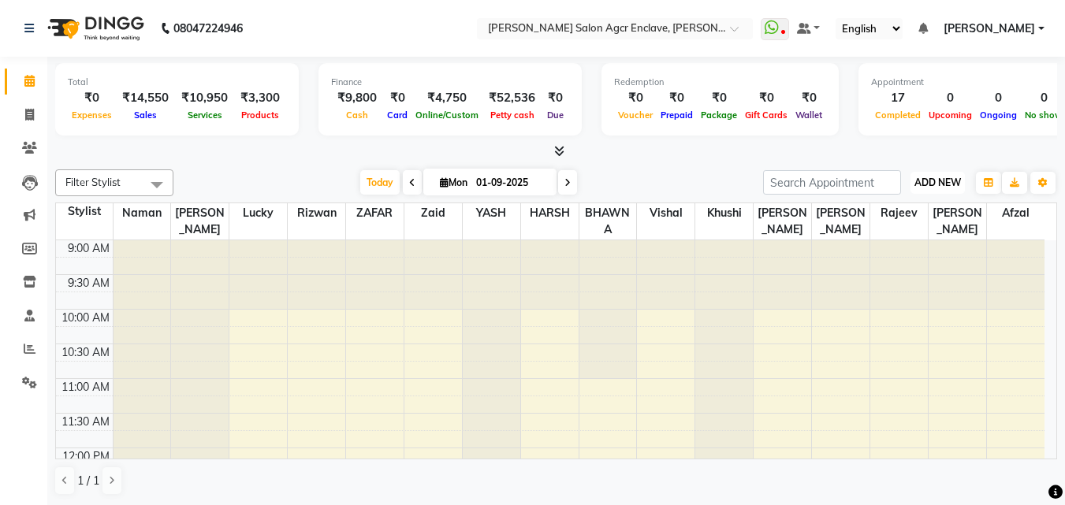
click at [941, 181] on span "ADD NEW" at bounding box center [938, 183] width 47 height 12
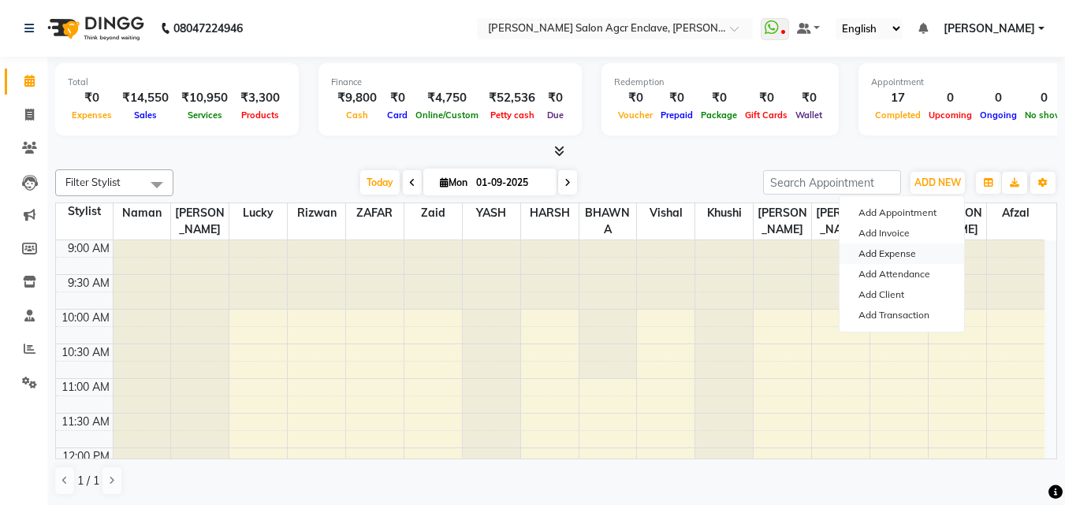
click at [896, 252] on link "Add Expense" at bounding box center [902, 254] width 125 height 20
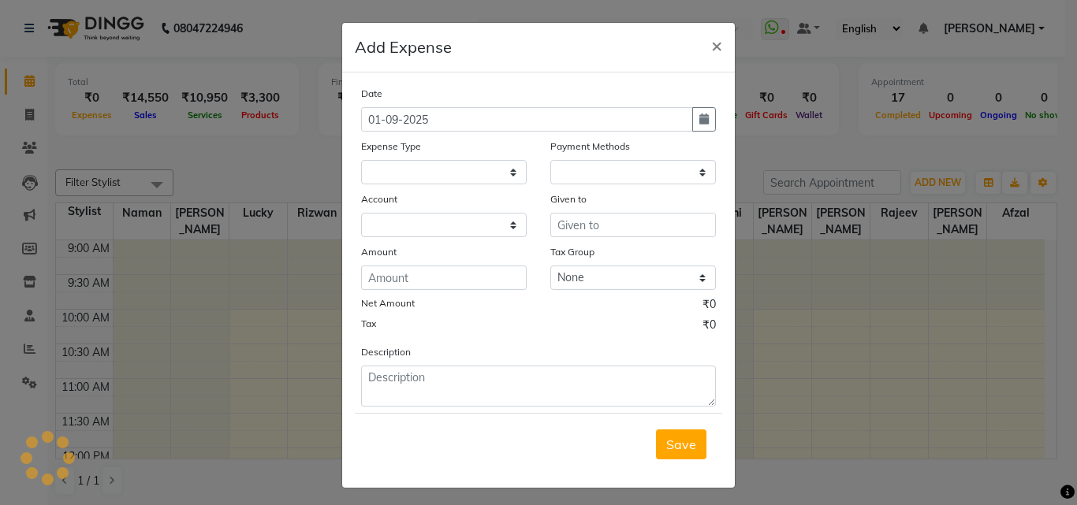
select select "1"
select select "7768"
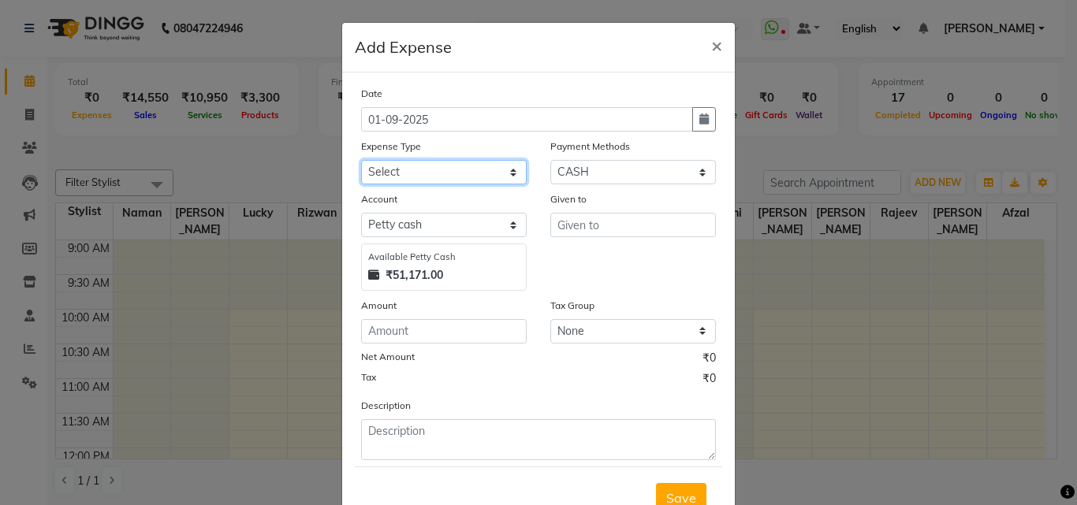
click at [424, 169] on select "Select Advance Salary BILLS client change paytm Client Snacks Coffee CONVEYANCE…" at bounding box center [444, 172] width 166 height 24
select select "19551"
click at [361, 160] on select "Select Advance Salary BILLS client change paytm Client Snacks Coffee CONVEYANCE…" at bounding box center [444, 172] width 166 height 24
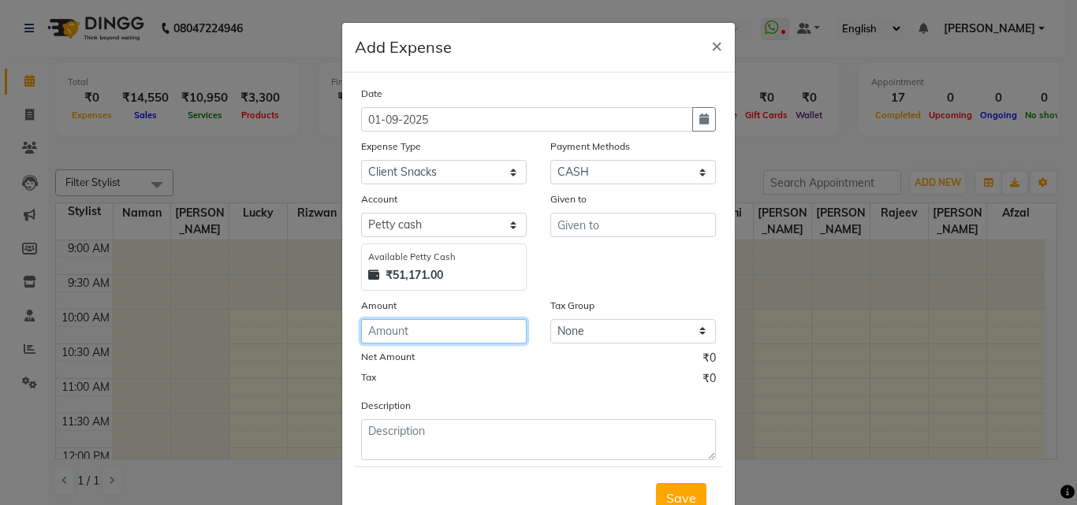
click at [412, 326] on input "number" at bounding box center [444, 331] width 166 height 24
type input "100"
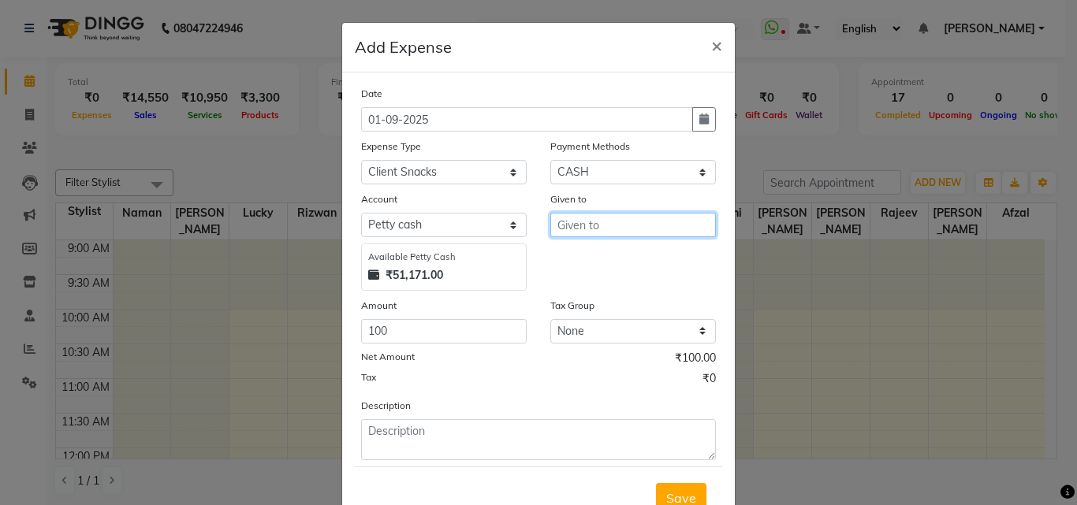
click at [558, 219] on input "text" at bounding box center [633, 225] width 166 height 24
type input "[PERSON_NAME]"
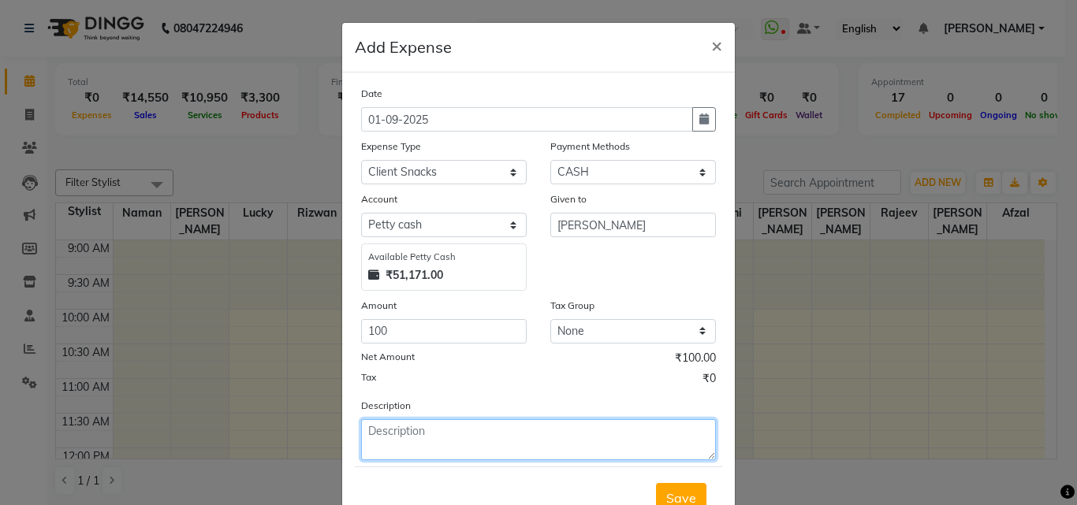
click at [428, 442] on textarea at bounding box center [538, 439] width 355 height 41
type textarea "[PERSON_NAME]"
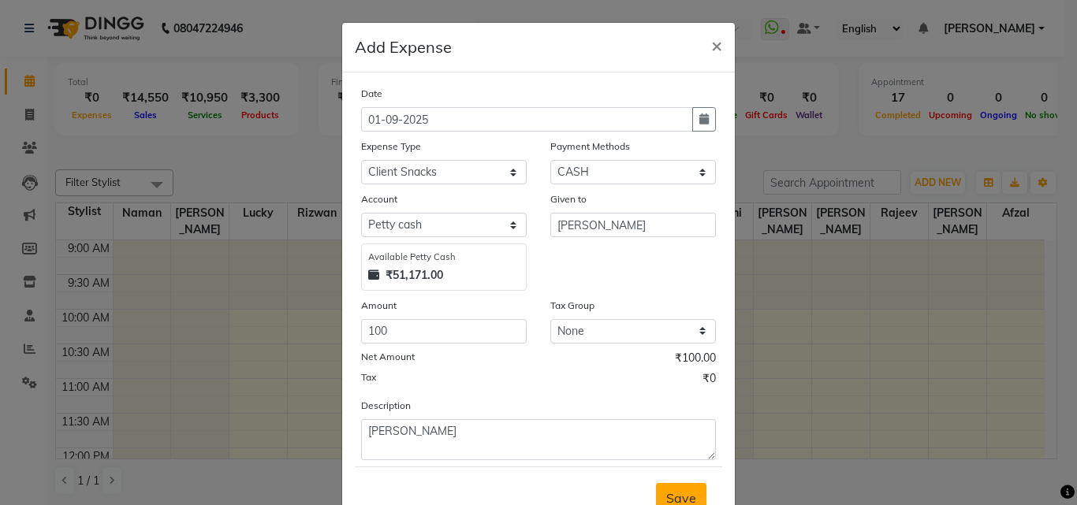
click at [668, 491] on span "Save" at bounding box center [681, 498] width 30 height 16
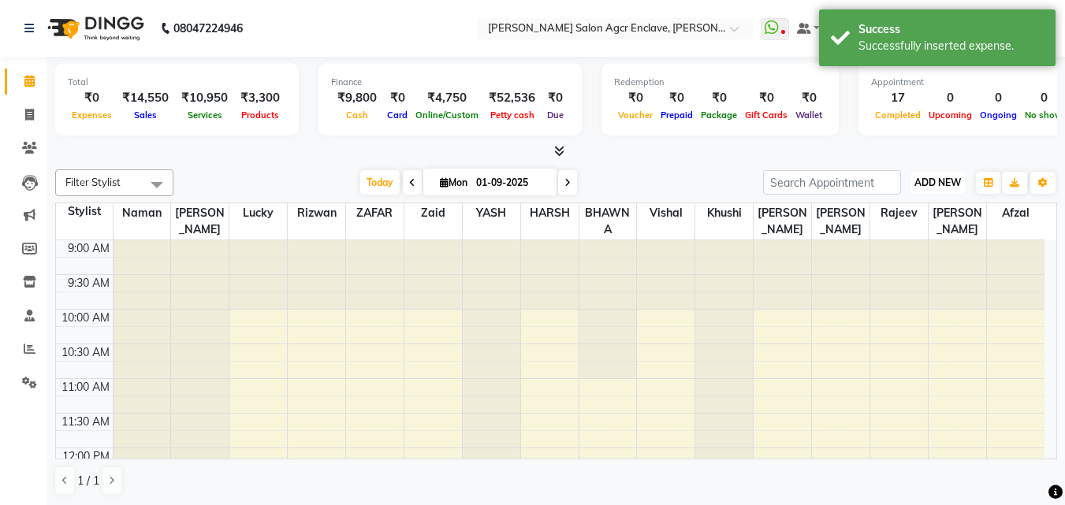
click at [941, 180] on span "ADD NEW" at bounding box center [938, 183] width 47 height 12
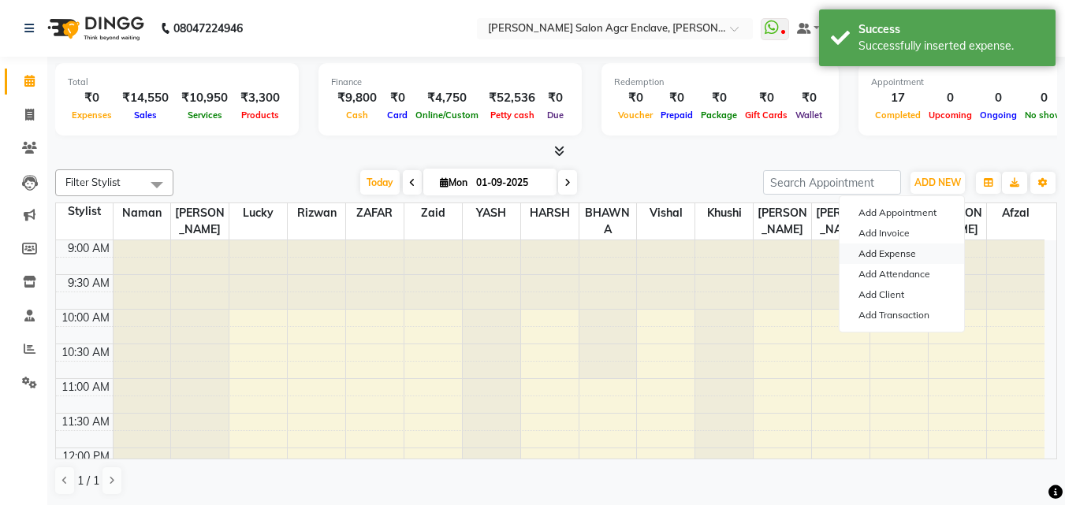
click at [894, 253] on link "Add Expense" at bounding box center [902, 254] width 125 height 20
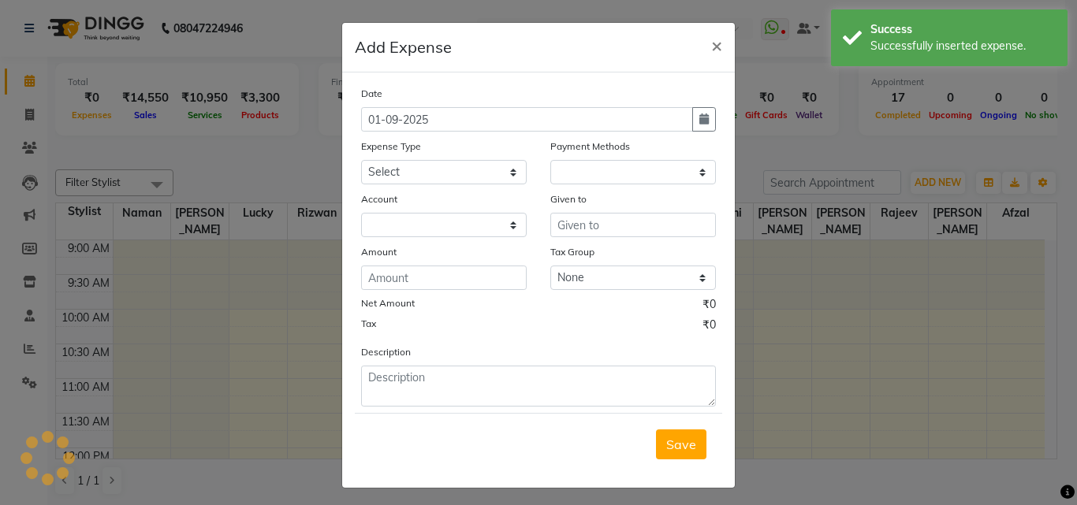
select select "1"
select select "7768"
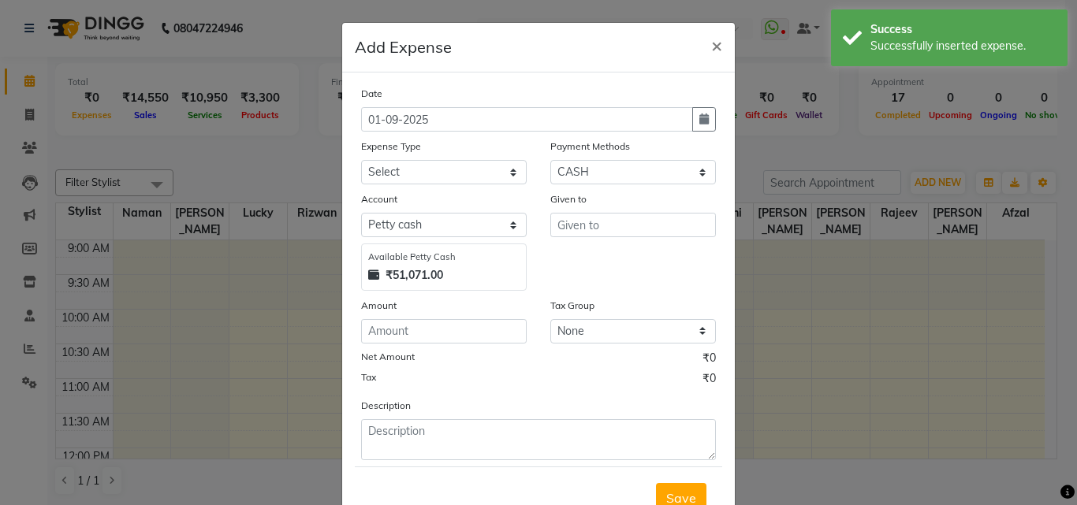
click at [839, 384] on ngb-modal-window "Add Expense × Date [DATE] Expense Type Select Advance Salary BILLS client chang…" at bounding box center [538, 252] width 1077 height 505
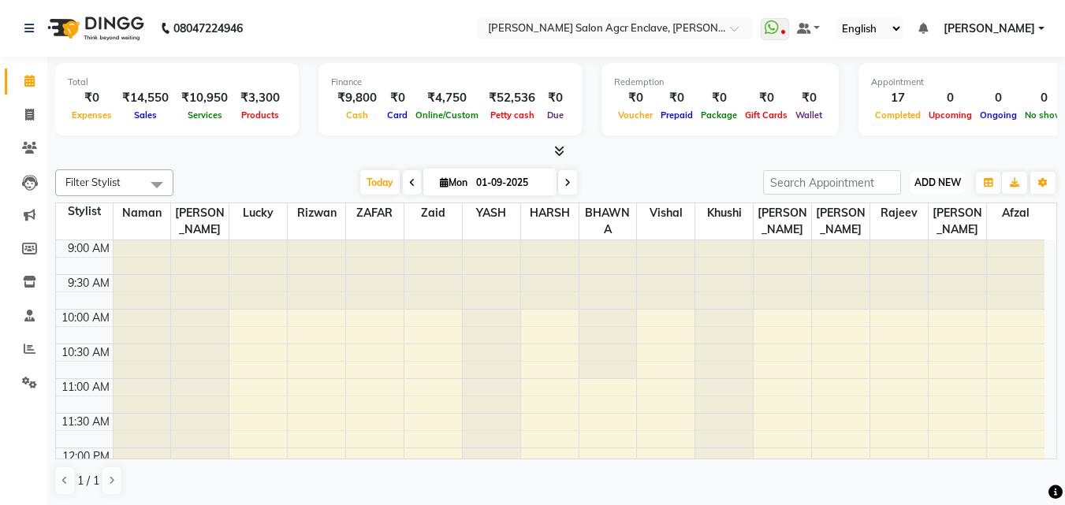
click at [950, 180] on span "ADD NEW" at bounding box center [938, 183] width 47 height 12
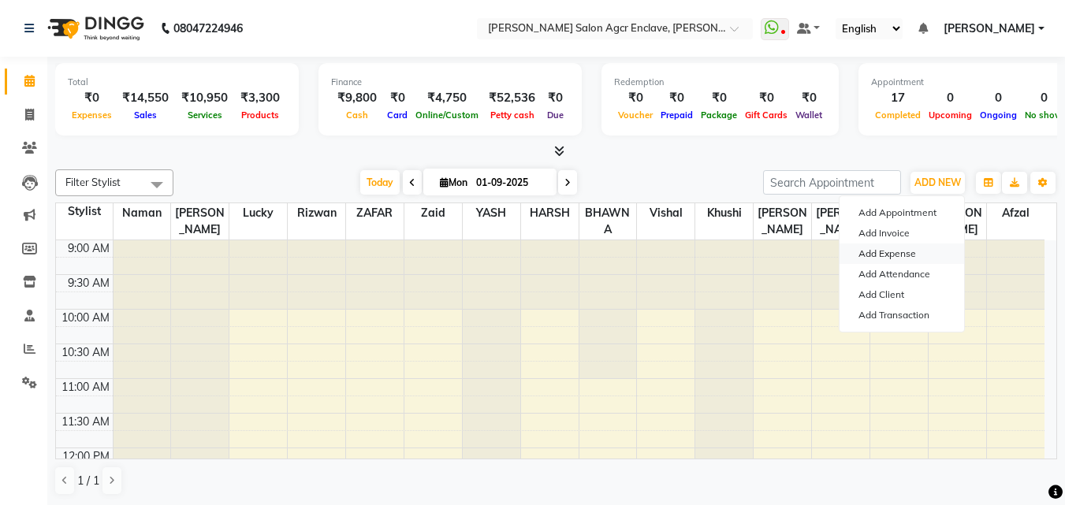
click at [893, 254] on link "Add Expense" at bounding box center [902, 254] width 125 height 20
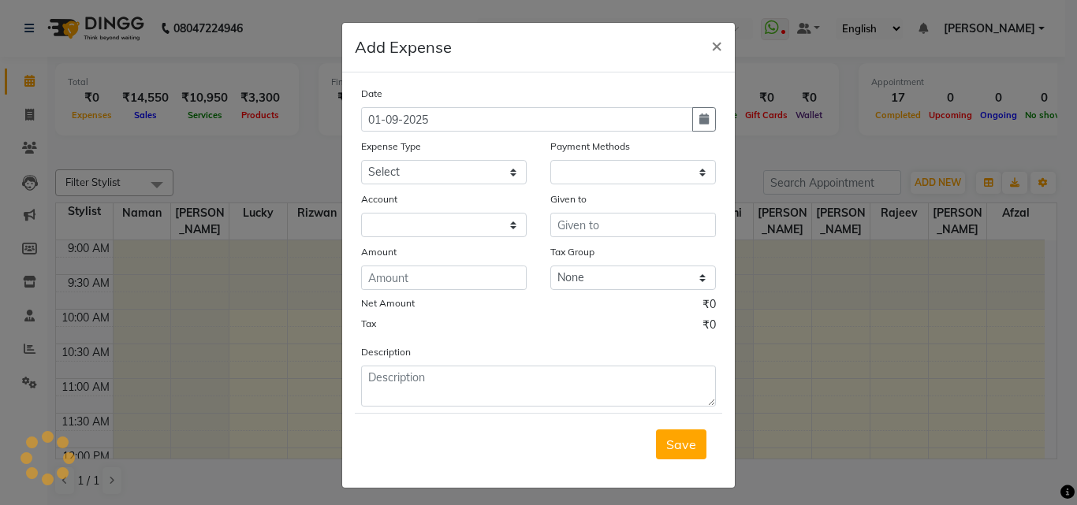
select select "1"
select select "7768"
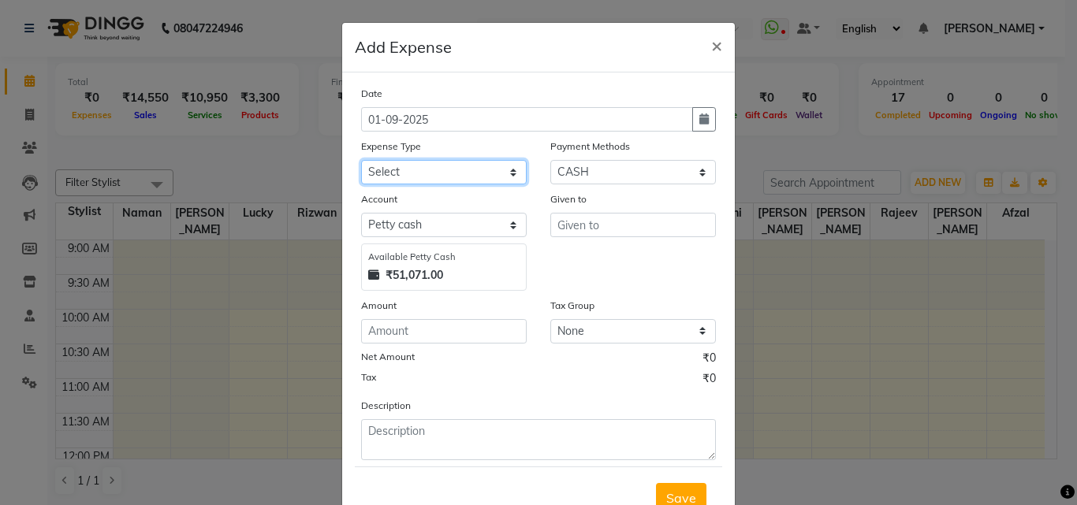
click at [430, 165] on select "Select Advance Salary BILLS client change paytm Client Snacks Coffee CONVEYANCE…" at bounding box center [444, 172] width 166 height 24
select select "12178"
click at [361, 160] on select "Select Advance Salary BILLS client change paytm Client Snacks Coffee CONVEYANCE…" at bounding box center [444, 172] width 166 height 24
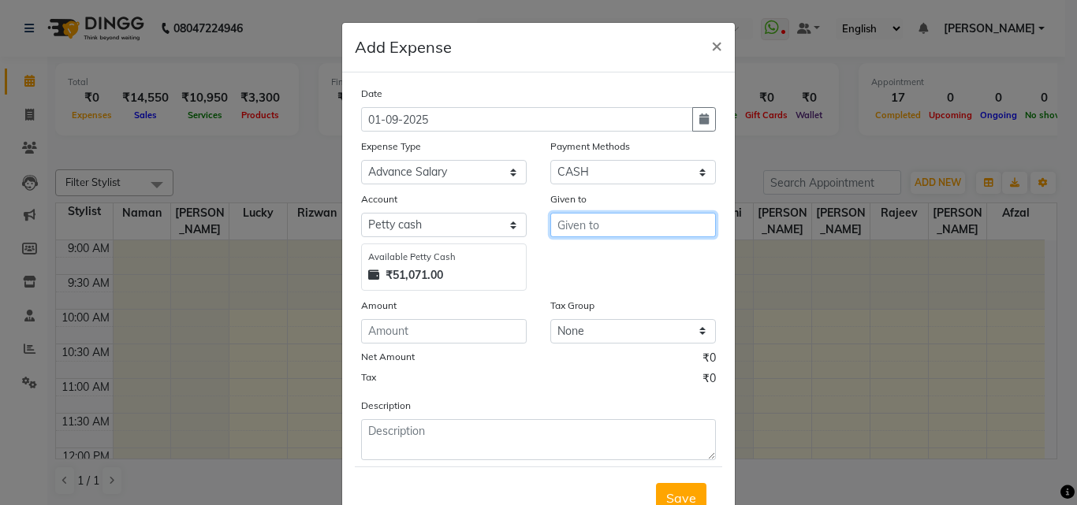
click at [579, 227] on input "text" at bounding box center [633, 225] width 166 height 24
type input "5"
type input "ABHISHEK"
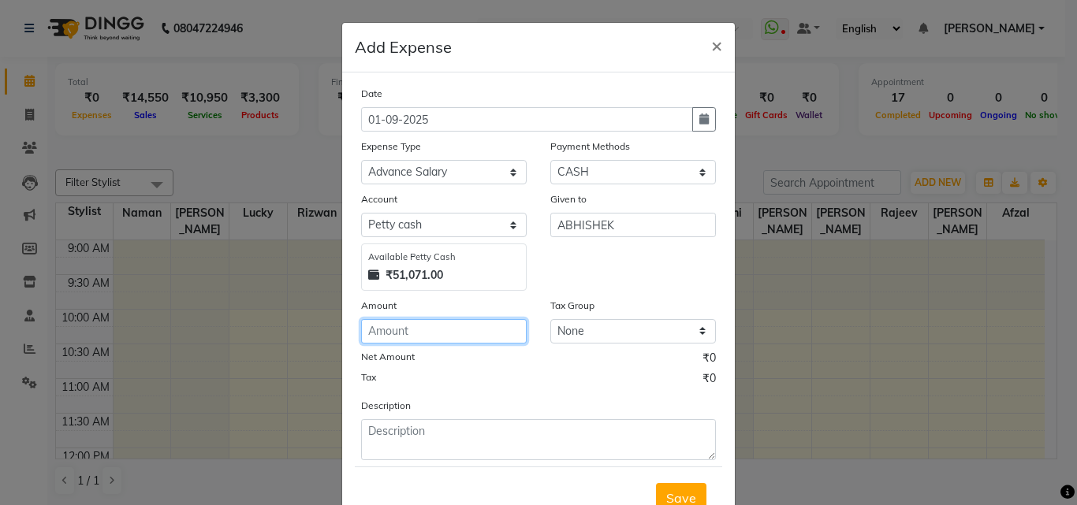
click at [409, 327] on input "number" at bounding box center [444, 331] width 166 height 24
type input "500"
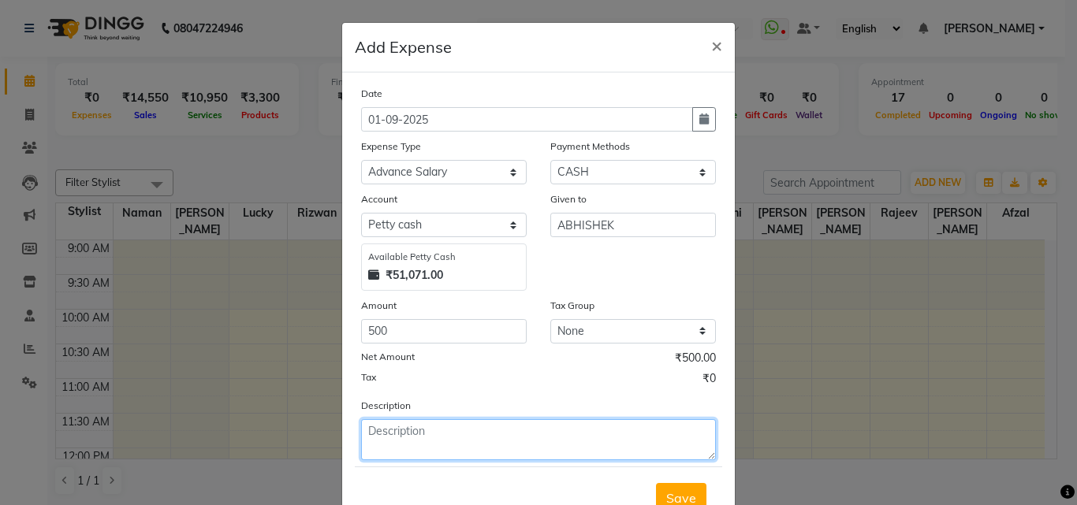
click at [424, 442] on textarea at bounding box center [538, 439] width 355 height 41
type textarea "ABHISHEK ADVANCE"
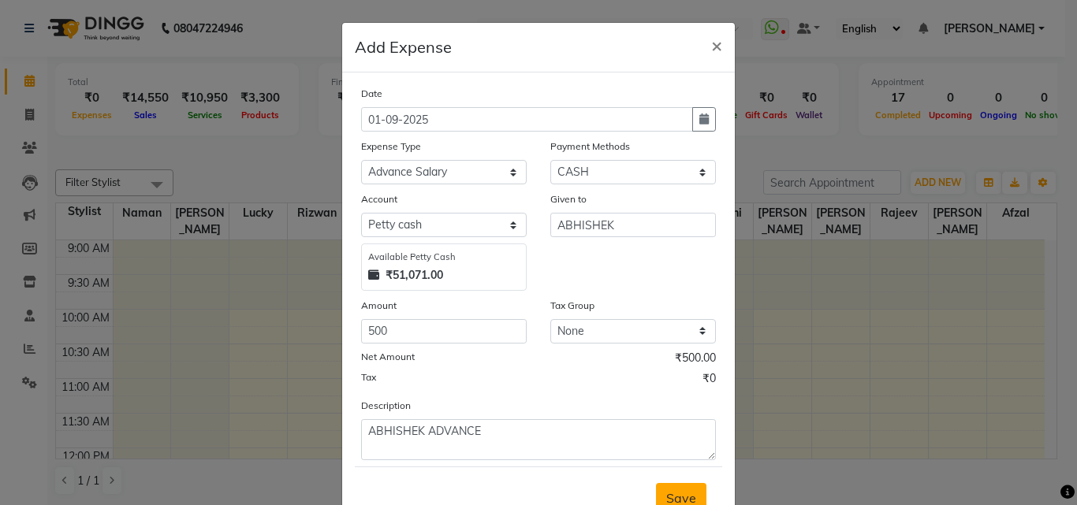
click at [673, 497] on span "Save" at bounding box center [681, 498] width 30 height 16
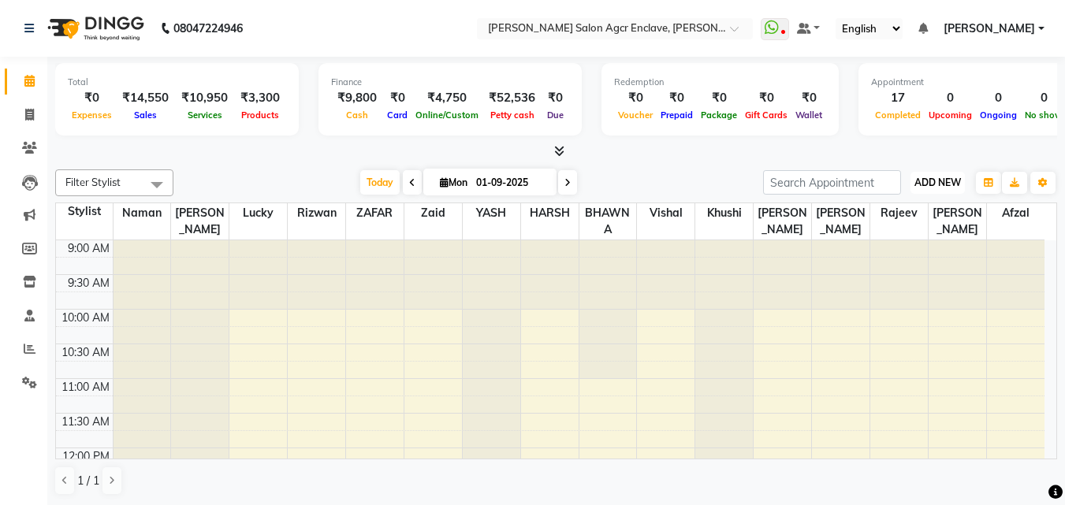
click at [945, 180] on span "ADD NEW" at bounding box center [938, 183] width 47 height 12
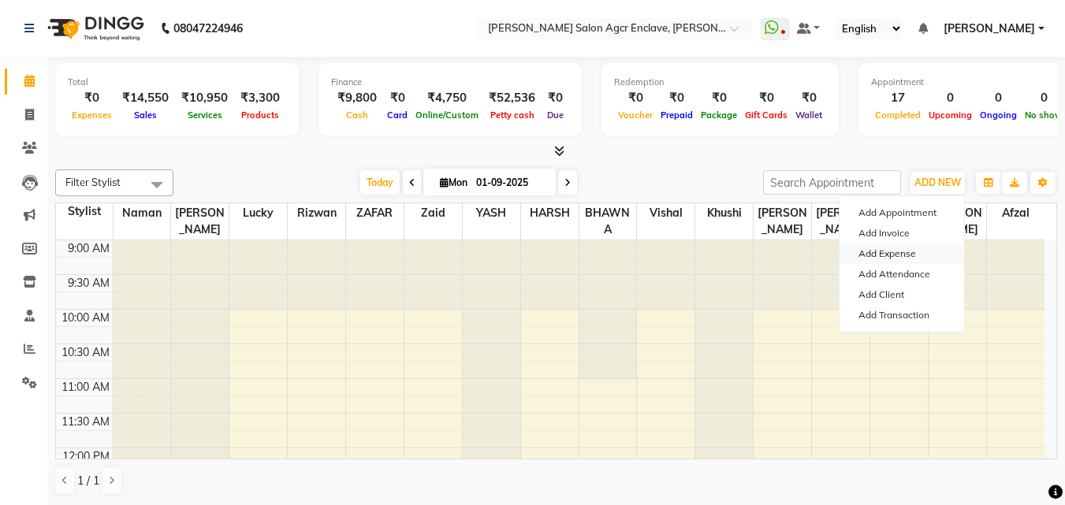
click at [900, 251] on link "Add Expense" at bounding box center [902, 254] width 125 height 20
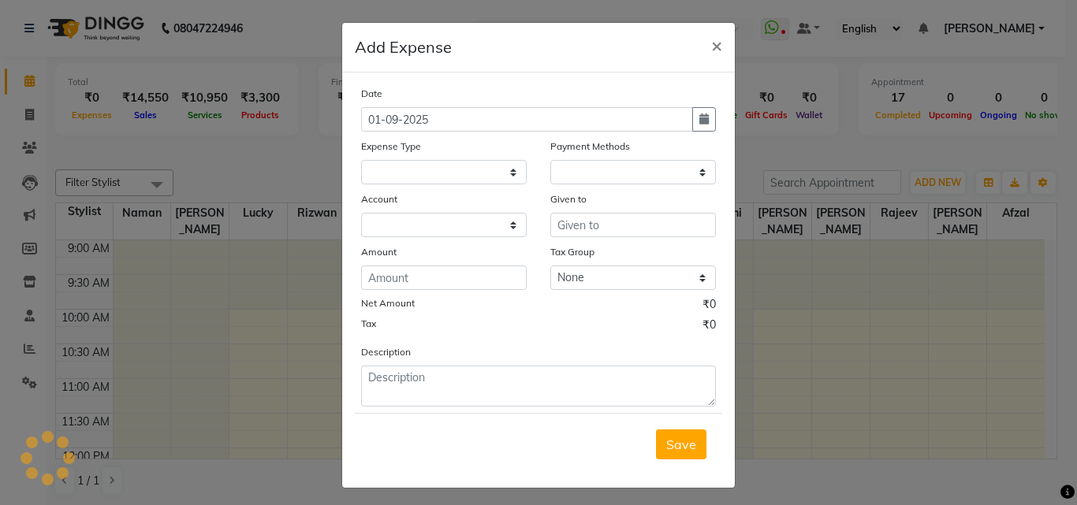
select select "1"
select select "7768"
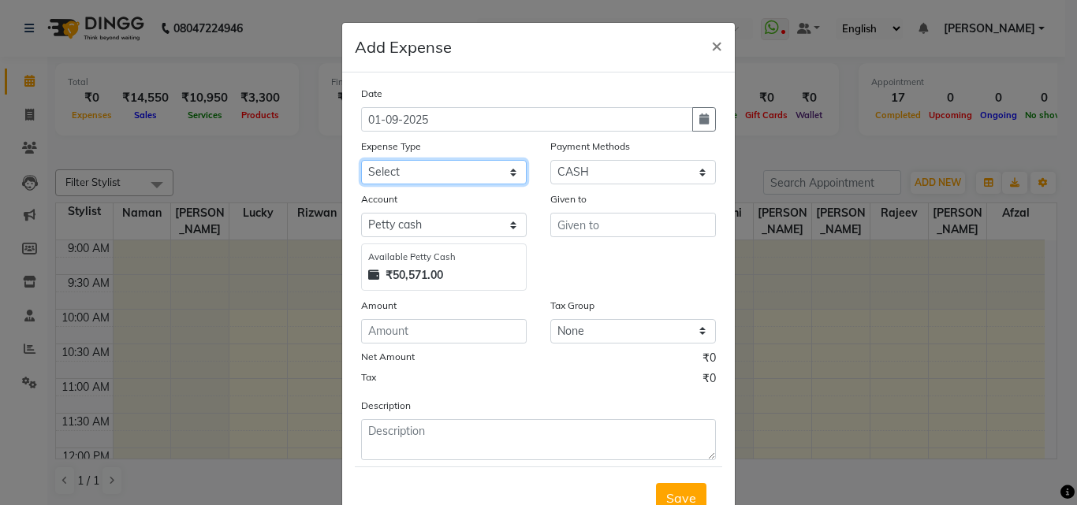
click at [423, 173] on select "Select Advance Salary BILLS client change paytm Client Snacks Coffee CONVEYANCE…" at bounding box center [444, 172] width 166 height 24
select select "12177"
click at [361, 160] on select "Select Advance Salary BILLS client change paytm Client Snacks Coffee CONVEYANCE…" at bounding box center [444, 172] width 166 height 24
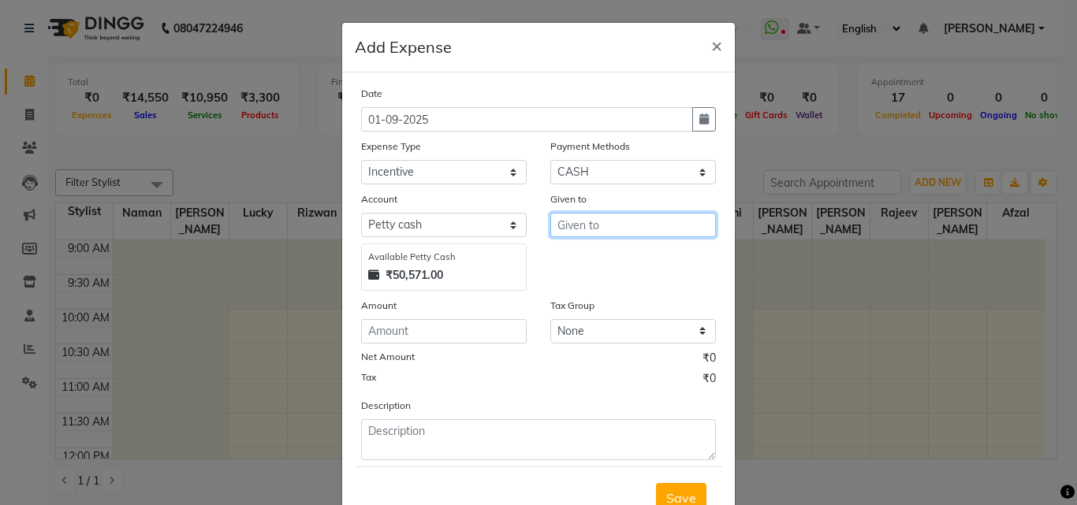
click at [564, 222] on input "text" at bounding box center [633, 225] width 166 height 24
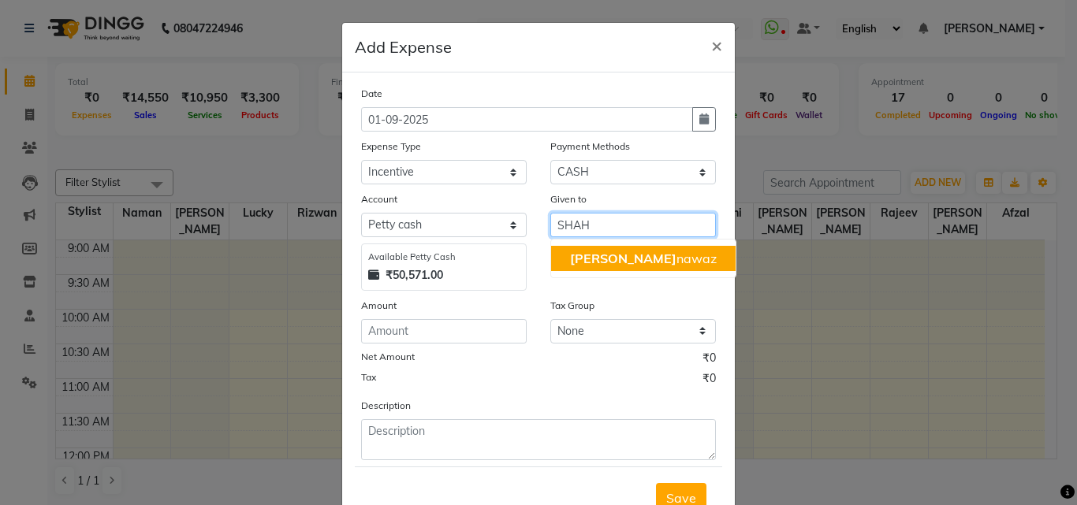
click at [572, 255] on span "[PERSON_NAME]" at bounding box center [623, 259] width 106 height 16
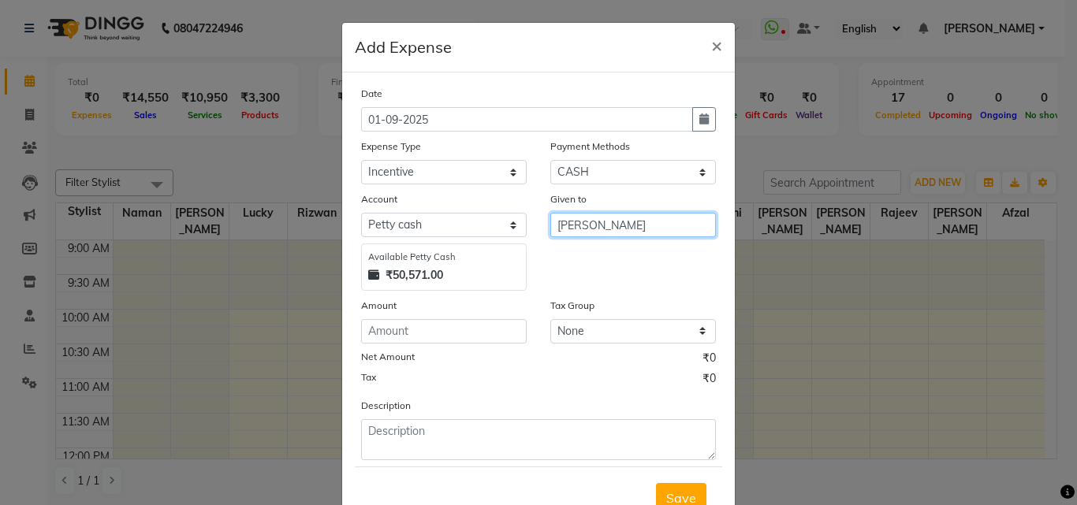
type input "[PERSON_NAME]"
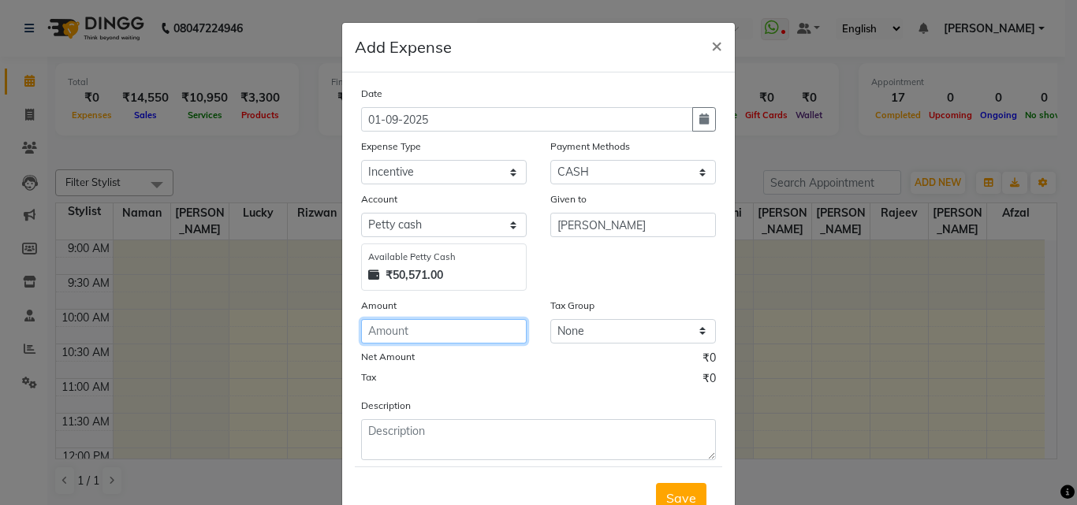
click at [418, 331] on input "number" at bounding box center [444, 331] width 166 height 24
type input "200"
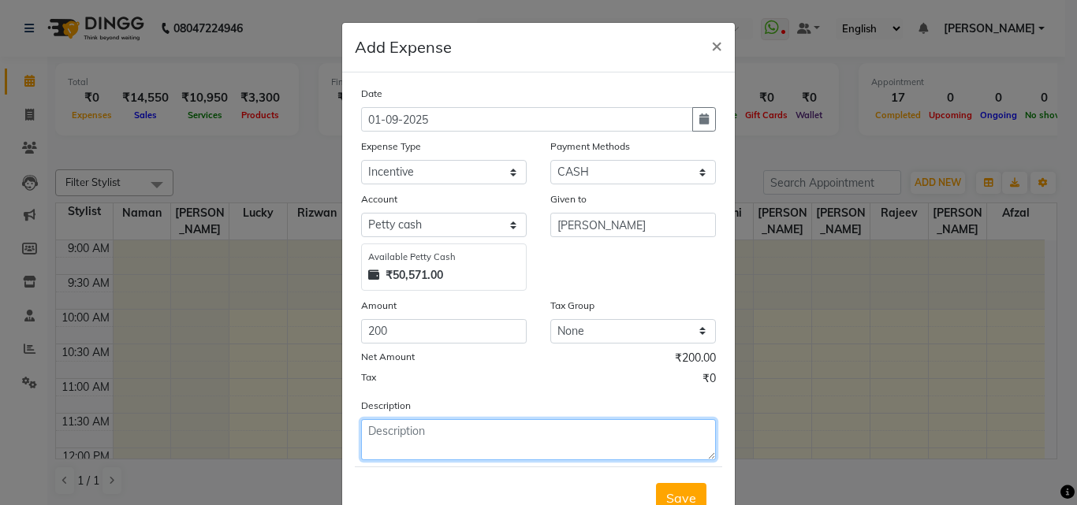
click at [393, 426] on textarea at bounding box center [538, 439] width 355 height 41
type textarea "PRODUCTS INCENTIVE [PERSON_NAME]"
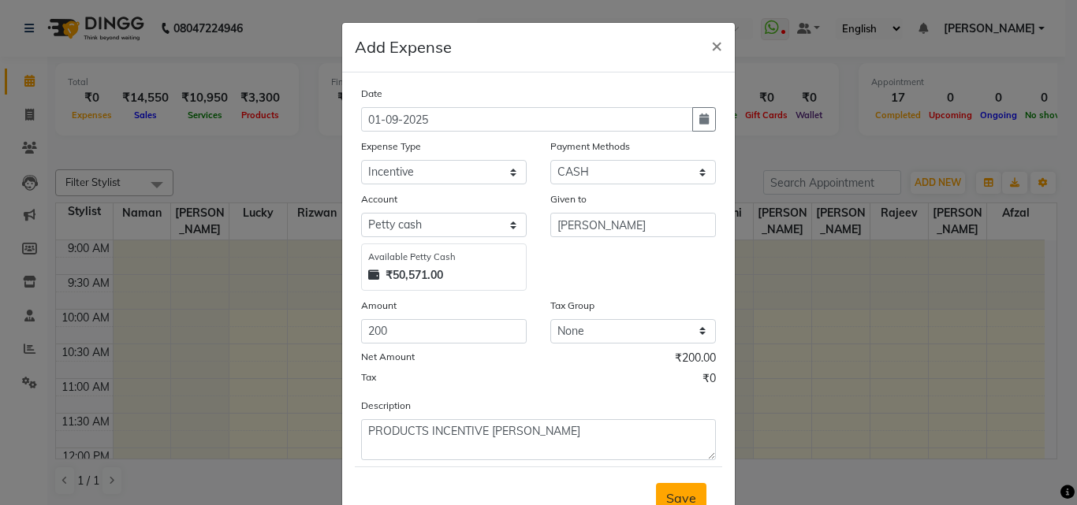
click at [682, 486] on button "Save" at bounding box center [681, 498] width 50 height 30
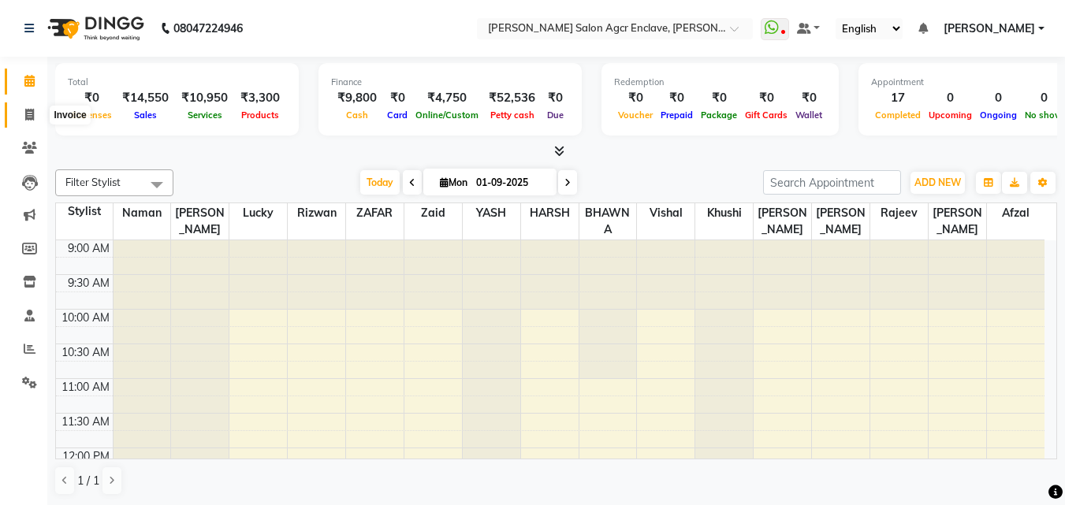
click at [31, 110] on icon at bounding box center [29, 115] width 9 height 12
select select "service"
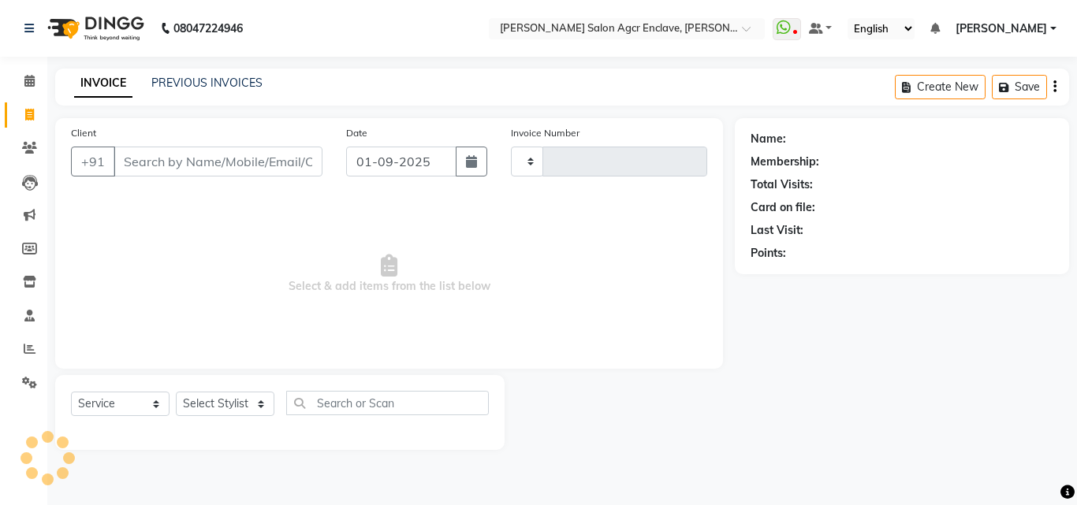
type input "0328"
select select "8560"
click at [199, 166] on input "Client" at bounding box center [218, 162] width 209 height 30
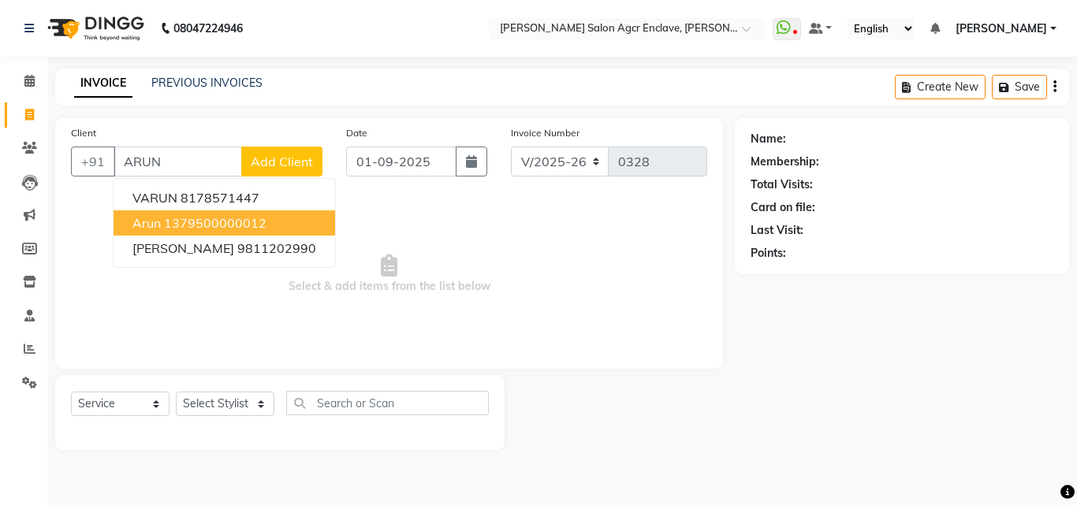
click at [193, 221] on ngb-highlight "1379500000012" at bounding box center [215, 223] width 102 height 16
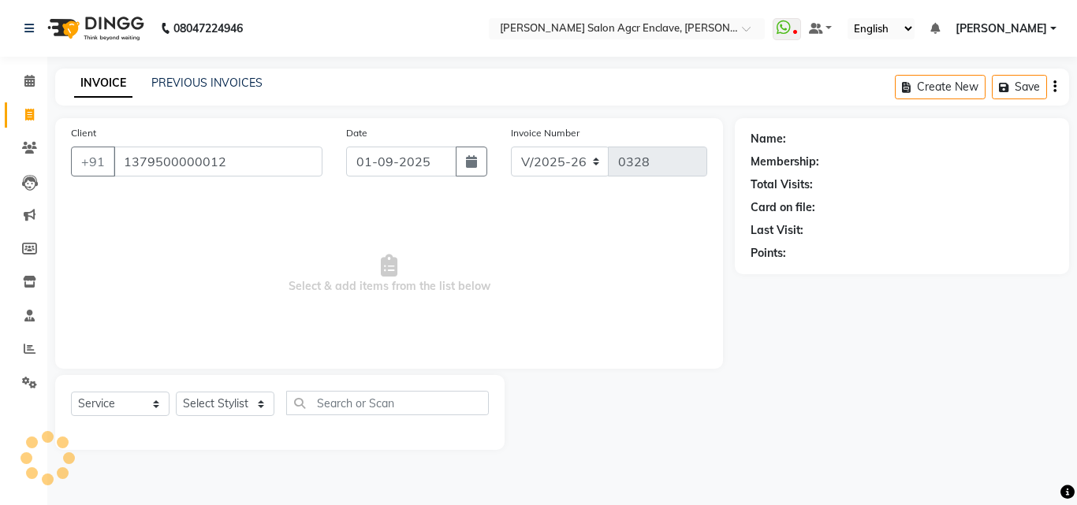
type input "1379500000012"
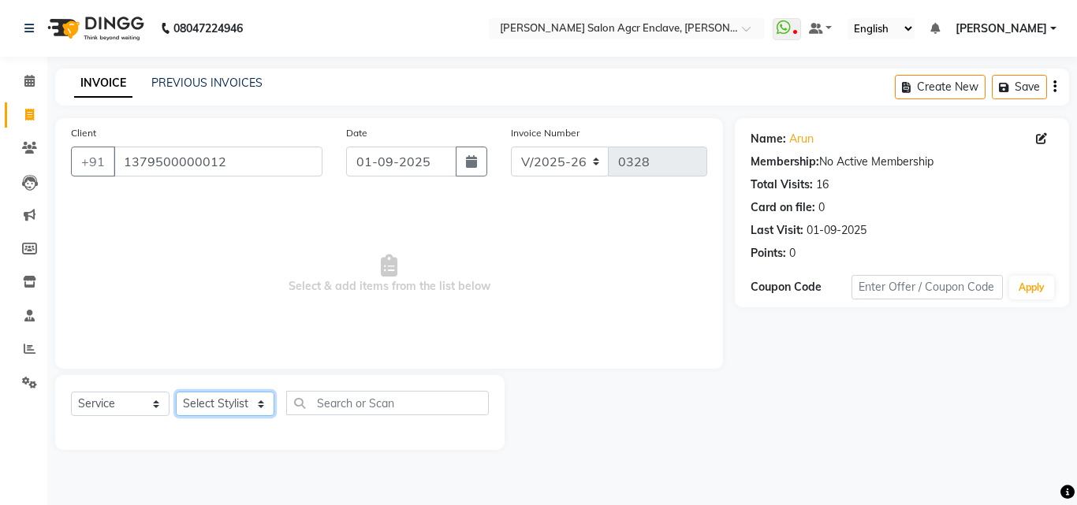
click at [218, 399] on select "Select Stylist Abhishek [PERSON_NAME] [PERSON_NAME] [PERSON_NAME] Lucky [PERSON…" at bounding box center [225, 404] width 99 height 24
select select "87656"
click at [176, 392] on select "Select Stylist Abhishek [PERSON_NAME] [PERSON_NAME] [PERSON_NAME] Lucky [PERSON…" at bounding box center [225, 404] width 99 height 24
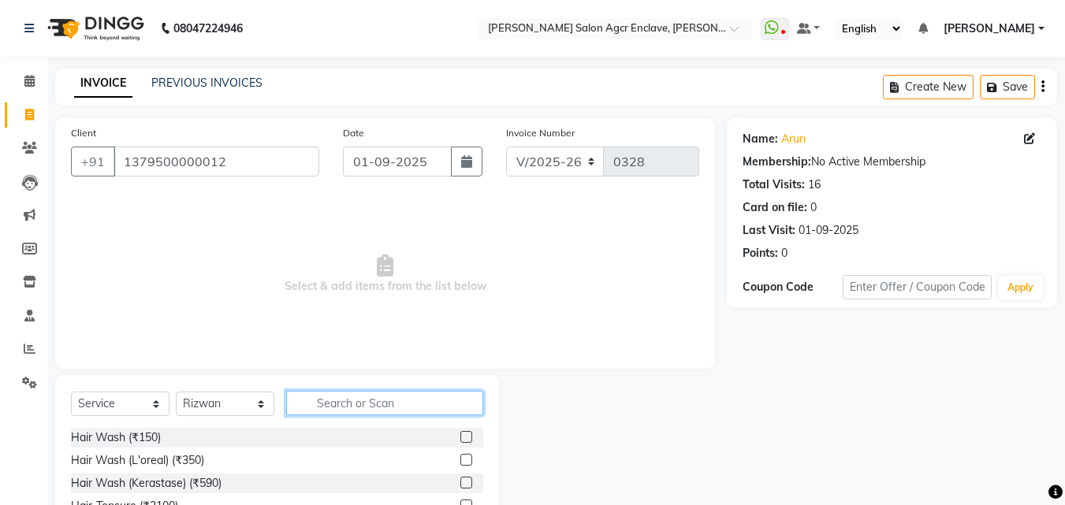
click at [322, 399] on input "text" at bounding box center [384, 403] width 197 height 24
type input "CUT"
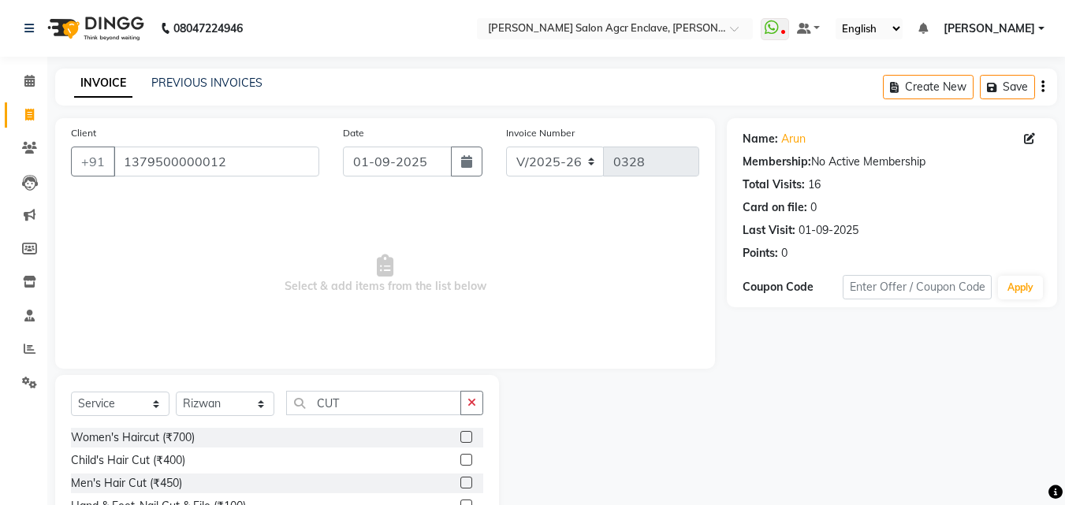
click at [464, 479] on label at bounding box center [466, 483] width 12 height 12
click at [464, 479] on input "checkbox" at bounding box center [465, 484] width 10 height 10
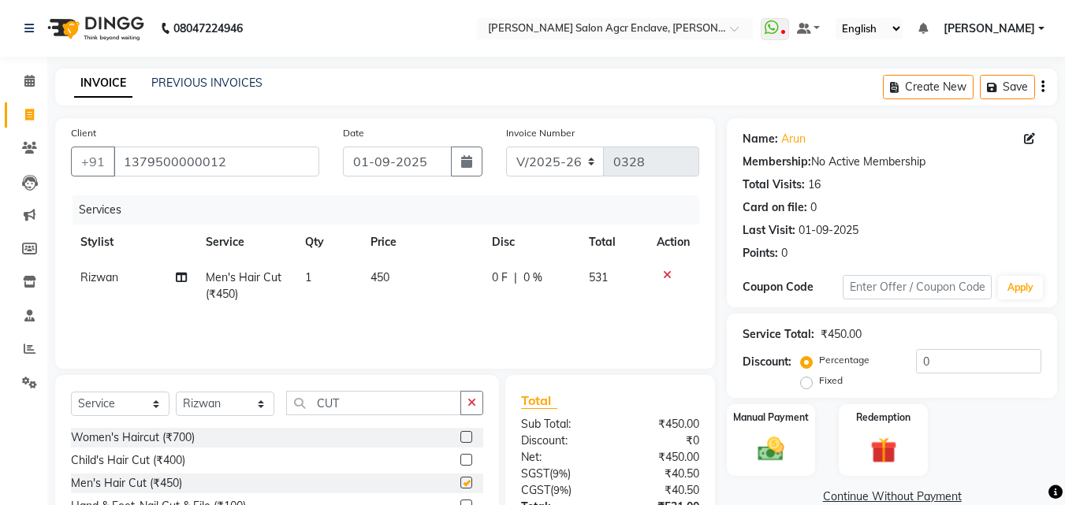
checkbox input "false"
click at [465, 399] on button "button" at bounding box center [471, 403] width 23 height 24
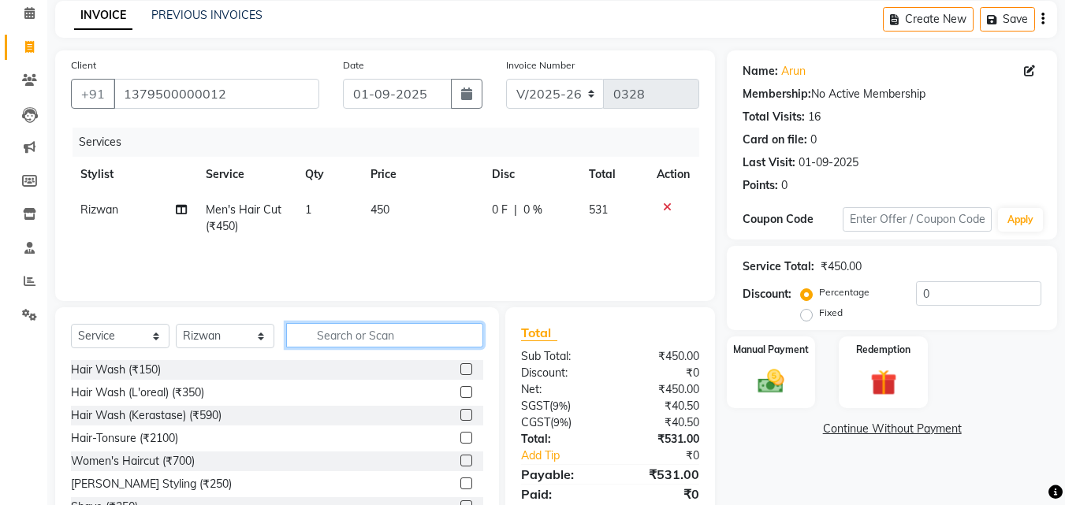
scroll to position [83, 0]
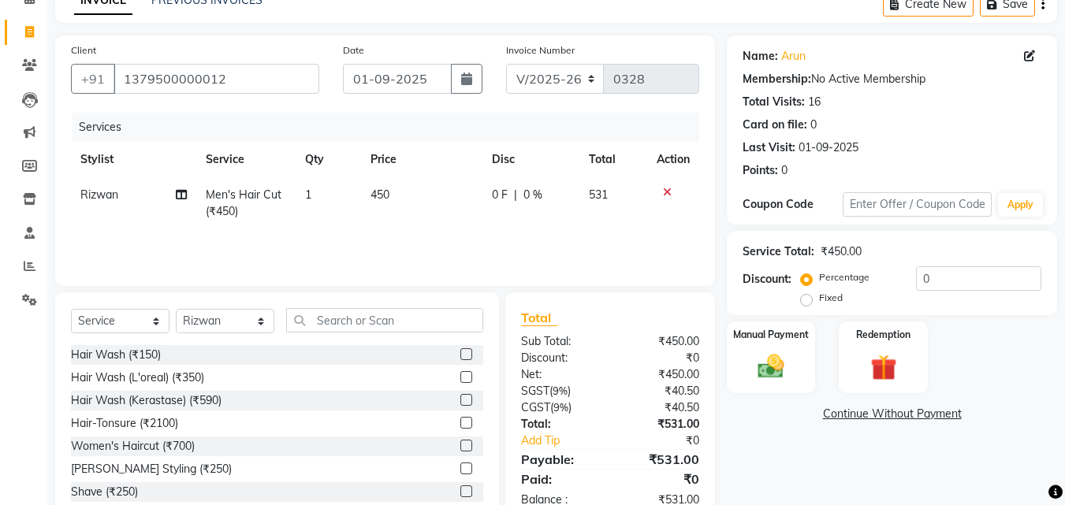
click at [460, 464] on label at bounding box center [466, 469] width 12 height 12
click at [460, 464] on input "checkbox" at bounding box center [465, 469] width 10 height 10
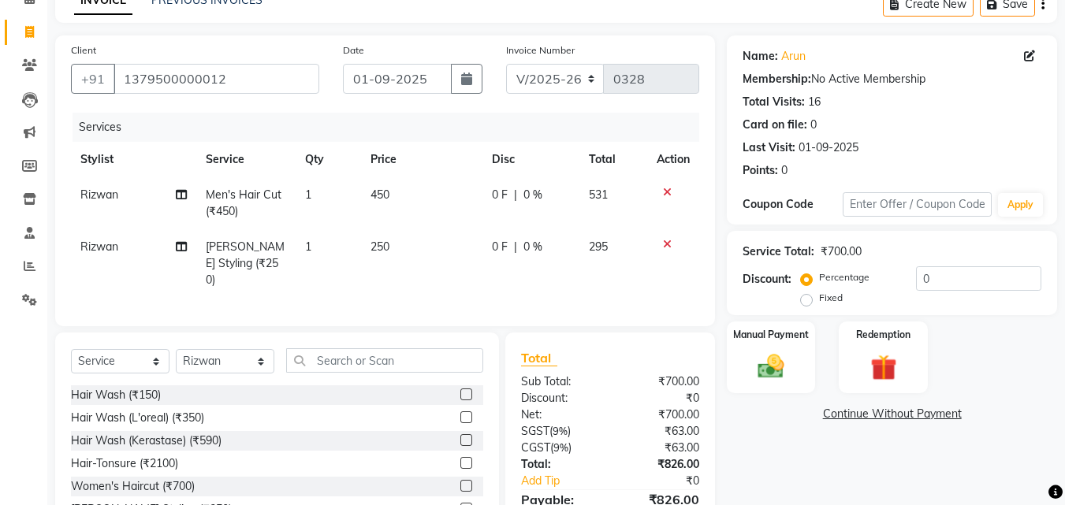
checkbox input "false"
click at [380, 360] on input "text" at bounding box center [384, 360] width 197 height 24
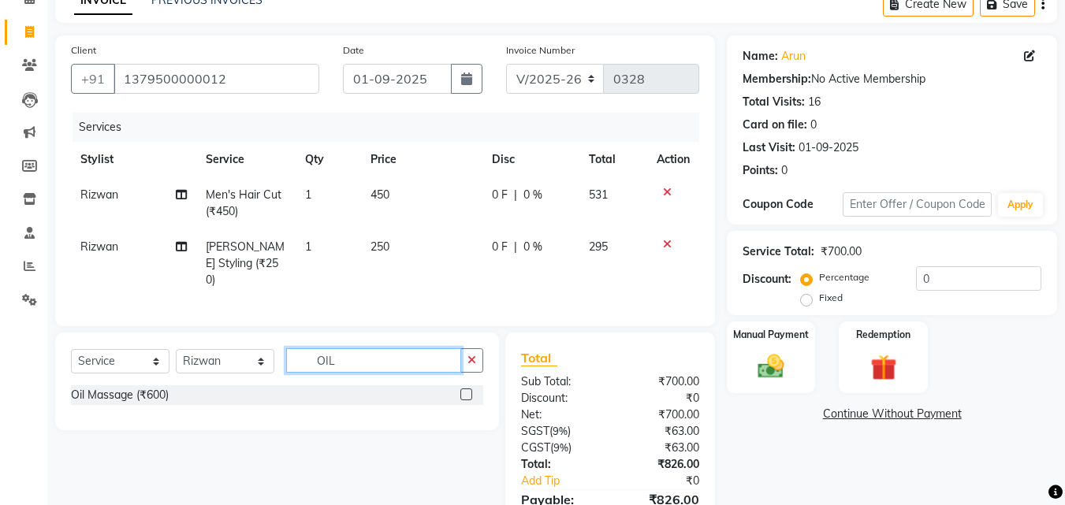
type input "OIL"
click at [467, 390] on label at bounding box center [466, 395] width 12 height 12
click at [467, 390] on input "checkbox" at bounding box center [465, 395] width 10 height 10
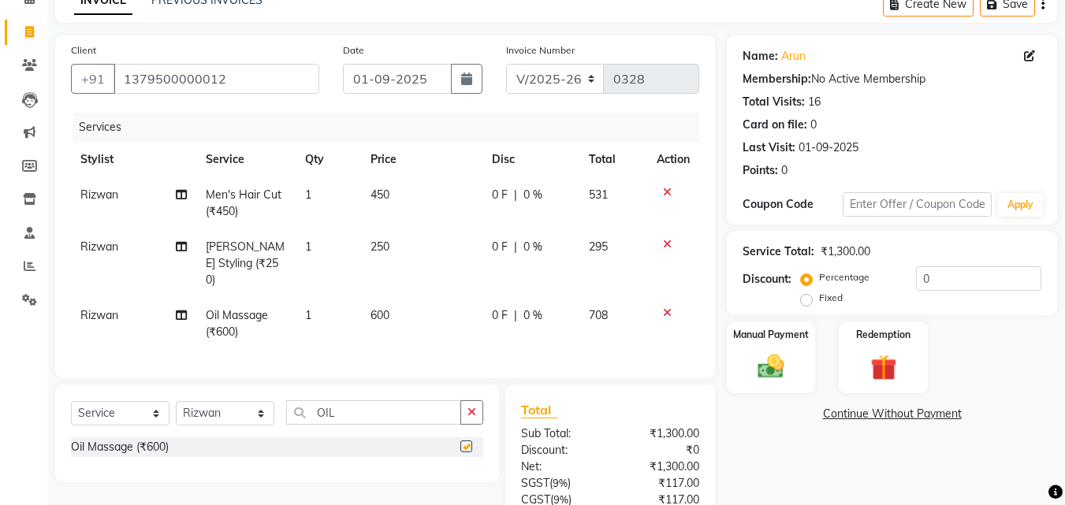
checkbox input "false"
click at [102, 308] on span "Rizwan" at bounding box center [99, 315] width 38 height 14
select select "87656"
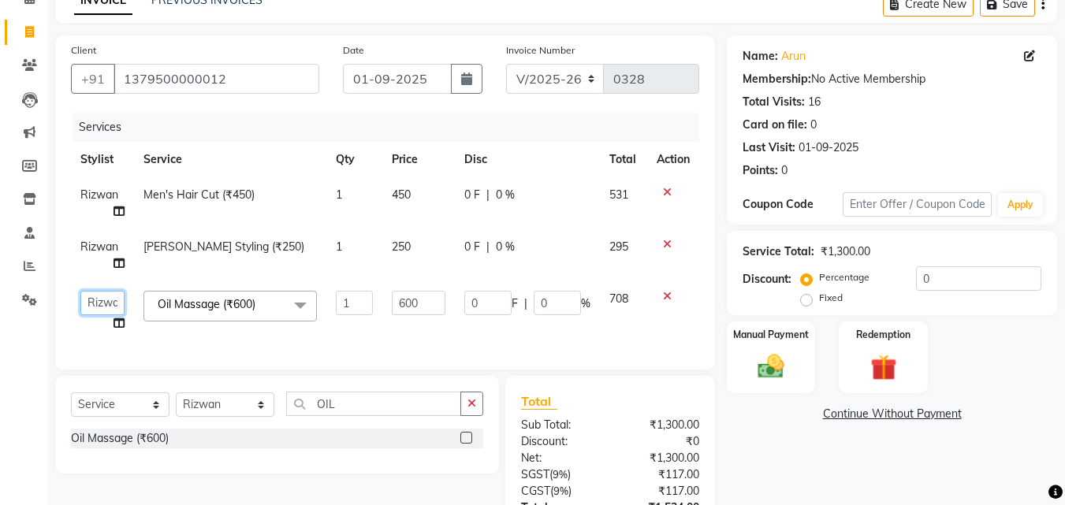
click at [102, 296] on select "Abhishek [PERSON_NAME] [PERSON_NAME] [PERSON_NAME] Lucky Naman [PERSON_NAME] [P…" at bounding box center [102, 303] width 44 height 24
select select "87665"
click at [1043, 5] on icon "button" at bounding box center [1043, 4] width 3 height 1
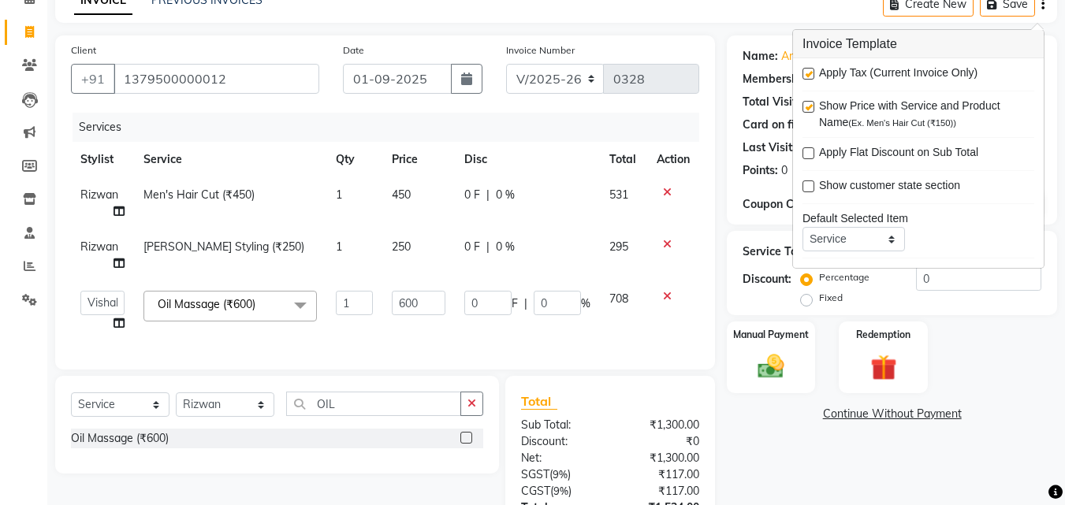
click at [810, 73] on label at bounding box center [809, 74] width 12 height 12
click at [810, 73] on input "checkbox" at bounding box center [808, 74] width 10 height 10
checkbox input "false"
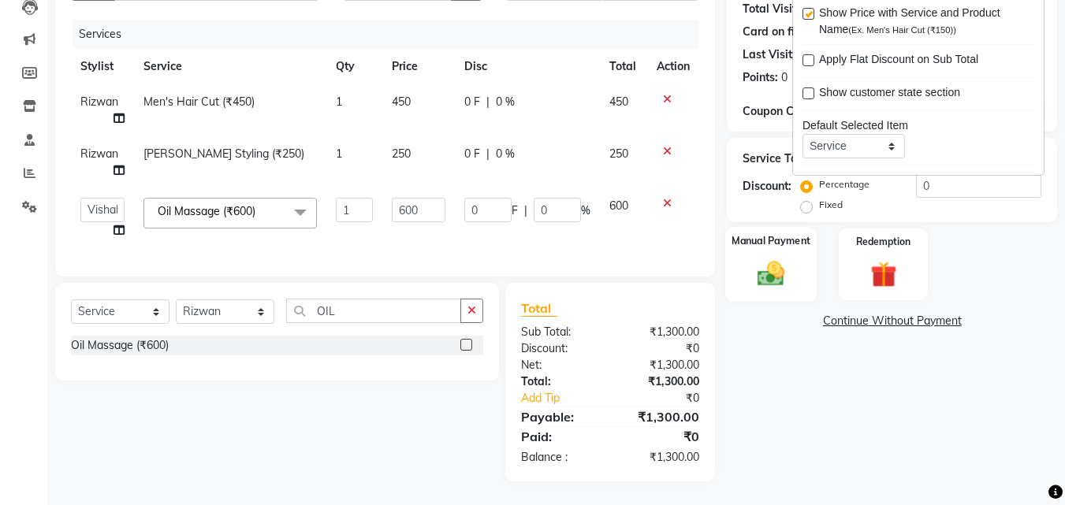
click at [770, 258] on img at bounding box center [771, 274] width 44 height 32
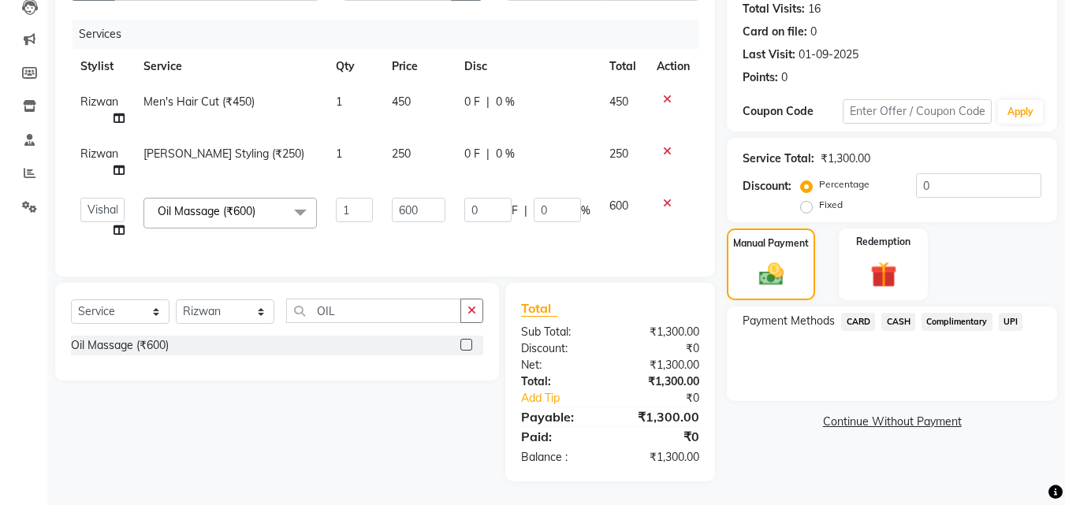
click at [900, 313] on span "CASH" at bounding box center [898, 322] width 34 height 18
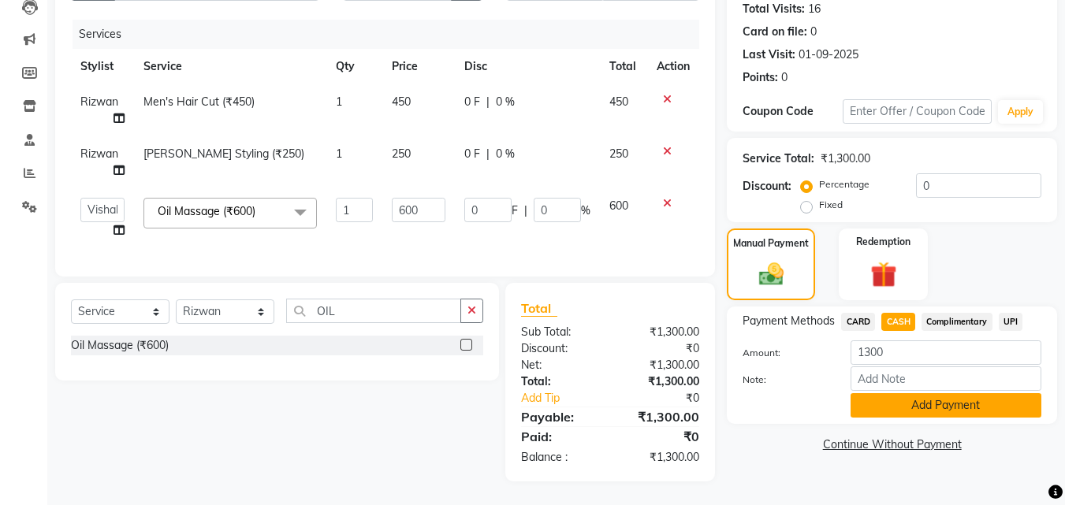
click at [918, 393] on button "Add Payment" at bounding box center [946, 405] width 191 height 24
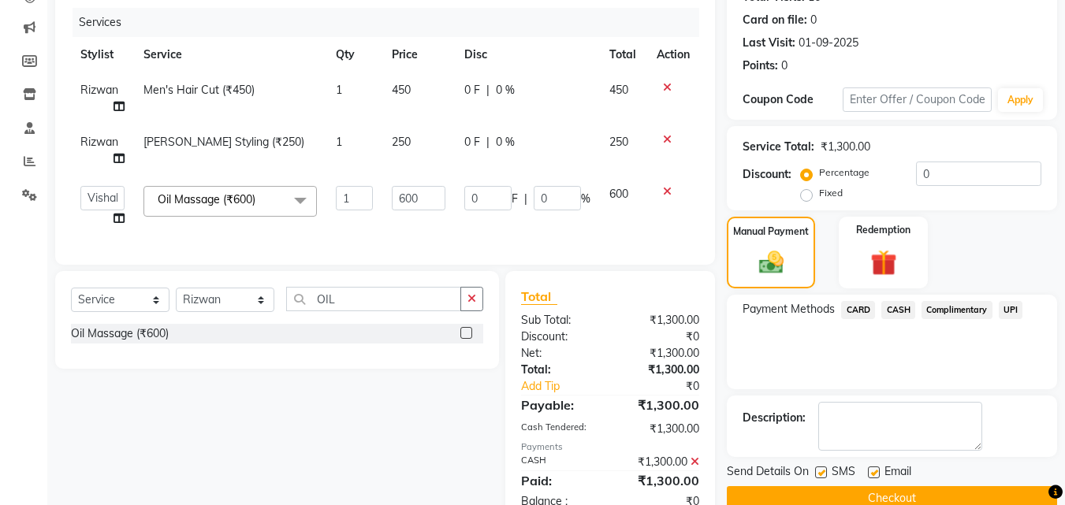
scroll to position [244, 0]
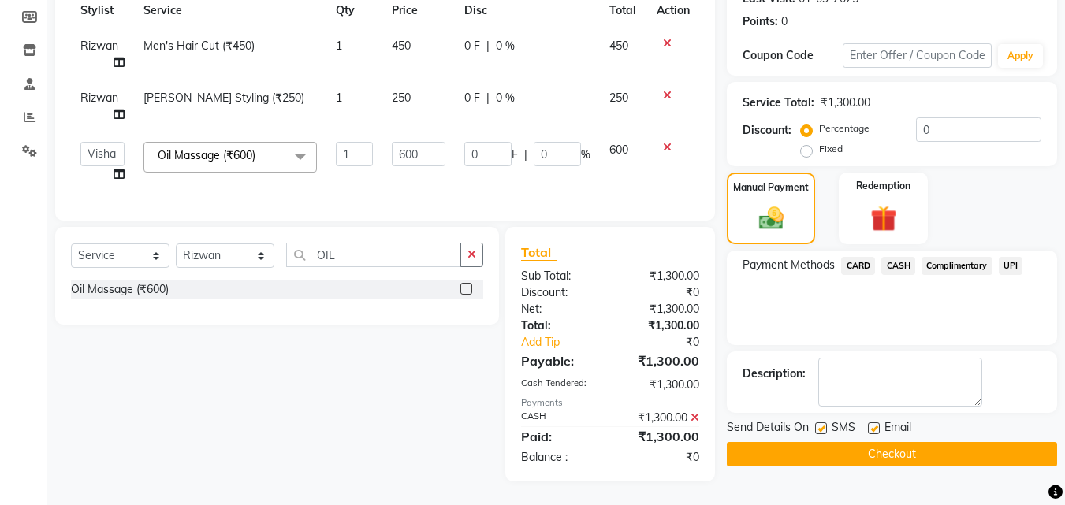
click at [885, 442] on button "Checkout" at bounding box center [892, 454] width 330 height 24
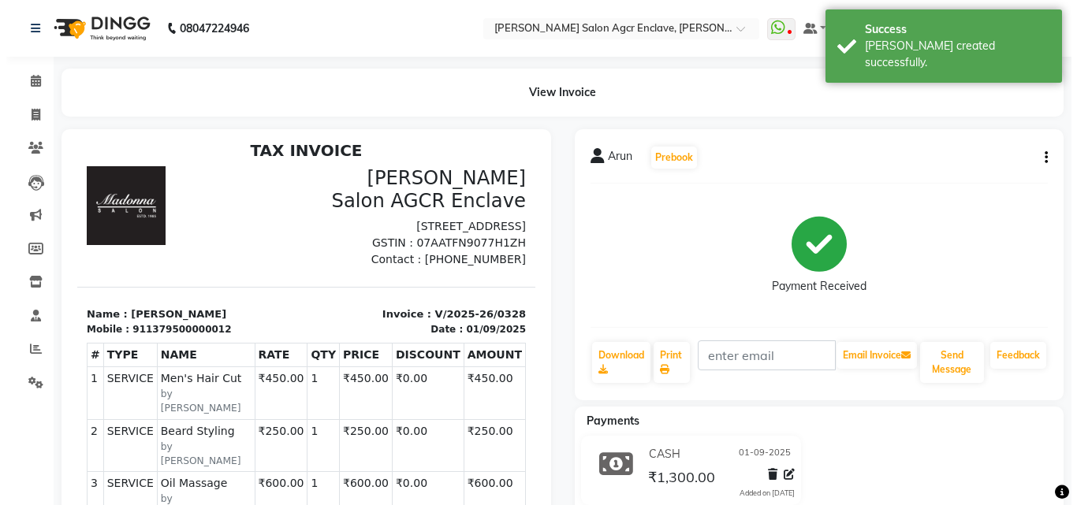
scroll to position [13, 0]
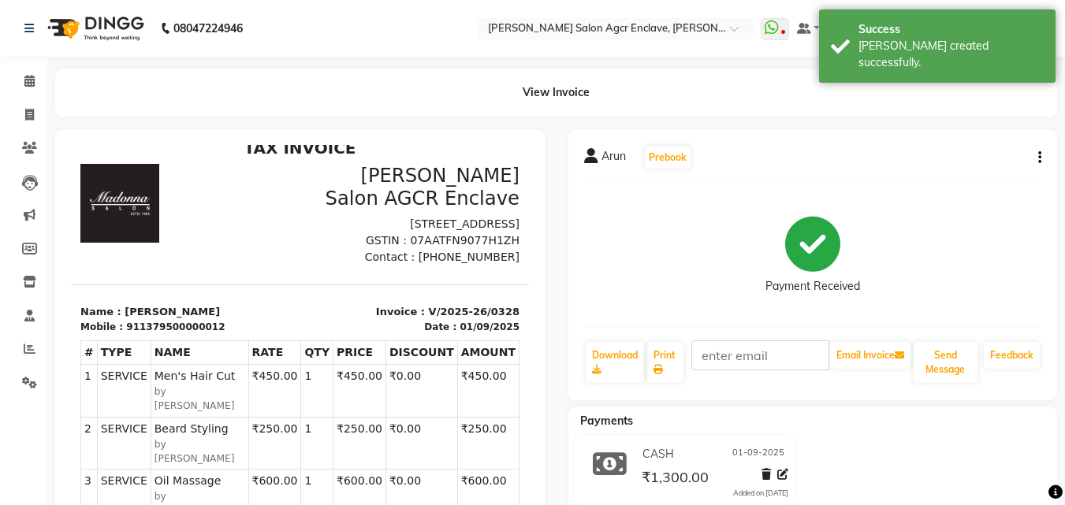
select select "8560"
select select "service"
